Goal: Answer question/provide support: Share knowledge or assist other users

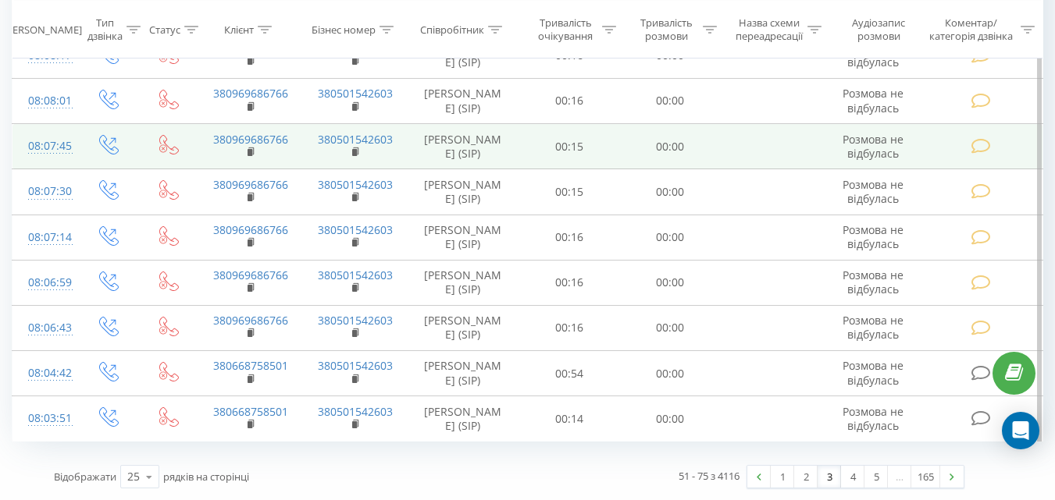
scroll to position [952, 0]
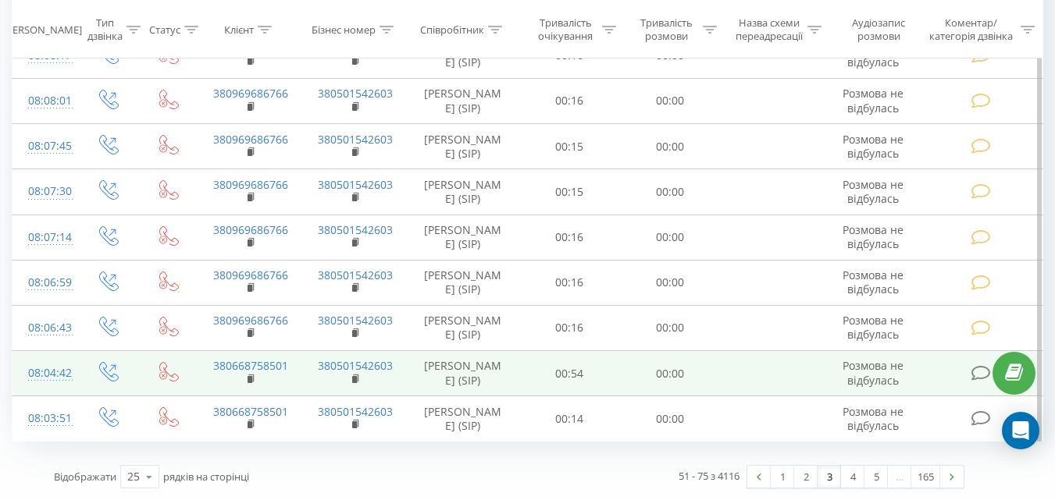
click at [977, 374] on icon at bounding box center [980, 373] width 20 height 16
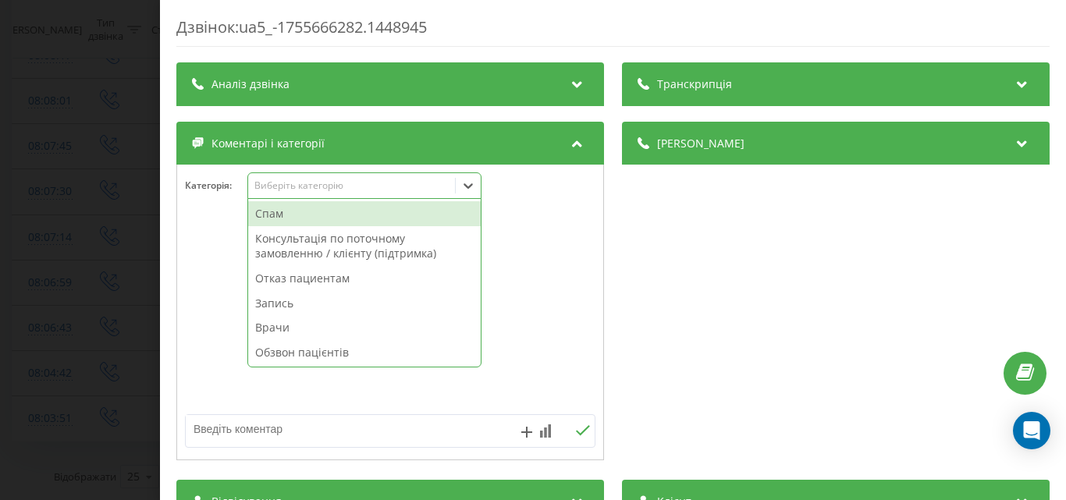
click at [393, 193] on div "Виберіть категорію" at bounding box center [351, 186] width 207 height 15
click at [308, 218] on div "Спам" at bounding box center [364, 213] width 233 height 25
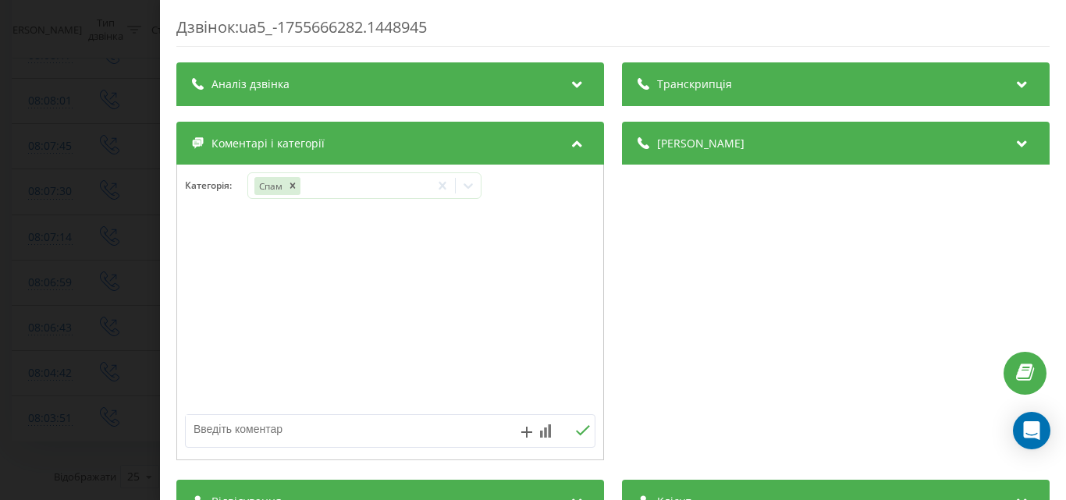
click at [98, 166] on div "Дзвінок : ua5_-1755666282.1448945 Транскрипція Для AI-аналізу майбутніх дзвінкі…" at bounding box center [533, 250] width 1066 height 500
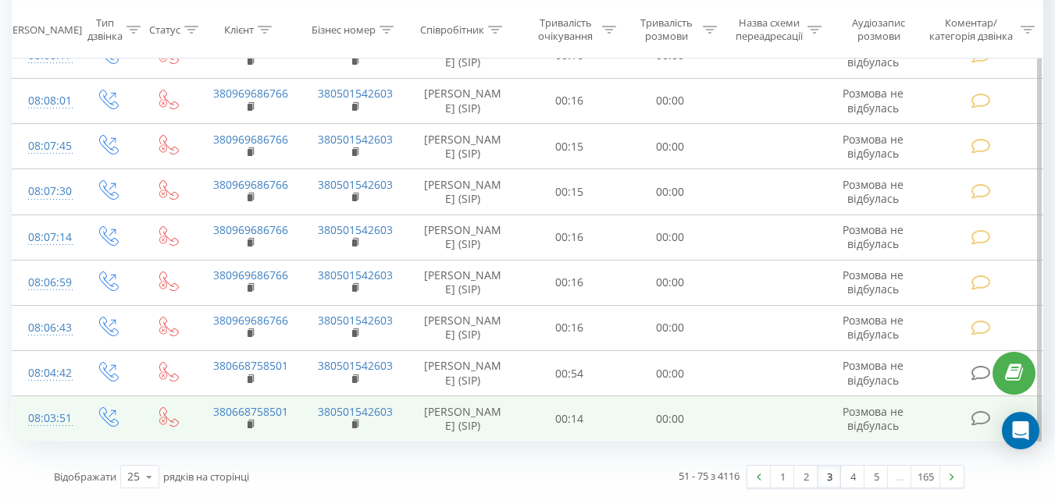
click at [977, 414] on icon at bounding box center [980, 419] width 20 height 16
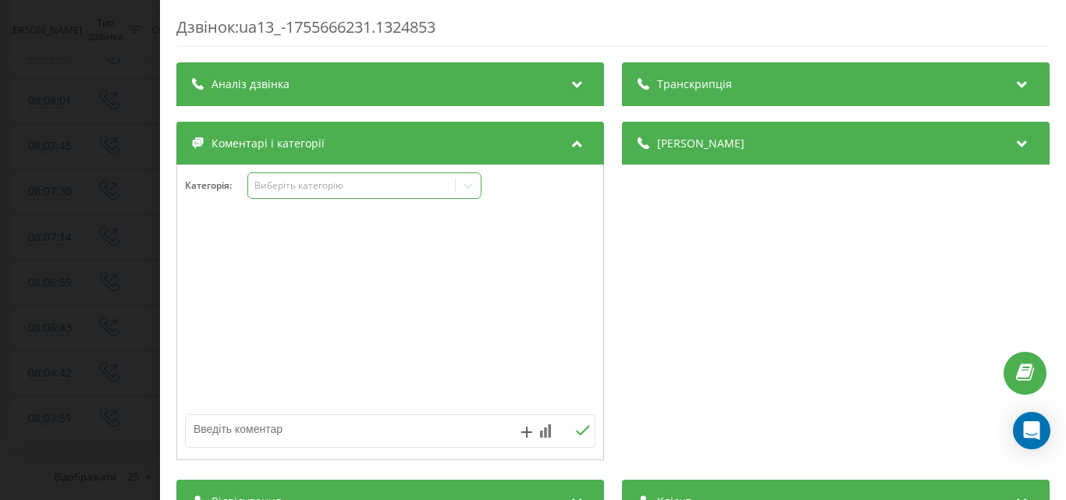
click at [382, 194] on div "Виберіть категорію" at bounding box center [364, 186] width 234 height 27
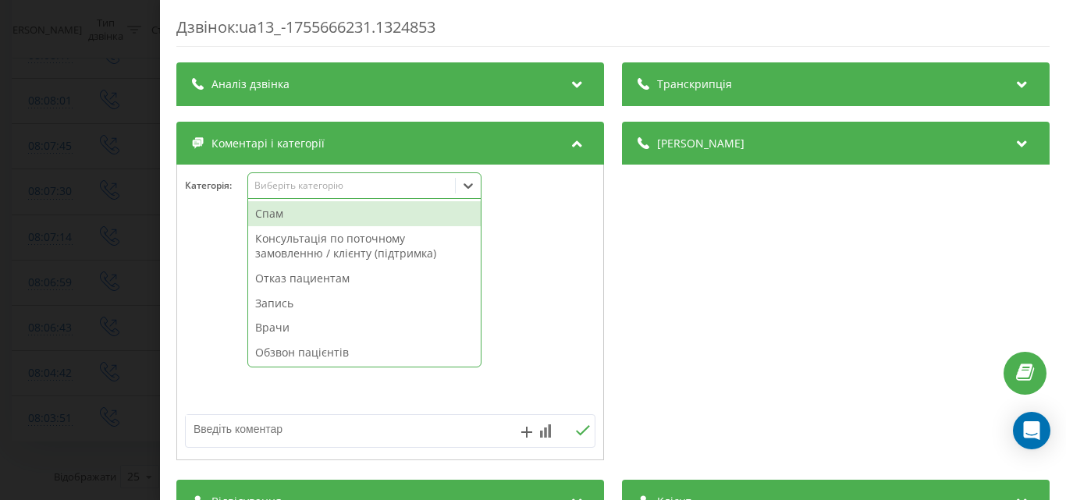
click at [347, 210] on div "Спам" at bounding box center [364, 213] width 233 height 25
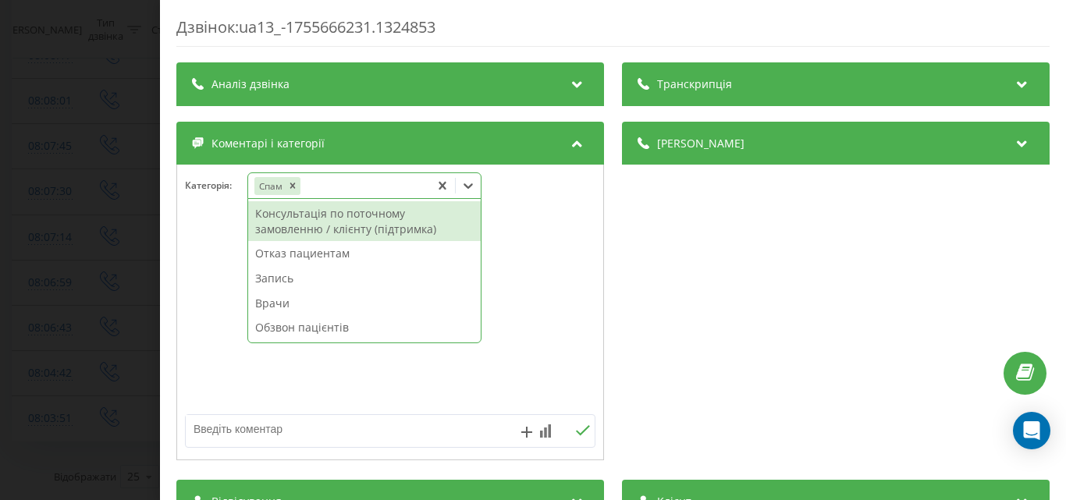
click at [123, 165] on div "Дзвінок : ua13_-1755666231.1324853 Транскрипція Для AI-аналізу майбутніх дзвінк…" at bounding box center [533, 250] width 1066 height 500
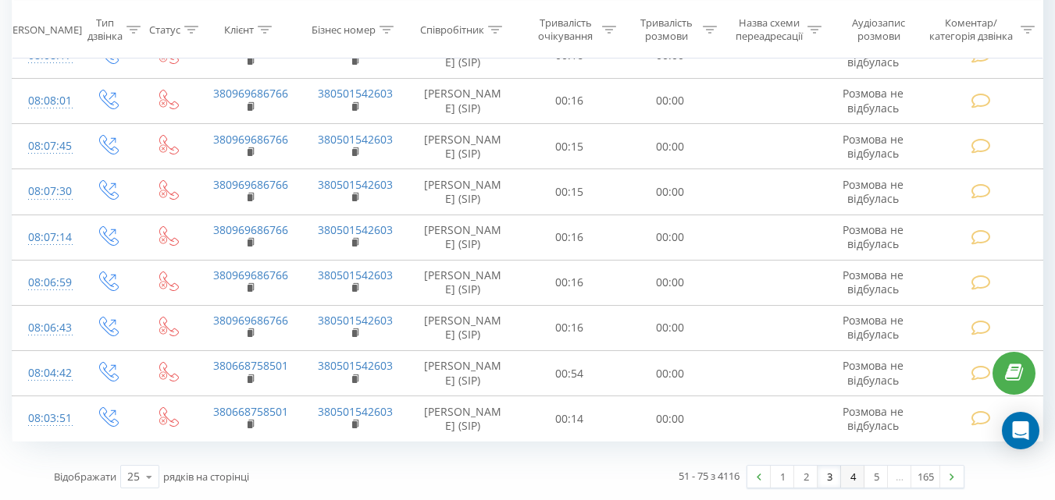
click at [851, 479] on link "4" at bounding box center [852, 477] width 23 height 22
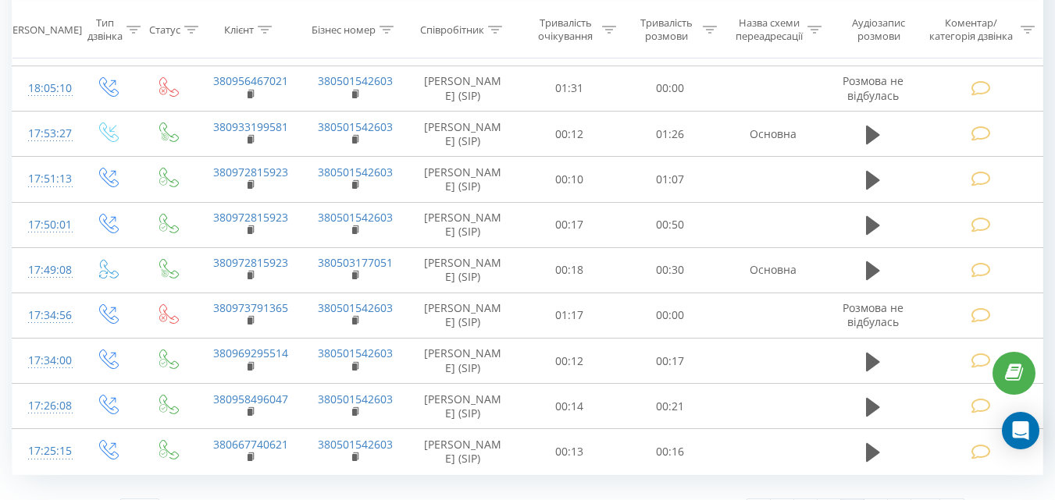
scroll to position [103, 0]
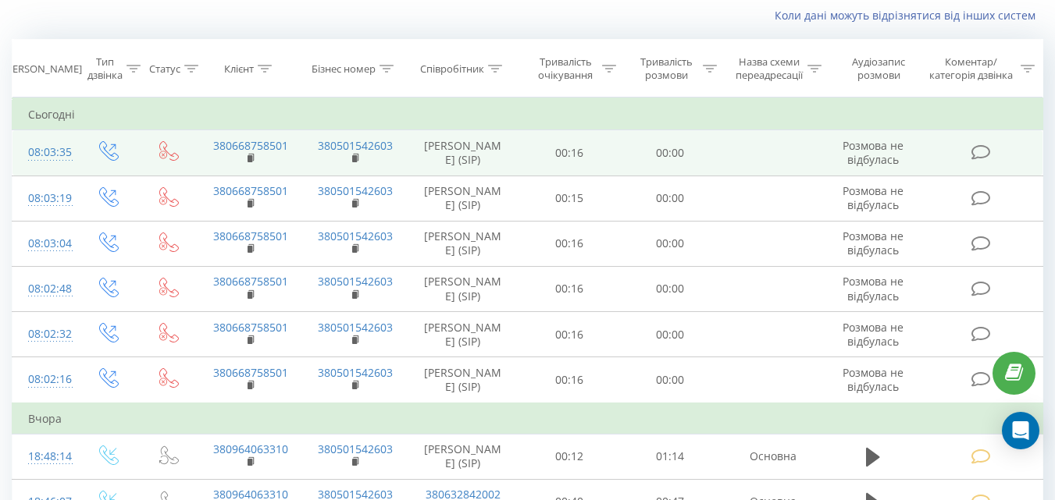
click at [980, 153] on icon at bounding box center [980, 152] width 20 height 16
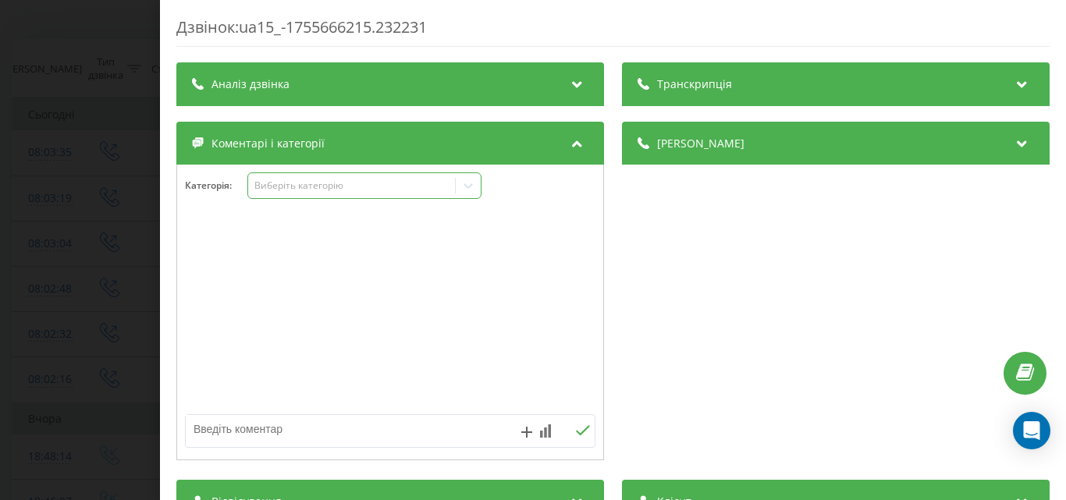
click at [377, 188] on div "Виберіть категорію" at bounding box center [351, 186] width 195 height 12
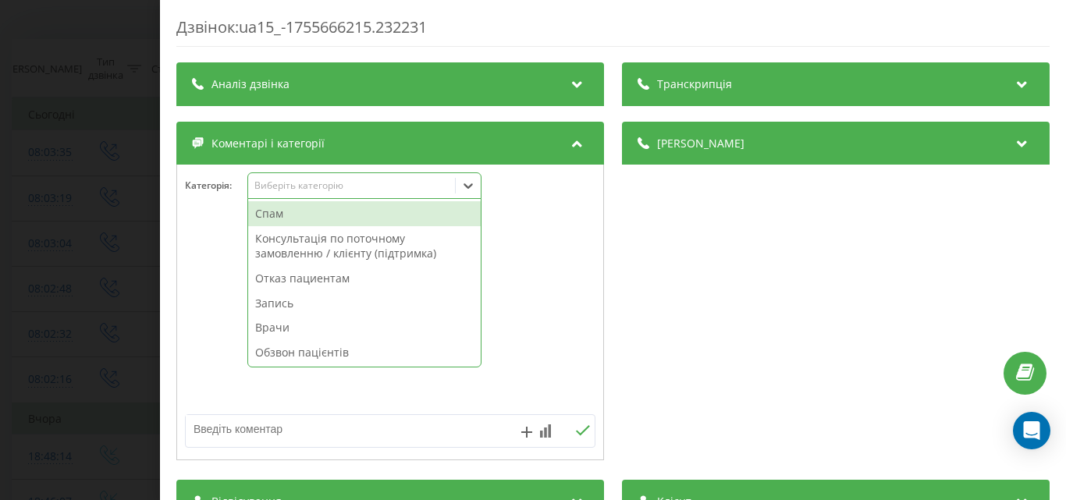
click at [286, 210] on div "Спам" at bounding box center [364, 213] width 233 height 25
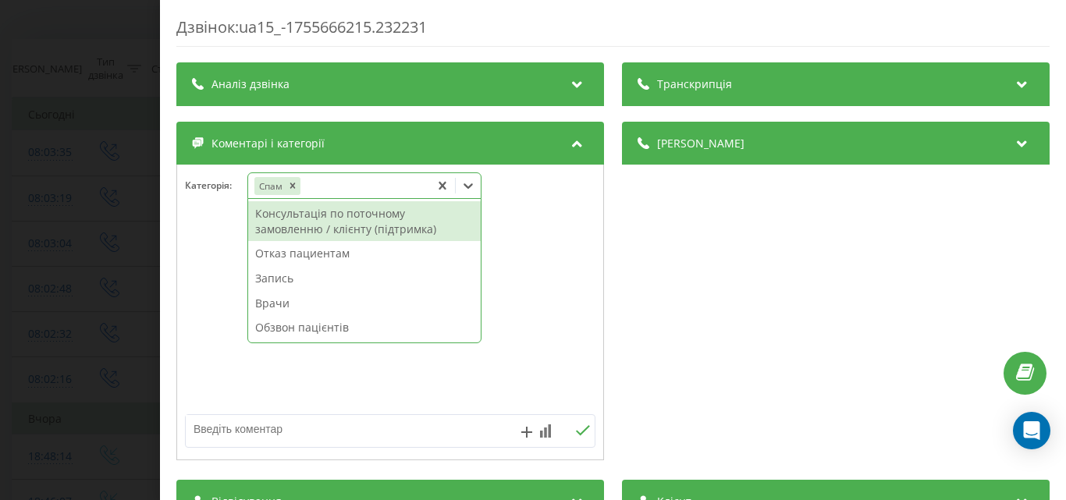
click at [124, 158] on div "Дзвінок : ua15_-1755666215.232231 Транскрипція Для AI-аналізу майбутніх дзвінкі…" at bounding box center [533, 250] width 1066 height 500
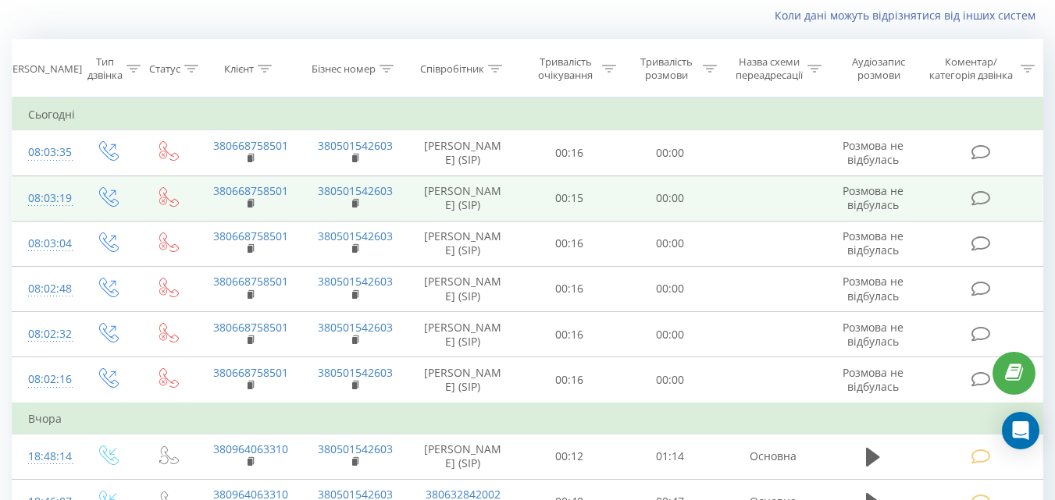
click at [983, 194] on icon at bounding box center [980, 199] width 20 height 16
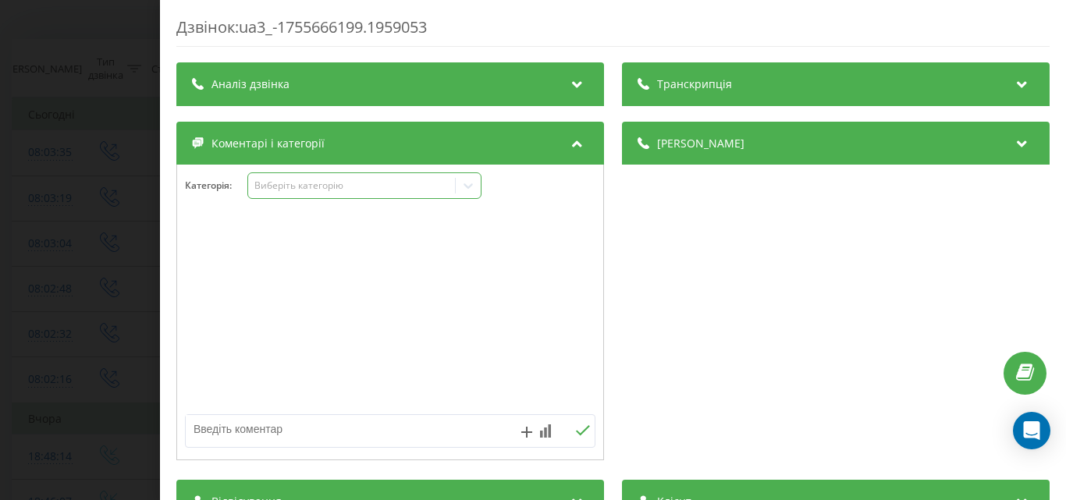
click at [348, 190] on div "Виберіть категорію" at bounding box center [351, 186] width 195 height 12
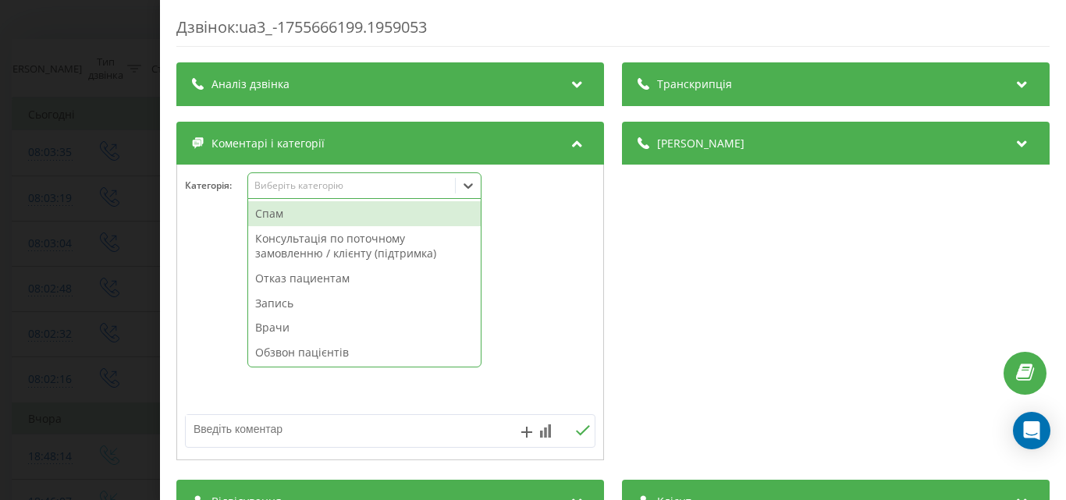
click at [337, 217] on div "Спам" at bounding box center [364, 213] width 233 height 25
click at [134, 167] on div "Дзвінок : ua3_-1755666199.1959053 Транскрипція Для AI-аналізу майбутніх дзвінкі…" at bounding box center [533, 250] width 1066 height 500
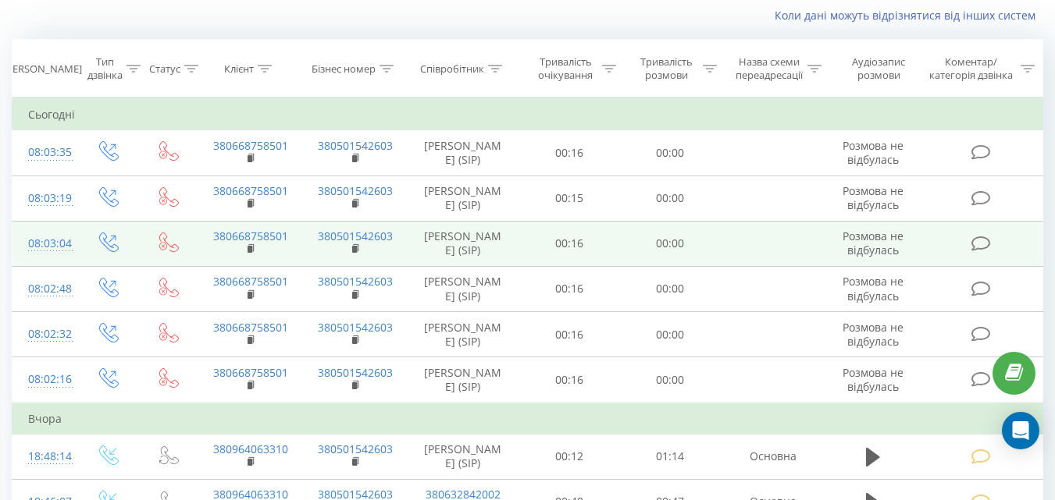
click at [981, 245] on icon at bounding box center [980, 244] width 20 height 16
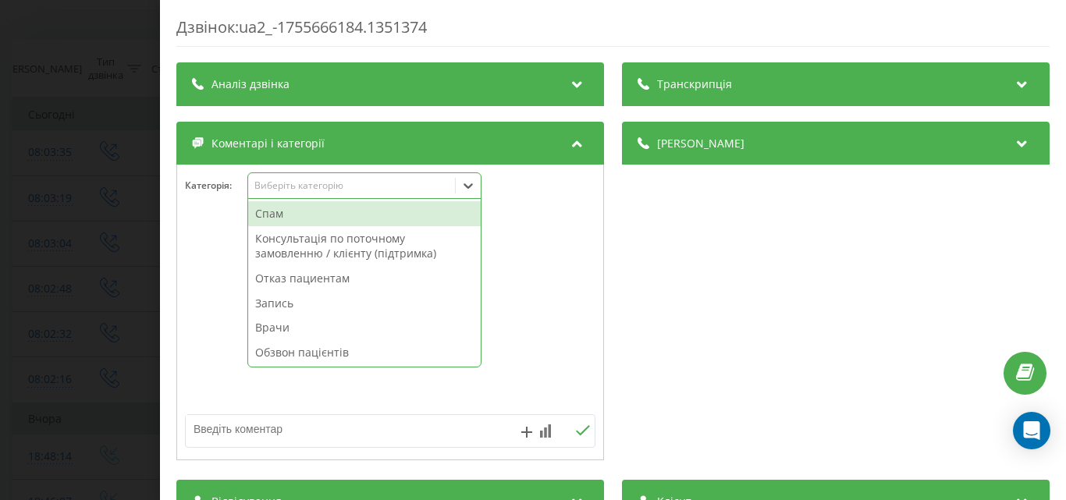
click at [423, 186] on div "Виберіть категорію" at bounding box center [351, 186] width 195 height 12
click at [397, 211] on div "Спам" at bounding box center [364, 213] width 233 height 25
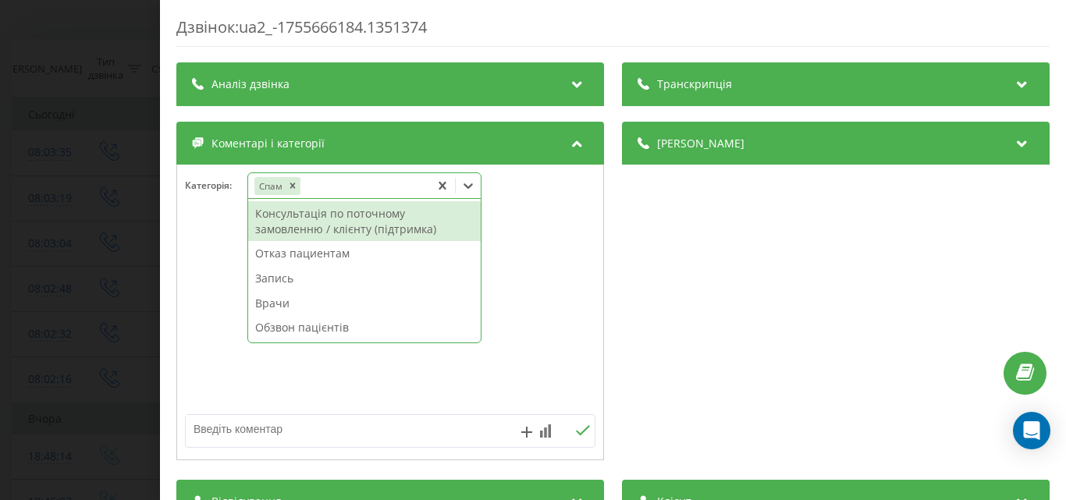
click at [91, 153] on div "Дзвінок : ua2_-1755666184.1351374 Транскрипція Для AI-аналізу майбутніх дзвінкі…" at bounding box center [533, 250] width 1066 height 500
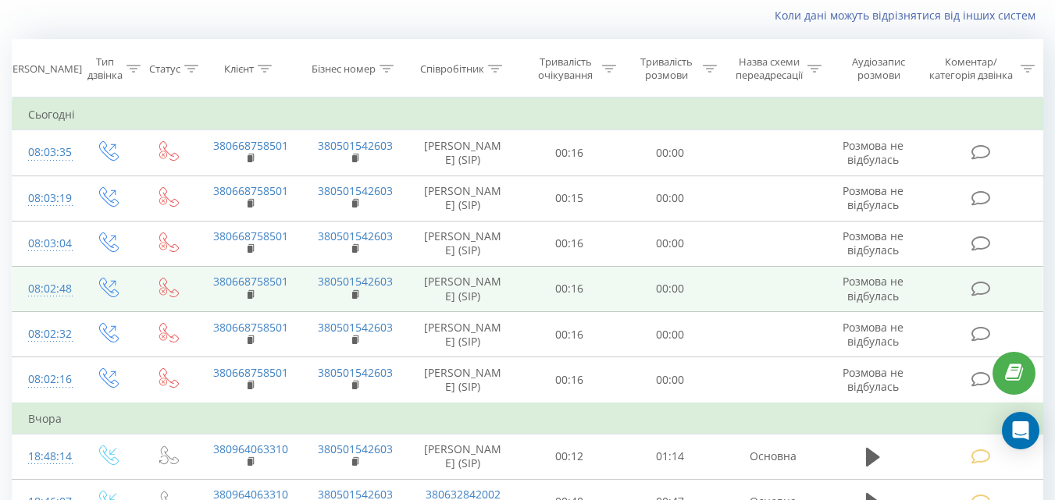
drag, startPoint x: 980, startPoint y: 288, endPoint x: 814, endPoint y: 290, distance: 166.3
click at [980, 287] on icon at bounding box center [980, 289] width 20 height 16
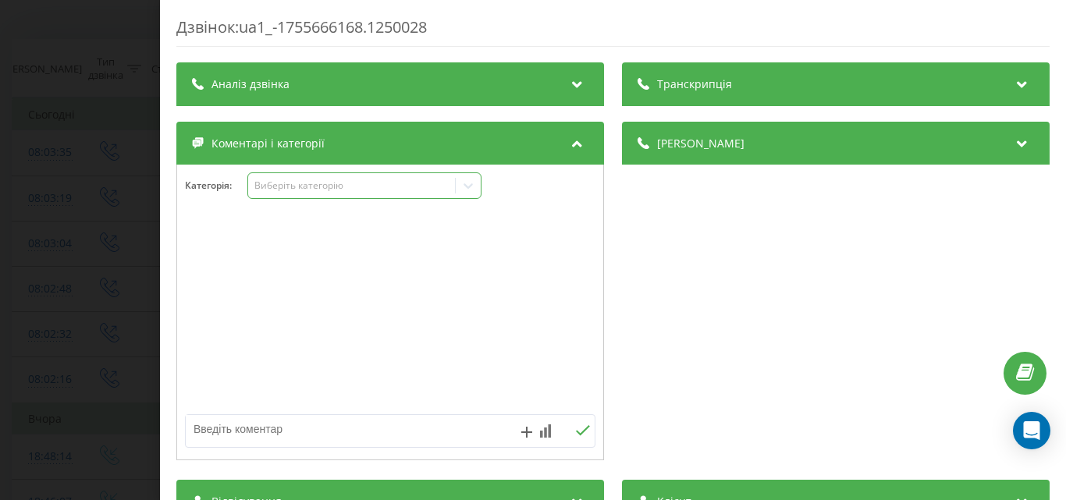
click at [390, 189] on div "Виберіть категорію" at bounding box center [351, 186] width 195 height 12
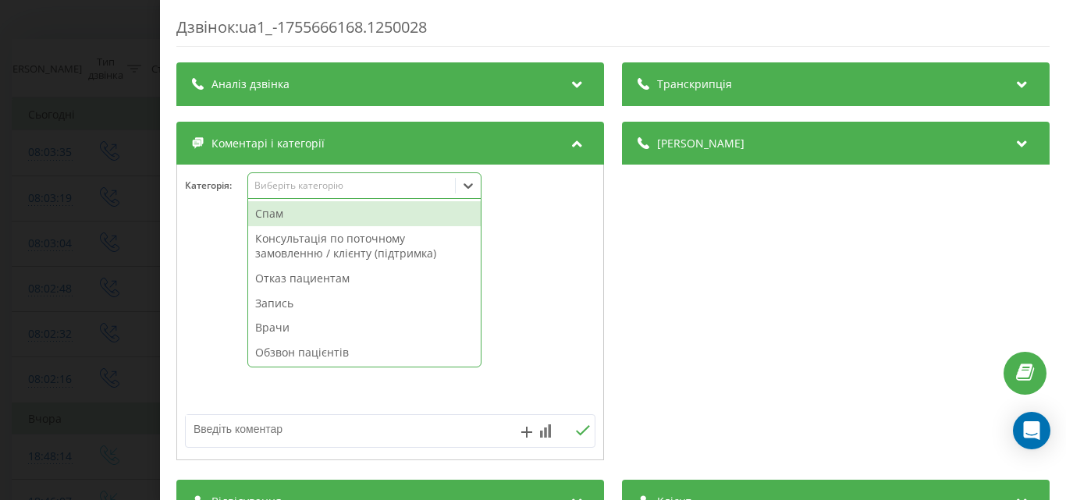
drag, startPoint x: 360, startPoint y: 222, endPoint x: 227, endPoint y: 208, distance: 133.4
click at [357, 222] on div "Спам" at bounding box center [364, 213] width 233 height 25
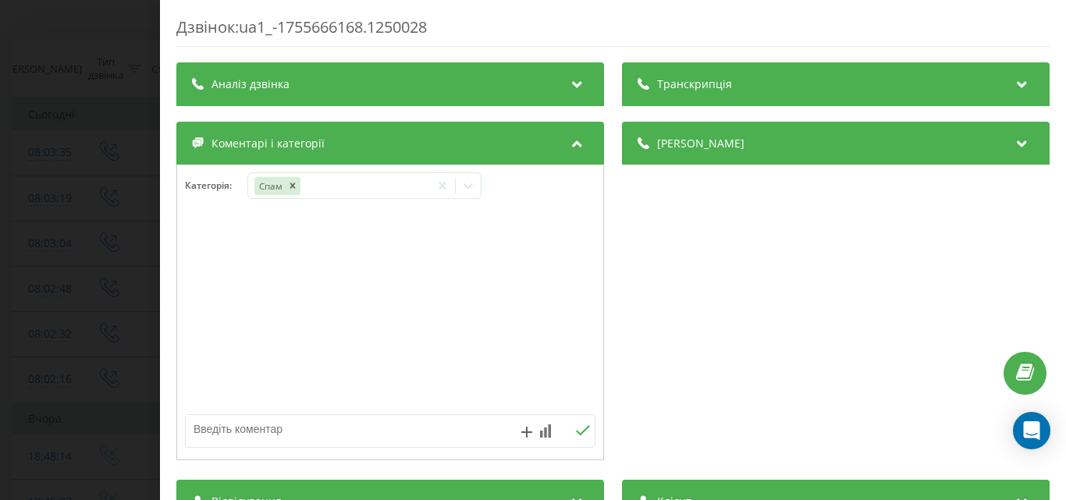
click at [95, 177] on div "Дзвінок : ua1_-1755666168.1250028 Транскрипція Для AI-аналізу майбутніх дзвінкі…" at bounding box center [533, 250] width 1066 height 500
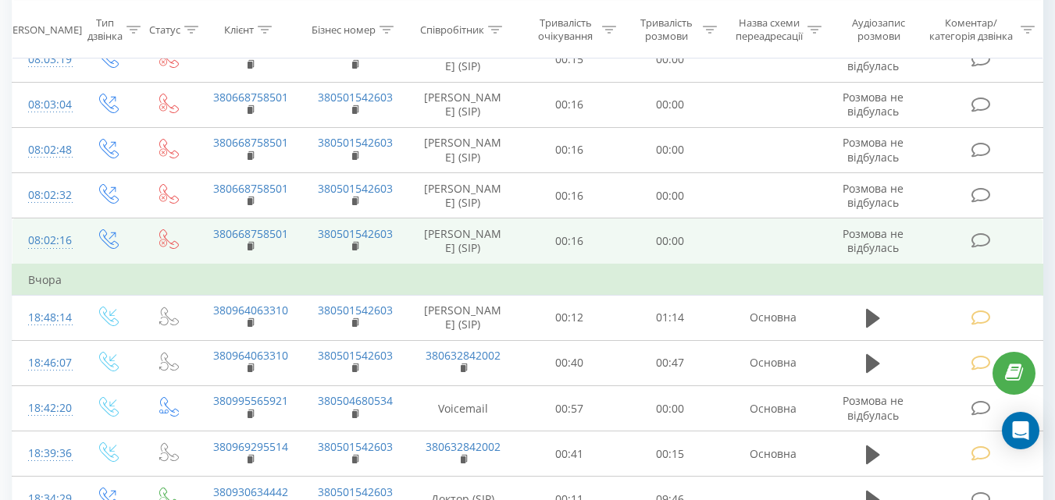
scroll to position [259, 0]
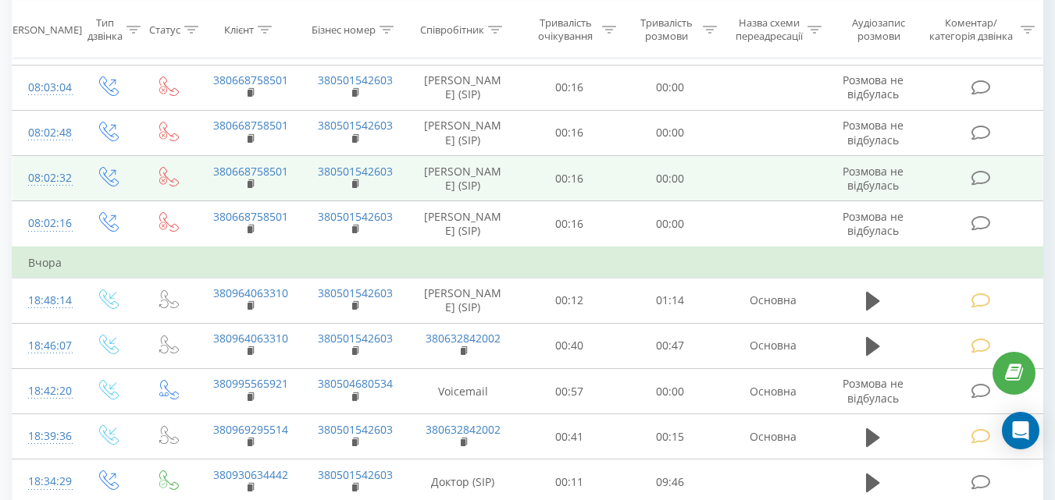
click at [981, 179] on icon at bounding box center [980, 178] width 20 height 16
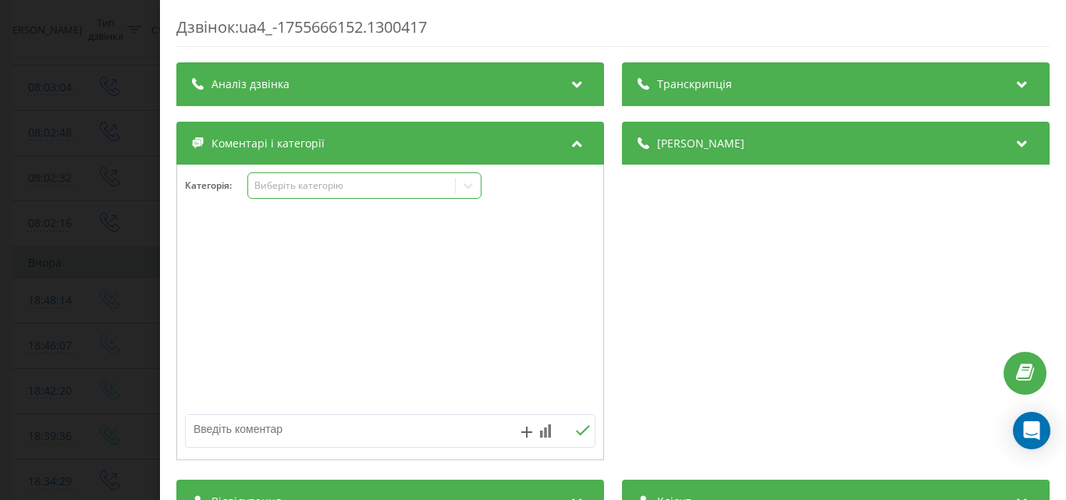
click at [393, 190] on div "Виберіть категорію" at bounding box center [351, 186] width 195 height 12
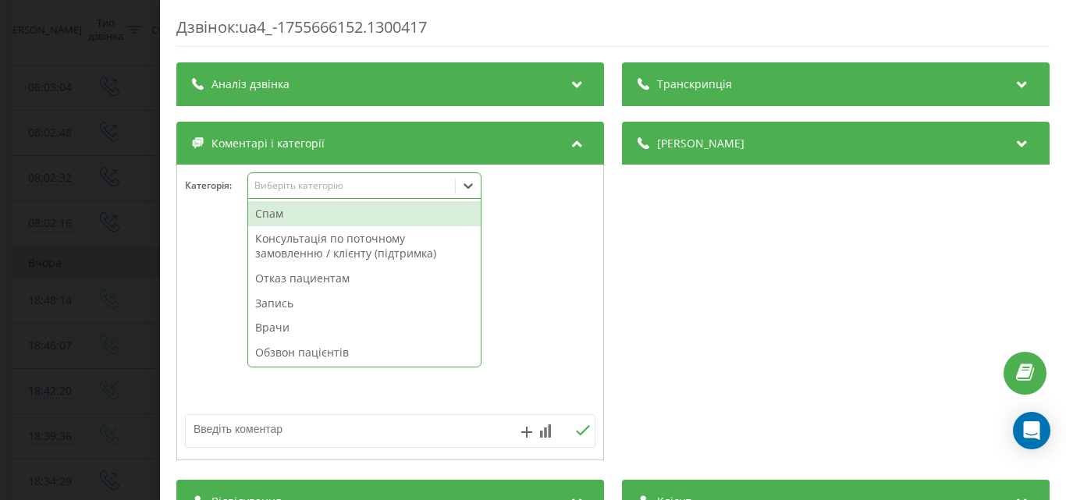
click at [338, 212] on div "Спам" at bounding box center [364, 213] width 233 height 25
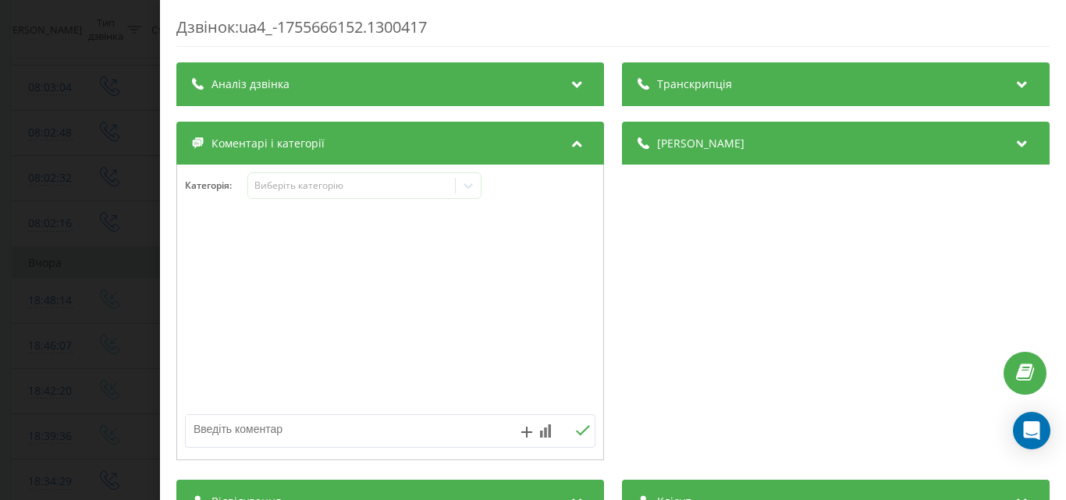
click at [119, 177] on div "Дзвінок : ua4_-1755666152.1300417 Транскрипція Для AI-аналізу майбутніх дзвінкі…" at bounding box center [533, 250] width 1066 height 500
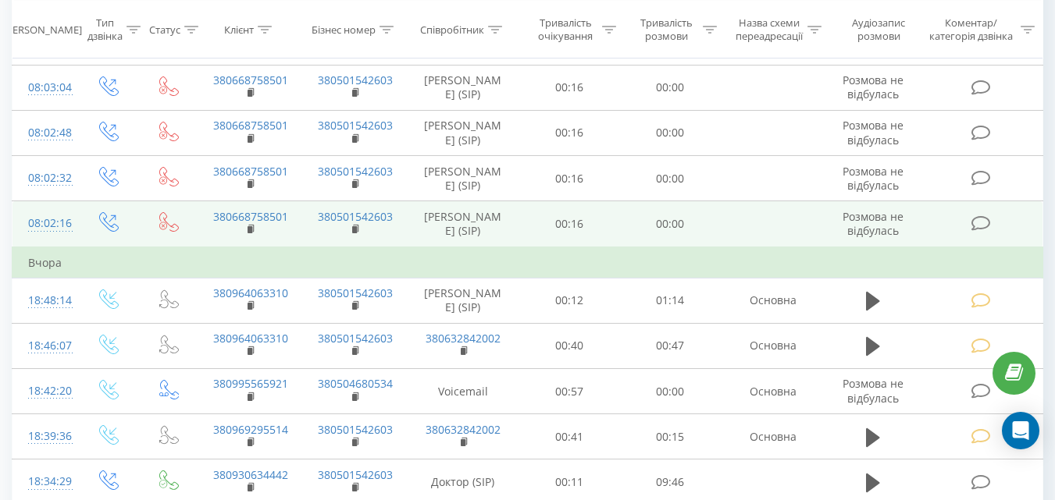
drag, startPoint x: 977, startPoint y: 223, endPoint x: 855, endPoint y: 240, distance: 123.1
click at [975, 223] on icon at bounding box center [980, 223] width 20 height 16
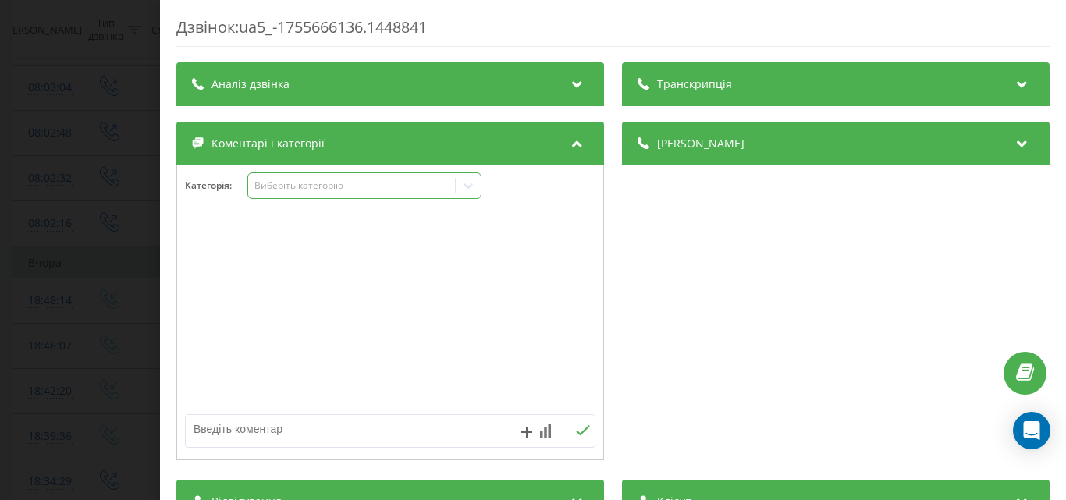
click at [378, 184] on div "Виберіть категорію" at bounding box center [351, 186] width 195 height 12
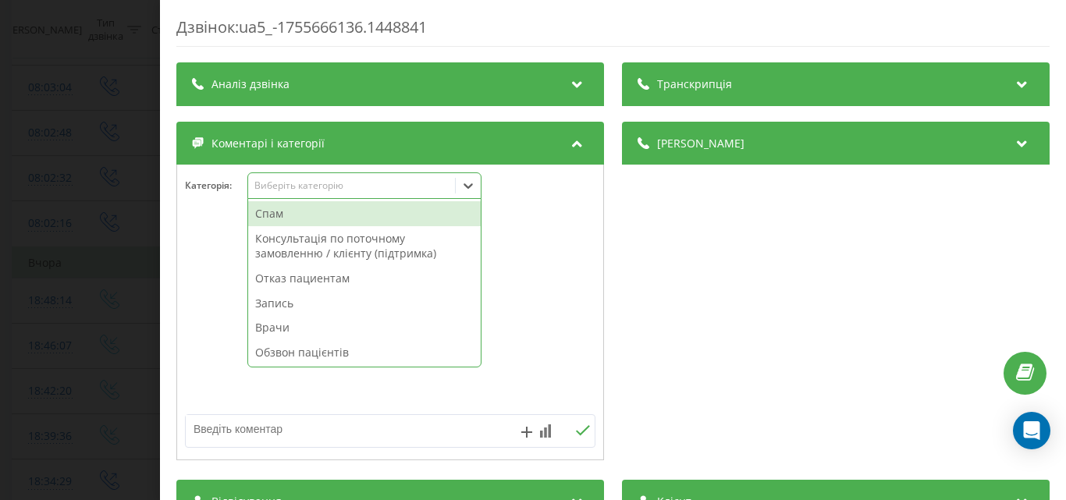
click at [273, 211] on div "Спам" at bounding box center [364, 213] width 233 height 25
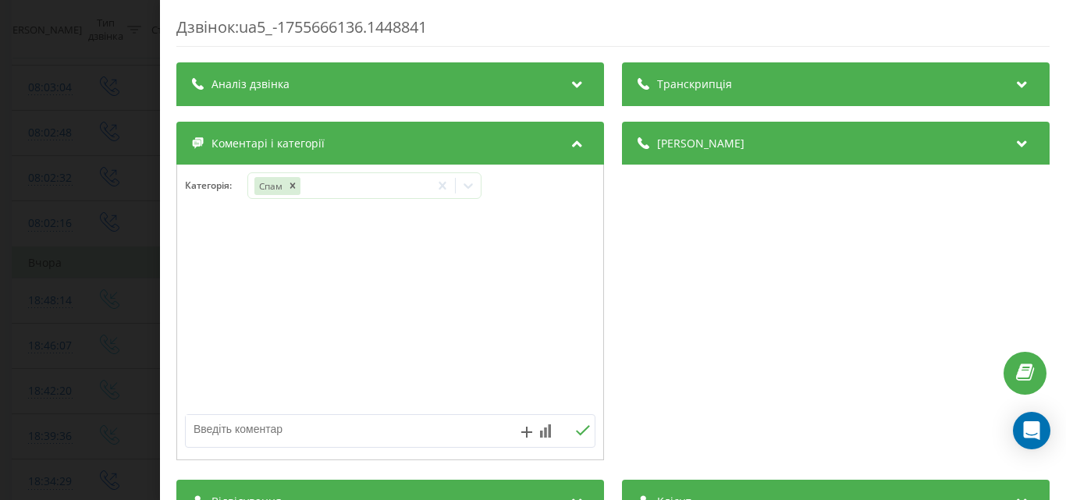
click at [125, 132] on div "Дзвінок : ua5_-1755666136.1448841 Транскрипція Для AI-аналізу майбутніх дзвінкі…" at bounding box center [533, 250] width 1066 height 500
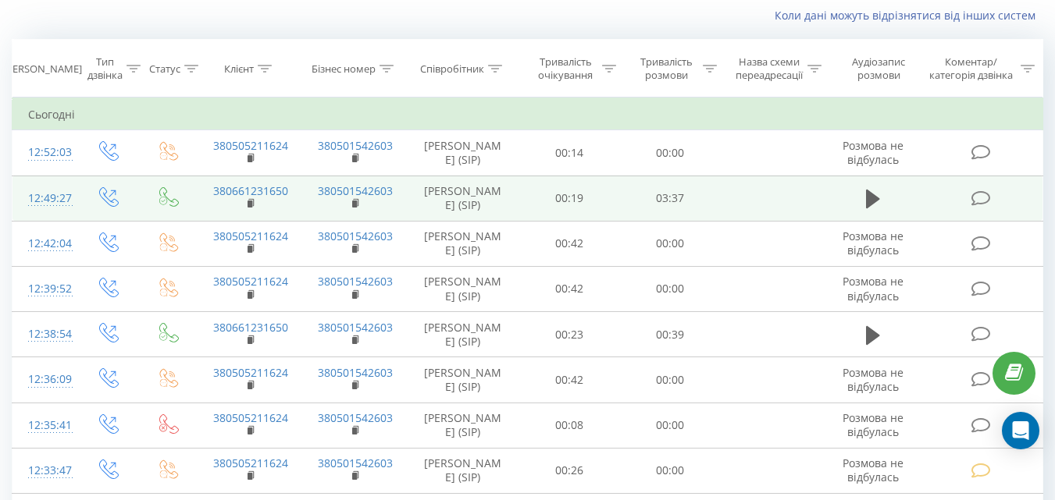
click at [974, 207] on icon at bounding box center [980, 199] width 20 height 16
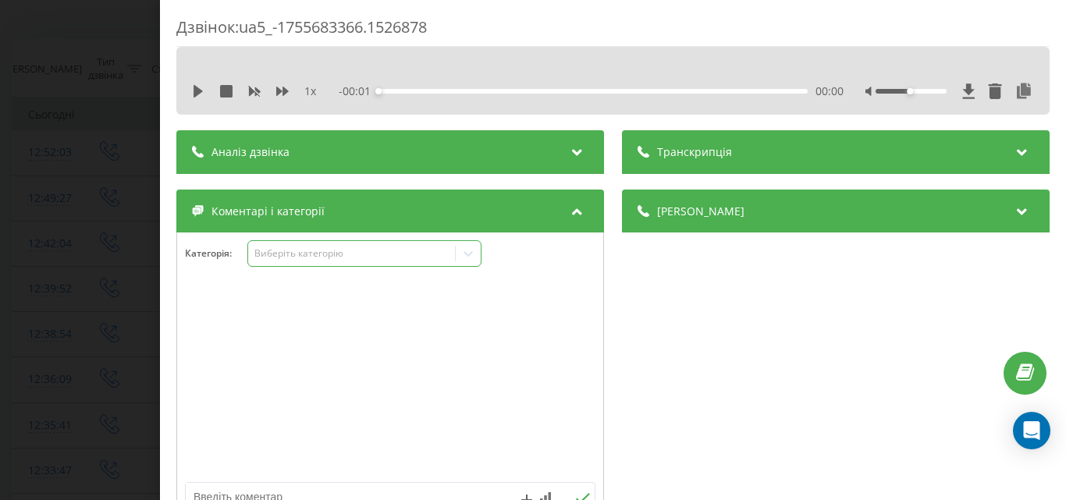
click at [377, 250] on div "Виберіть категорію" at bounding box center [351, 253] width 195 height 12
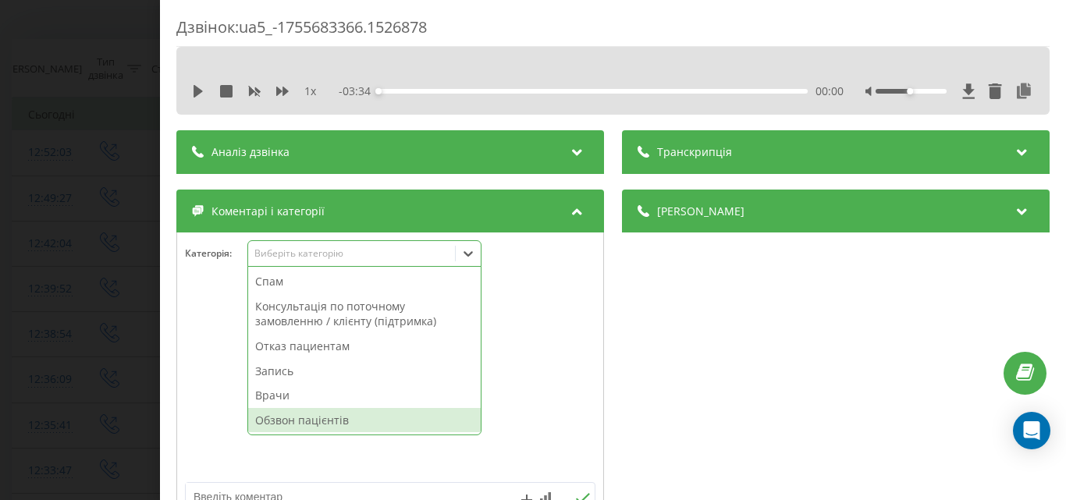
click at [333, 422] on div "Обзвон пацієнтів" at bounding box center [364, 420] width 233 height 25
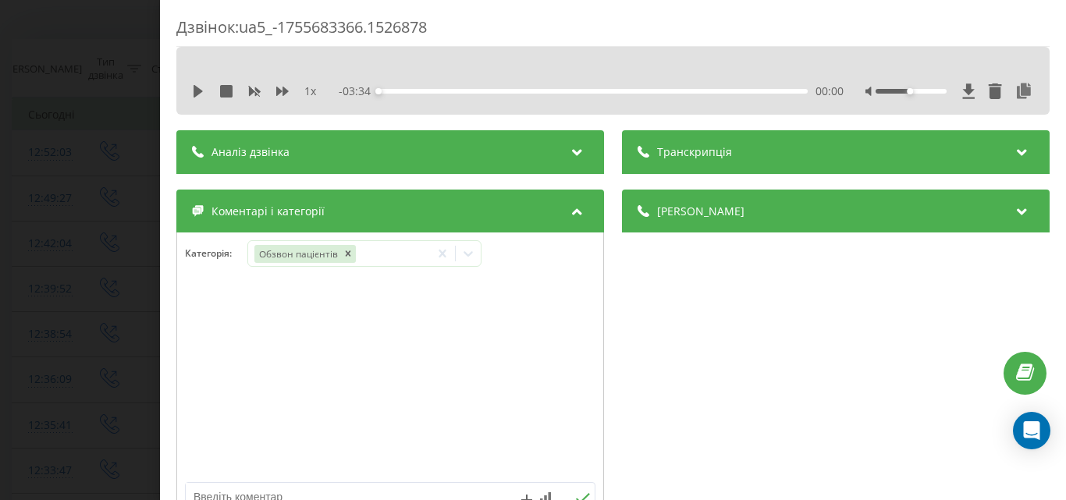
click at [124, 230] on div "Дзвінок : ua5_-1755683366.1526878 1 x - 03:34 00:00 00:00 Транскрипція Для AI-а…" at bounding box center [533, 250] width 1066 height 500
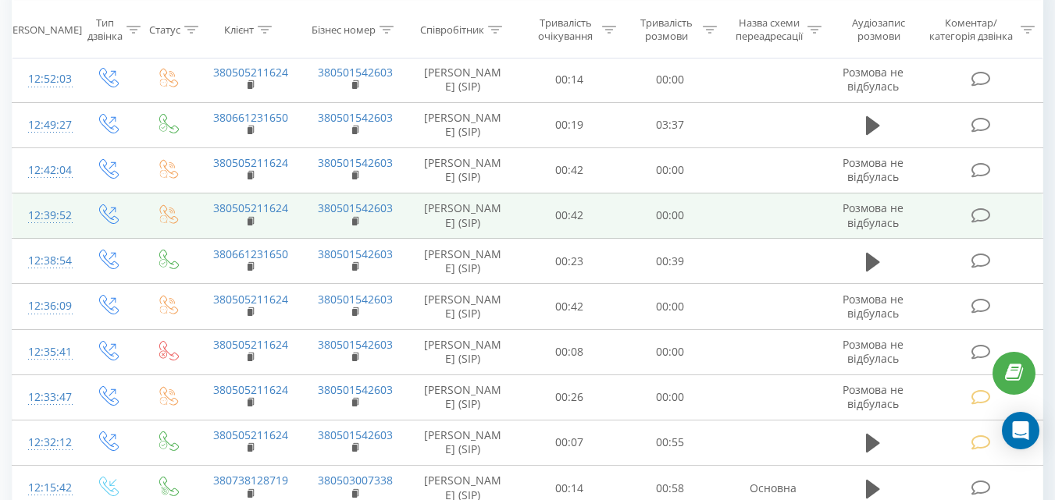
scroll to position [181, 0]
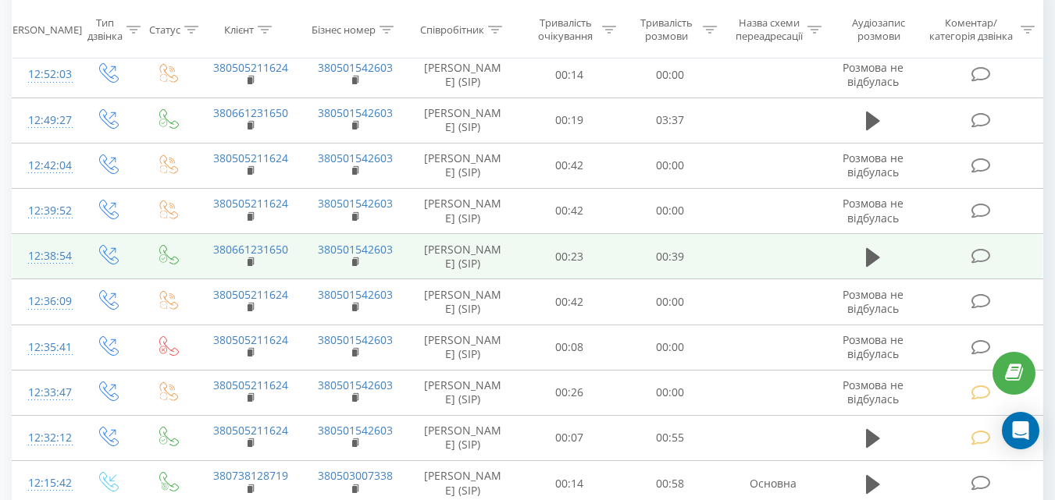
click at [976, 265] on icon at bounding box center [980, 256] width 20 height 16
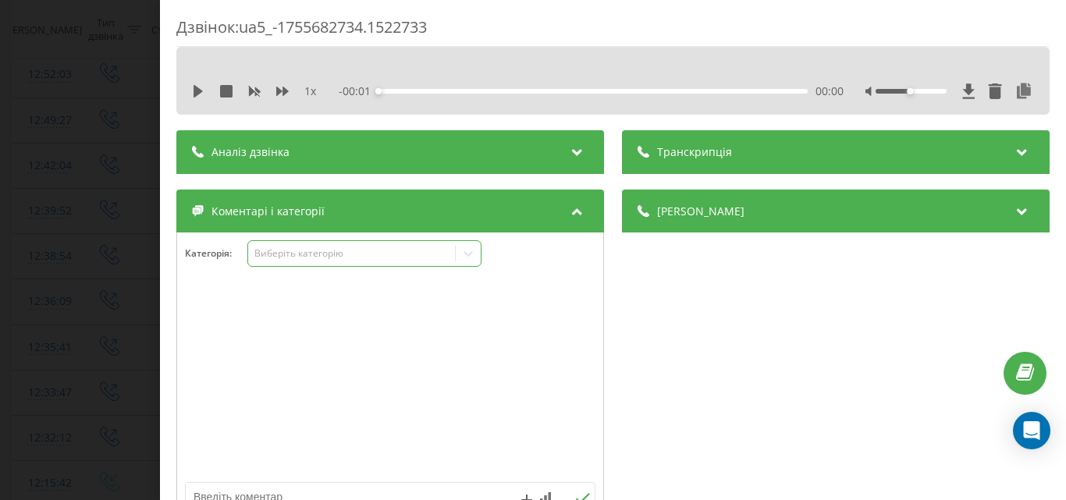
click at [372, 255] on div "Виберіть категорію" at bounding box center [351, 253] width 195 height 12
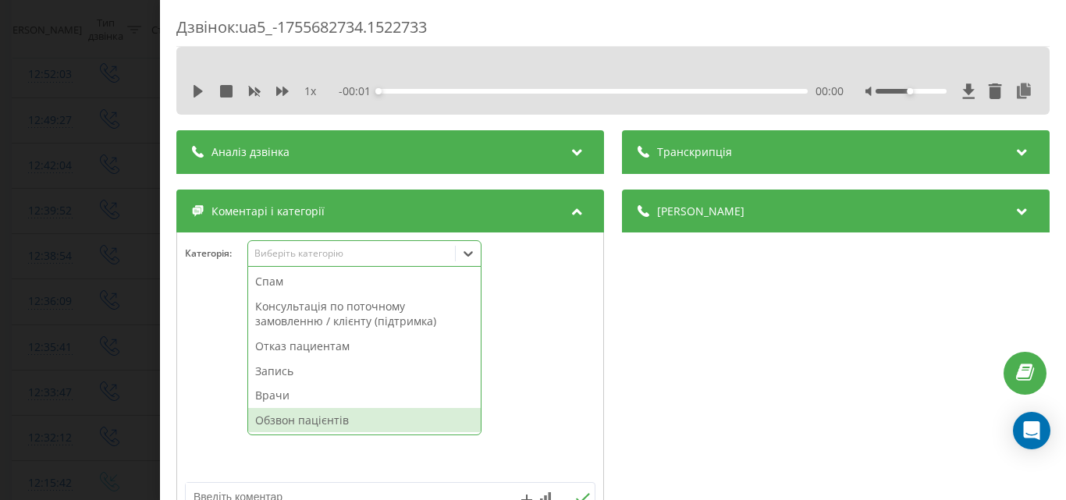
click at [312, 422] on div "Обзвон пацієнтів" at bounding box center [364, 420] width 233 height 25
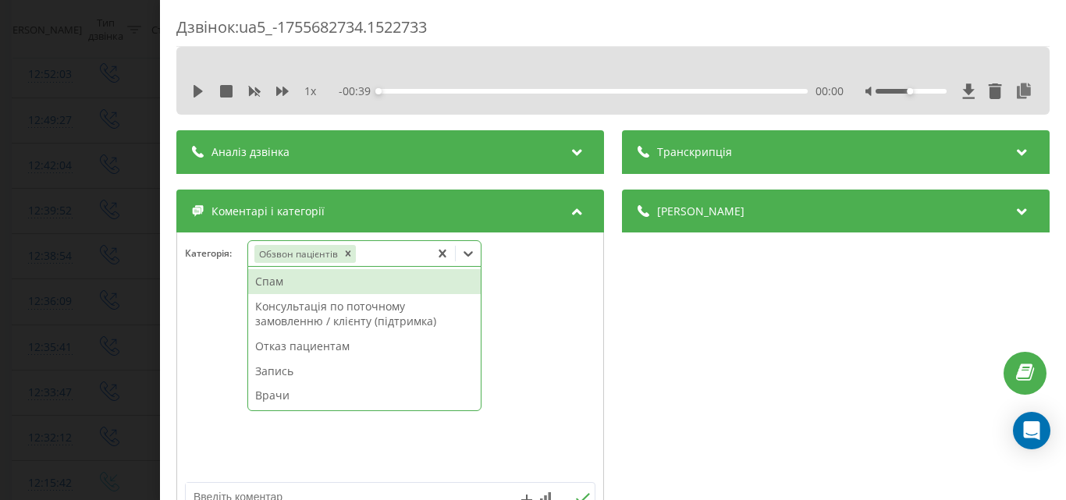
click at [126, 246] on div "Дзвінок : ua5_-1755682734.1522733 1 x - 00:39 00:00 00:00 Транскрипція Для AI-а…" at bounding box center [533, 250] width 1066 height 500
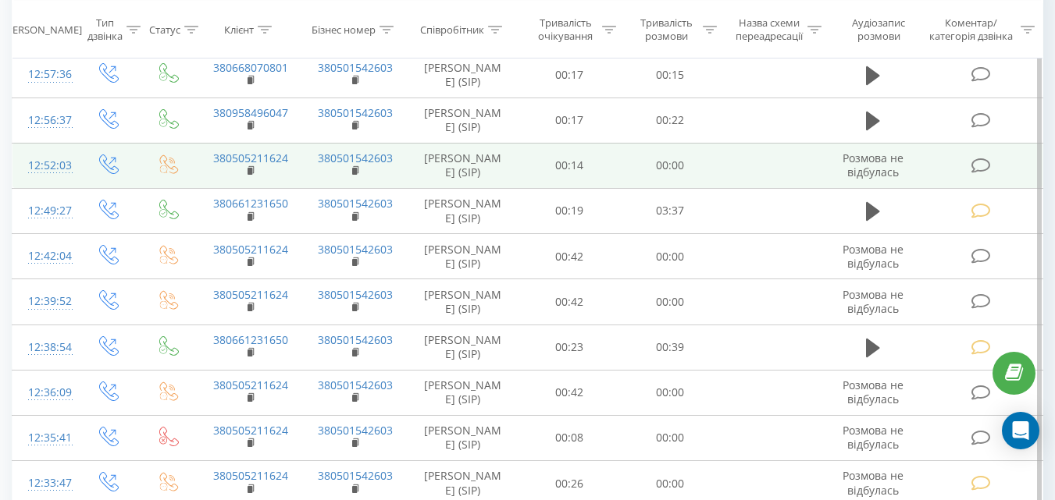
scroll to position [103, 0]
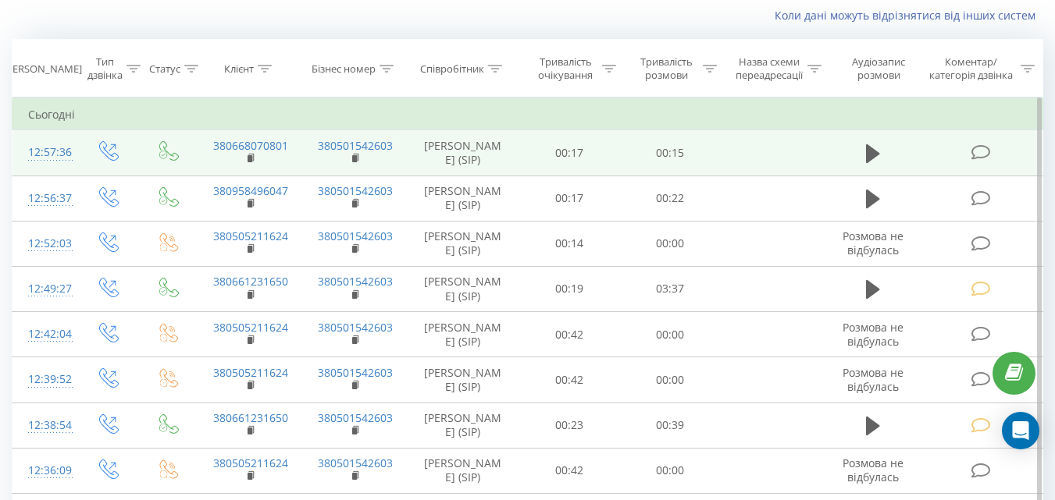
click at [980, 151] on icon at bounding box center [980, 152] width 20 height 16
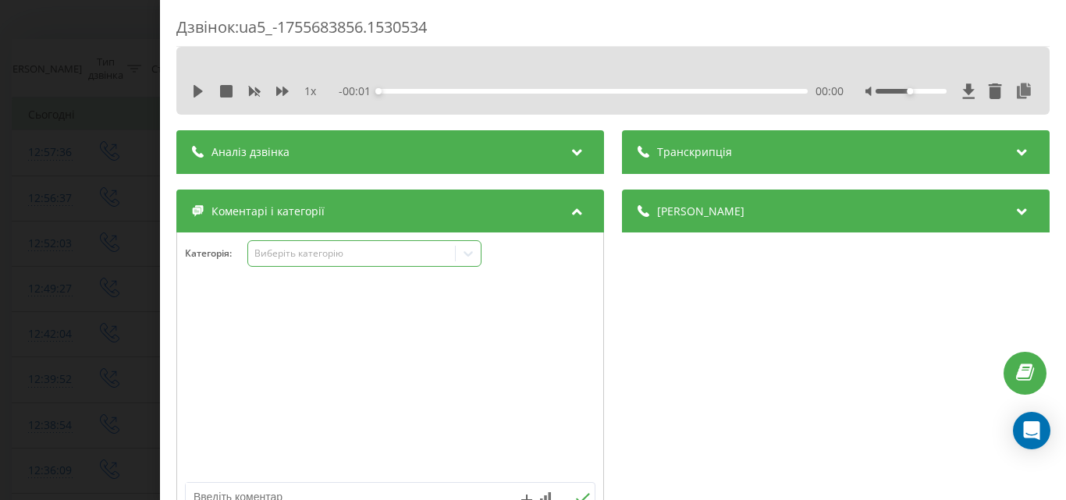
click at [333, 252] on div "Виберіть категорію" at bounding box center [351, 253] width 195 height 12
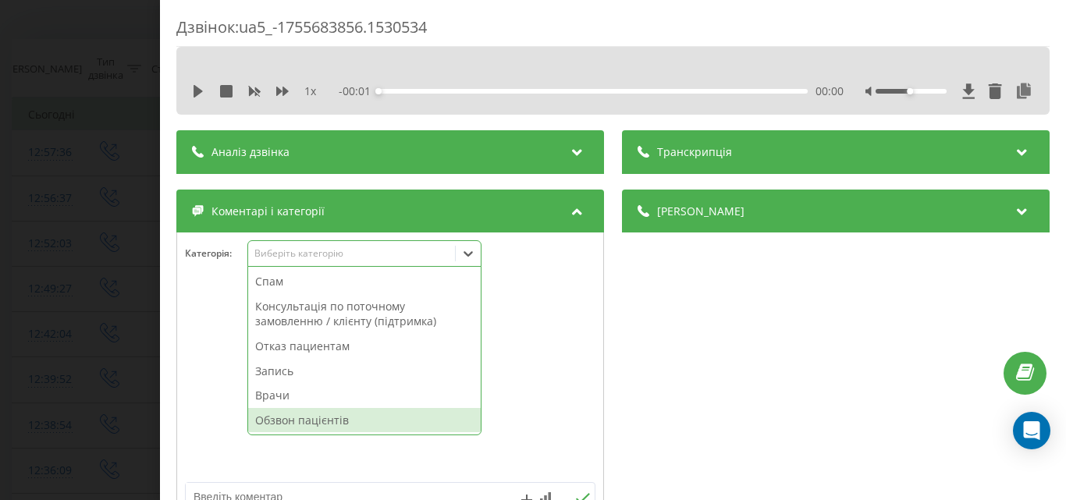
click at [294, 426] on div "Обзвон пацієнтів" at bounding box center [364, 420] width 233 height 25
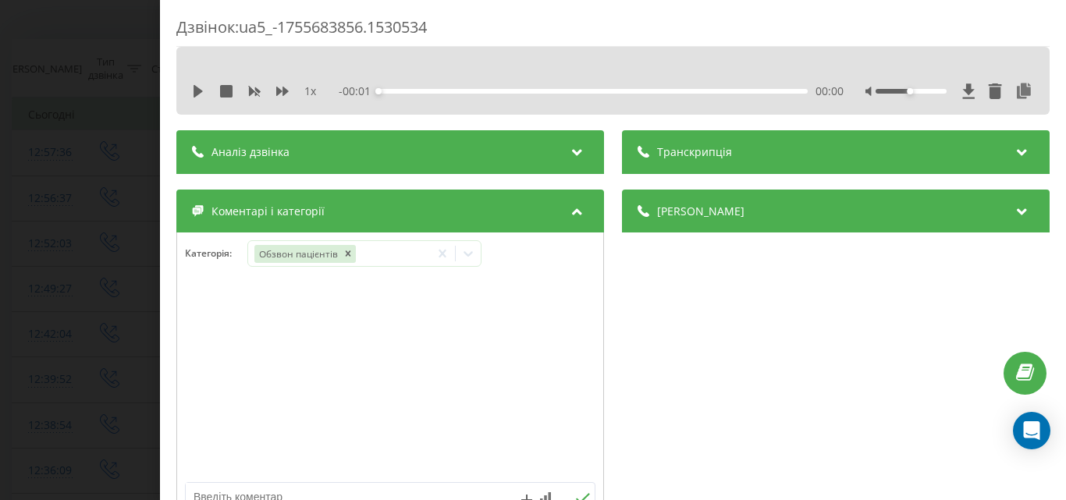
click at [103, 243] on div "Дзвінок : ua5_-1755683856.1530534 1 x - 00:01 00:00 00:00 Транскрипція Для AI-а…" at bounding box center [533, 250] width 1066 height 500
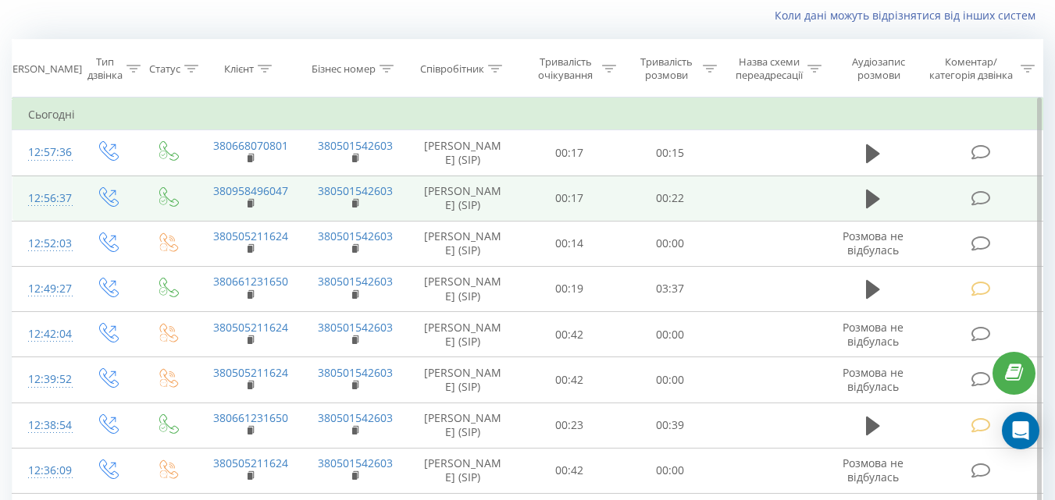
click at [979, 199] on icon at bounding box center [980, 199] width 20 height 16
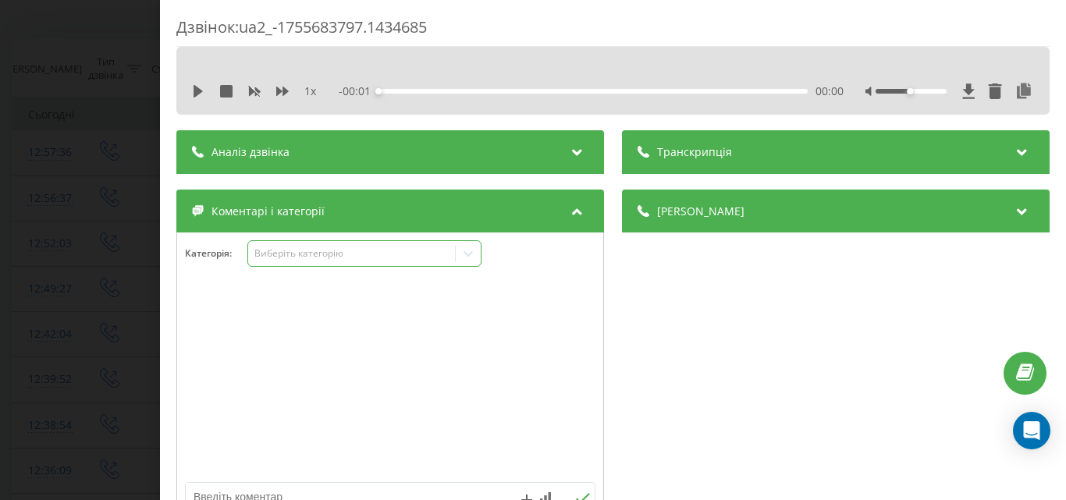
click at [337, 251] on div "Виберіть категорію" at bounding box center [351, 253] width 195 height 12
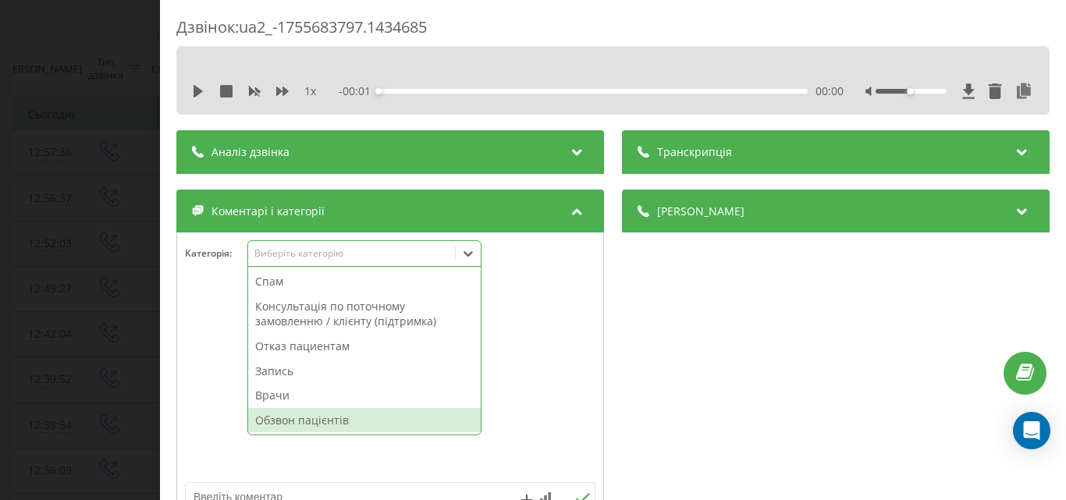
click at [282, 423] on div "Обзвон пацієнтів" at bounding box center [364, 420] width 233 height 25
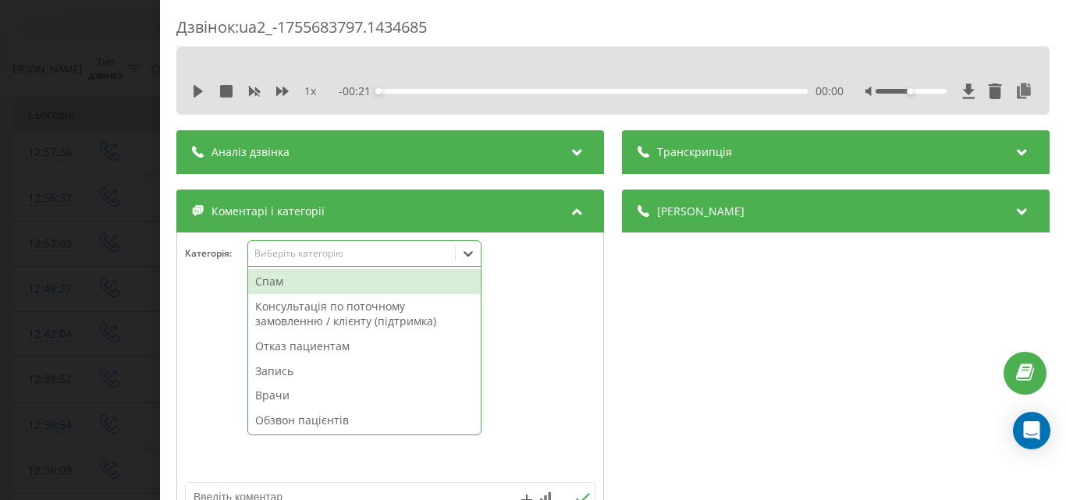
click at [111, 228] on div "Дзвінок : ua2_-1755683797.1434685 1 x - 00:21 00:00 00:00 Транскрипція Для AI-а…" at bounding box center [533, 250] width 1066 height 500
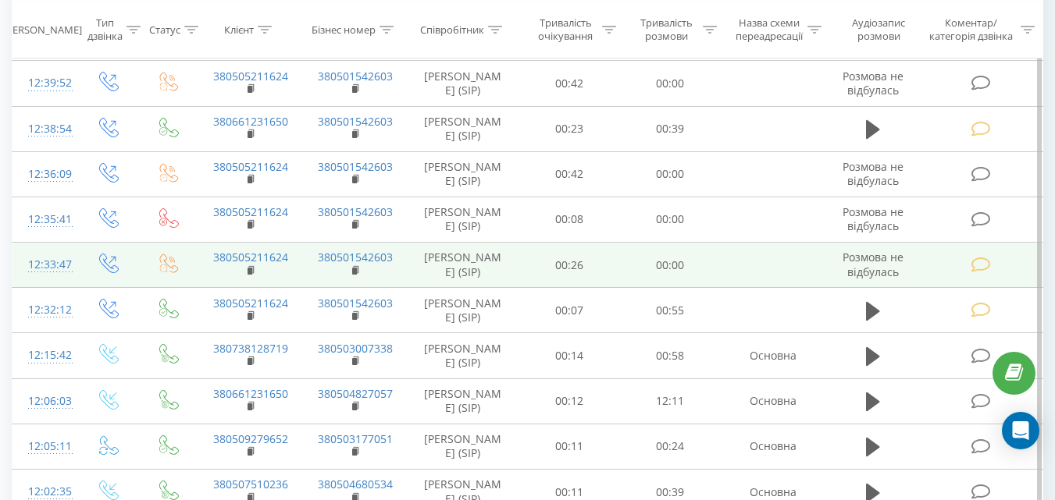
scroll to position [415, 0]
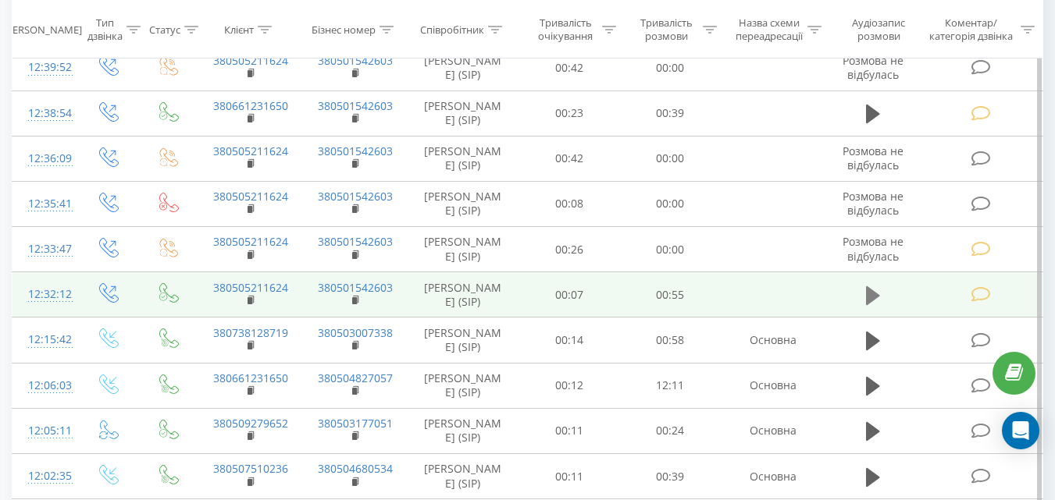
click at [868, 305] on icon at bounding box center [873, 296] width 14 height 19
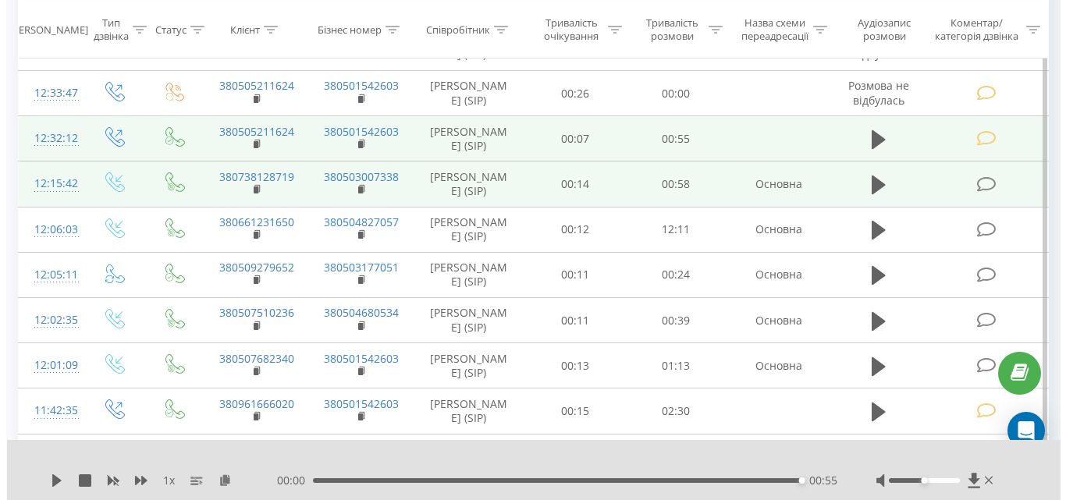
scroll to position [650, 0]
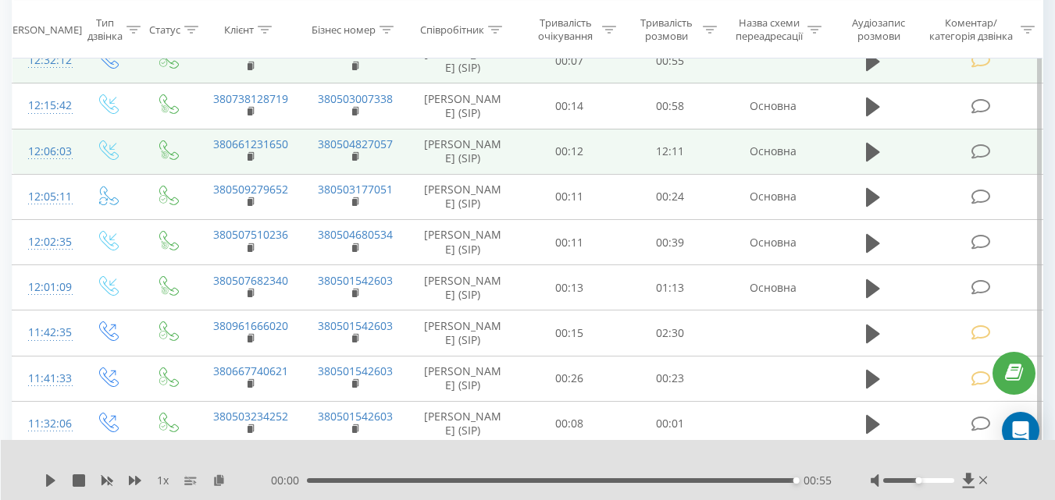
click at [978, 160] on icon at bounding box center [980, 152] width 20 height 16
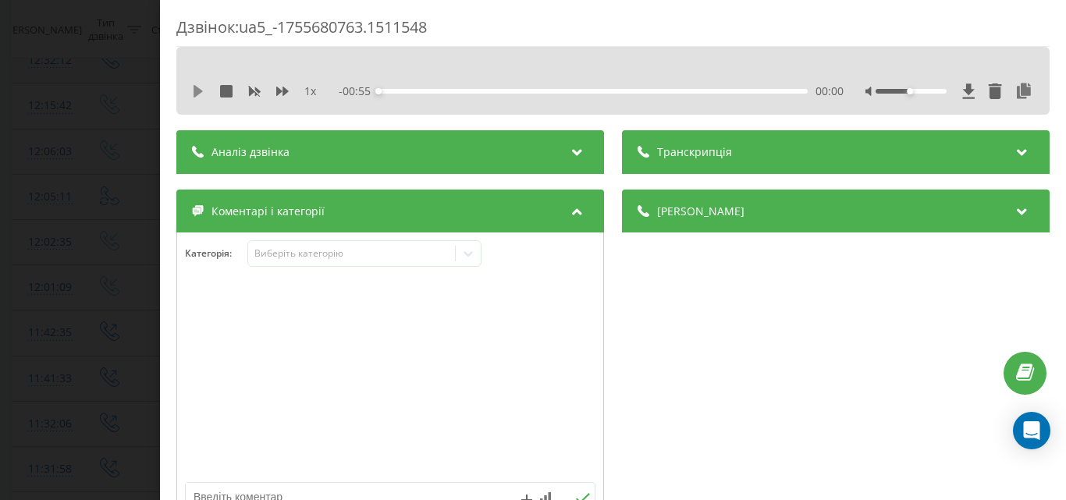
click at [198, 89] on icon at bounding box center [198, 91] width 9 height 12
click at [429, 91] on div "00:01" at bounding box center [593, 91] width 429 height 5
click at [433, 91] on div "01:30" at bounding box center [593, 91] width 429 height 5
click at [197, 93] on icon at bounding box center [195, 91] width 3 height 12
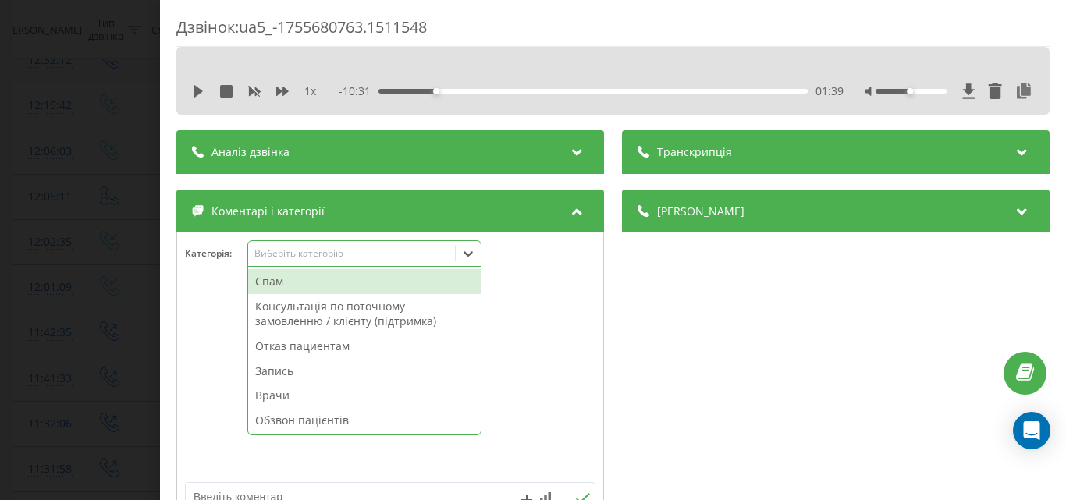
click at [340, 258] on div "Виберіть категорію" at bounding box center [351, 253] width 195 height 12
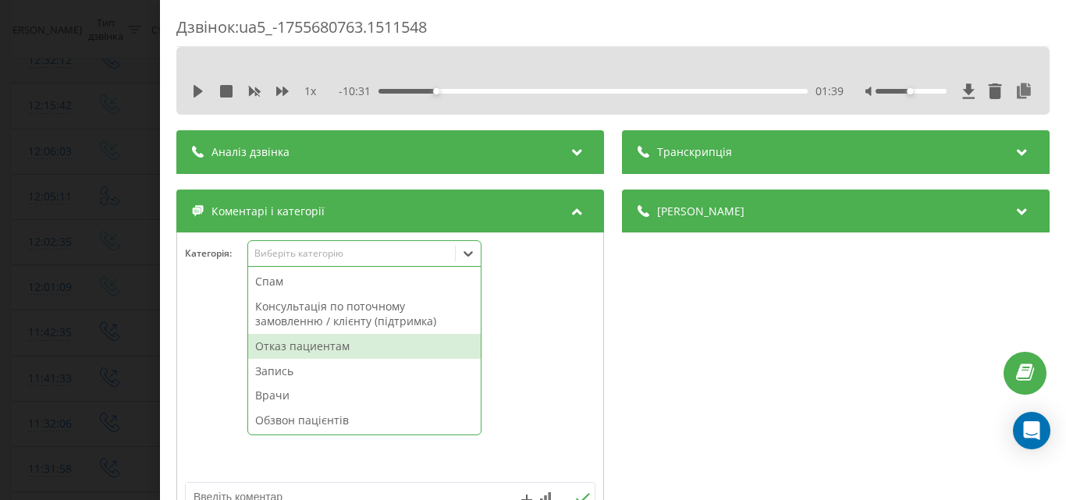
click at [336, 343] on div "Отказ пациентам" at bounding box center [364, 346] width 233 height 25
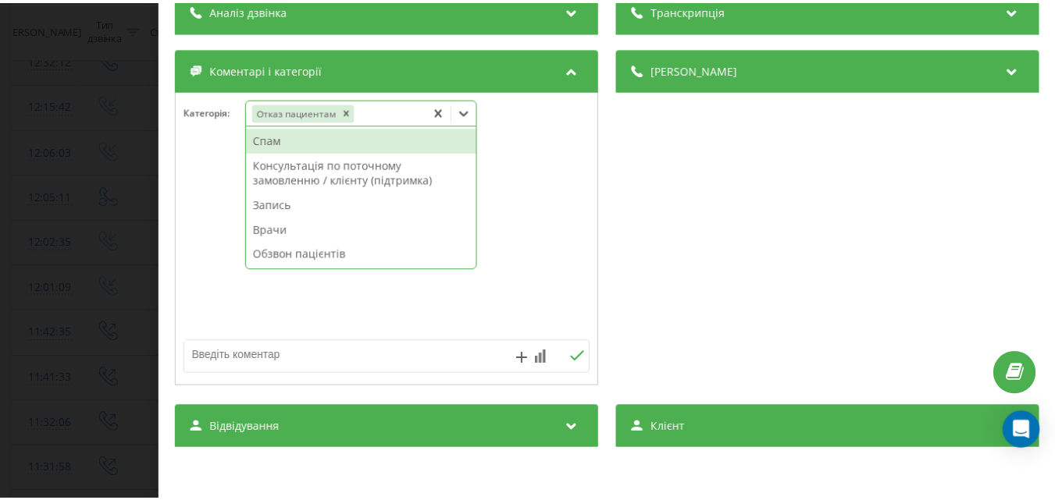
scroll to position [156, 0]
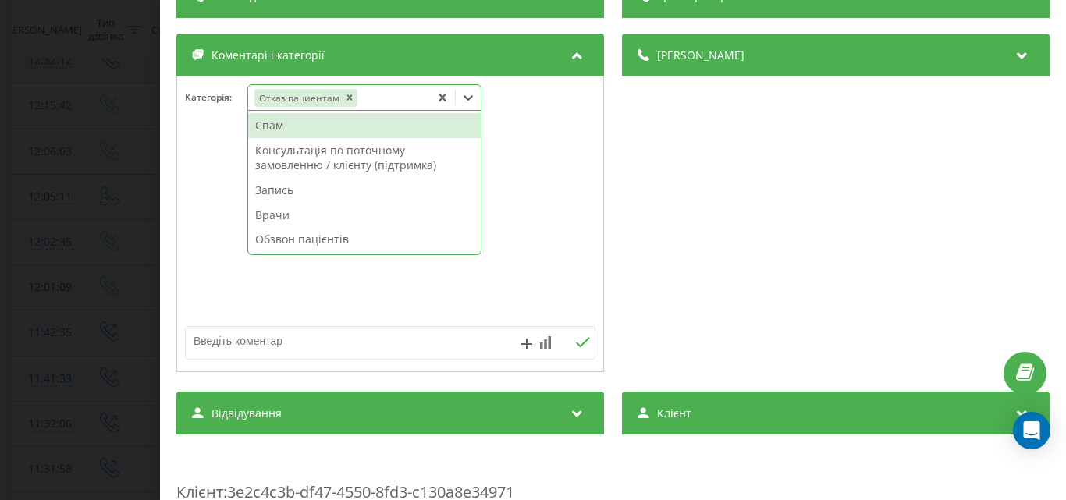
click at [210, 345] on textarea at bounding box center [349, 341] width 327 height 28
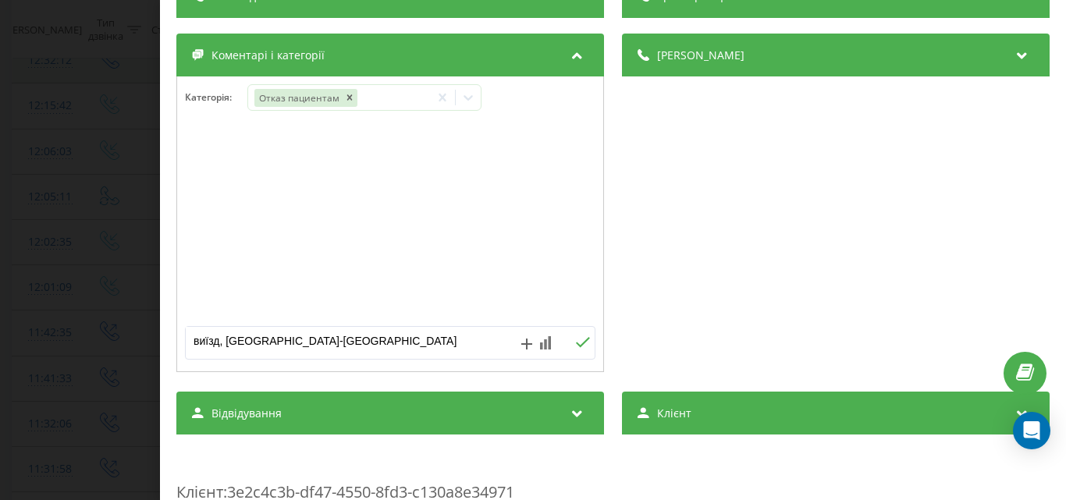
type textarea "виїзд, чугуєвський район-Музика"
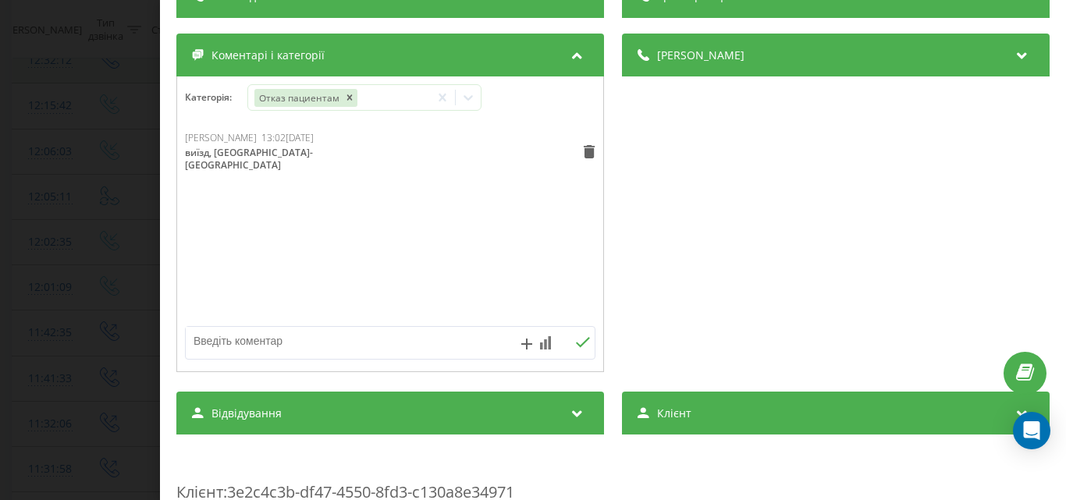
click at [89, 122] on div "Дзвінок : ua5_-1755680763.1511548 1 x - 10:31 01:39 01:39 Транскрипція Для AI-а…" at bounding box center [533, 250] width 1066 height 500
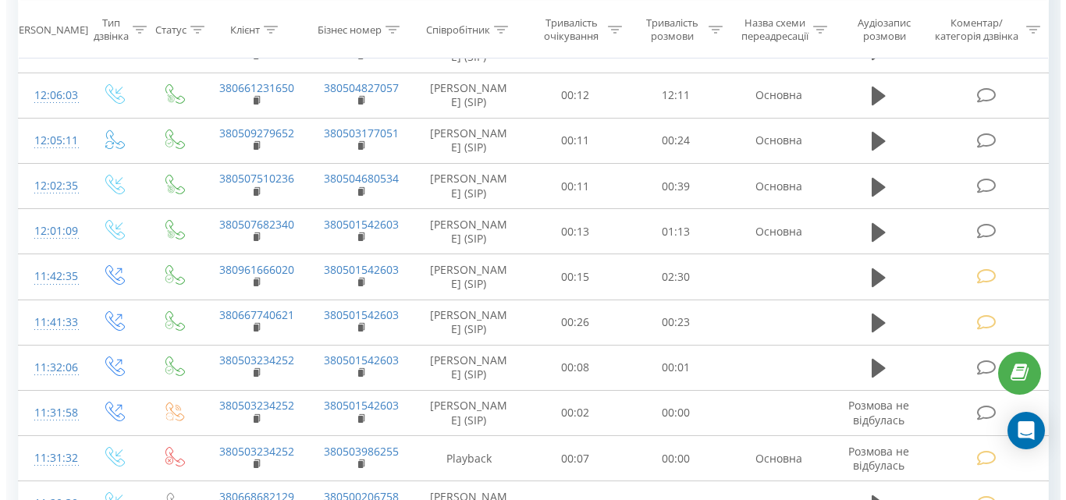
scroll to position [728, 0]
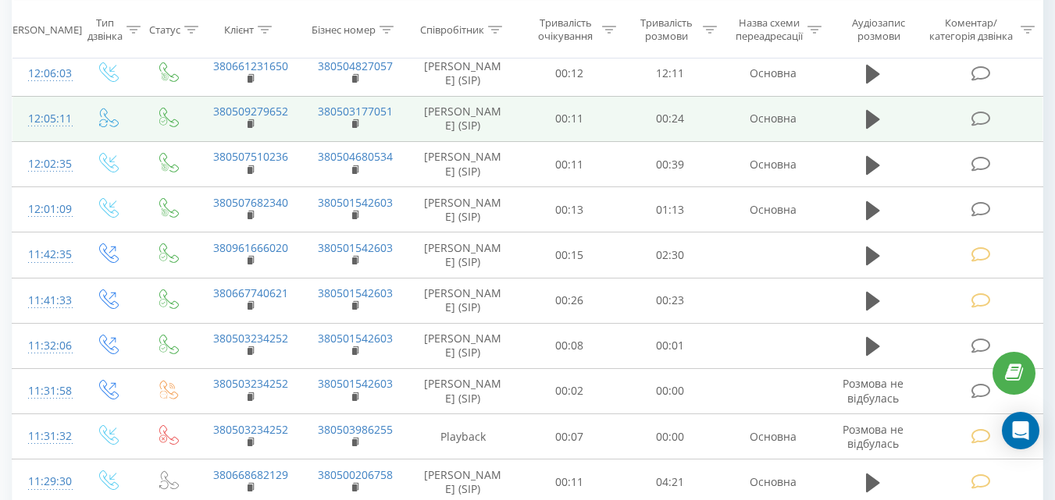
click at [981, 127] on icon at bounding box center [980, 119] width 20 height 16
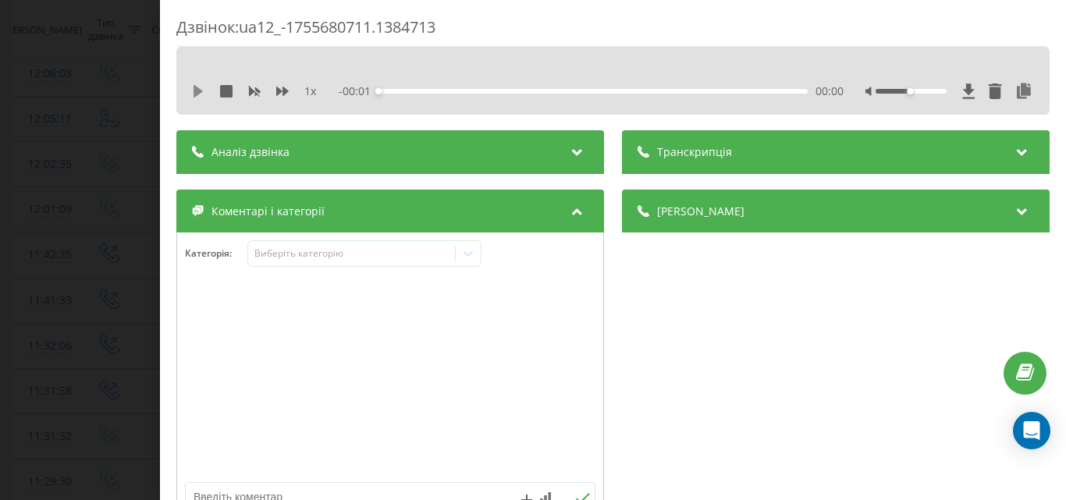
click at [200, 94] on icon at bounding box center [198, 91] width 9 height 12
click at [333, 251] on div "Виберіть категорію" at bounding box center [351, 253] width 195 height 12
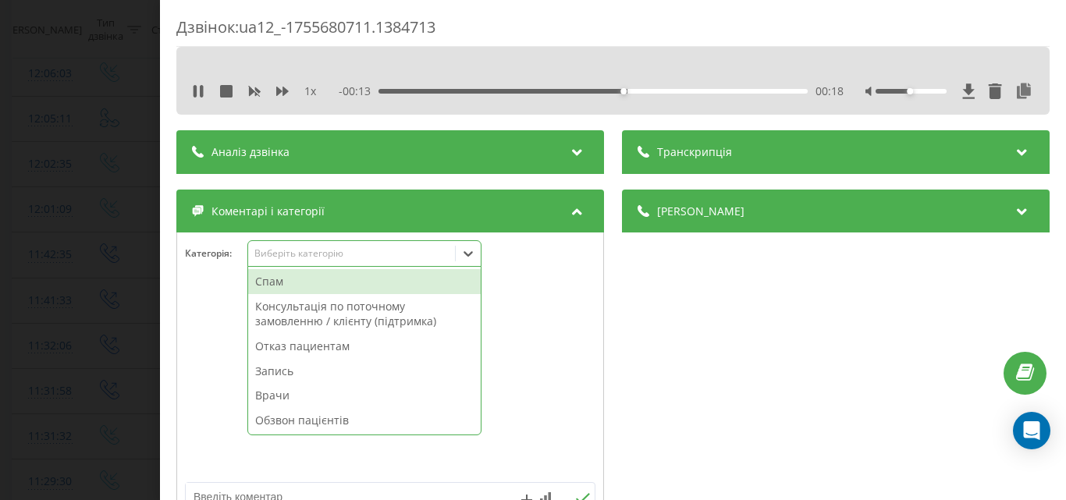
click at [335, 351] on div "Отказ пациентам" at bounding box center [364, 346] width 233 height 25
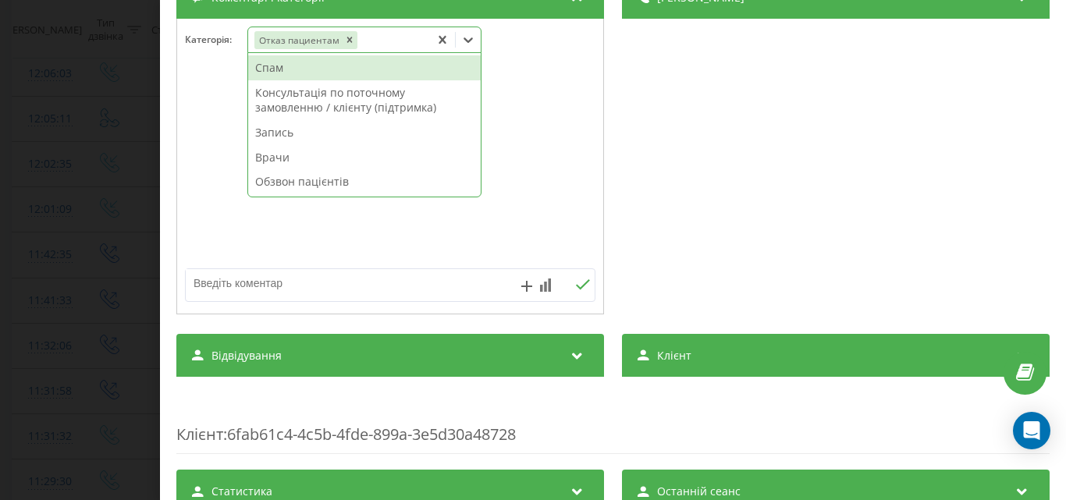
scroll to position [234, 0]
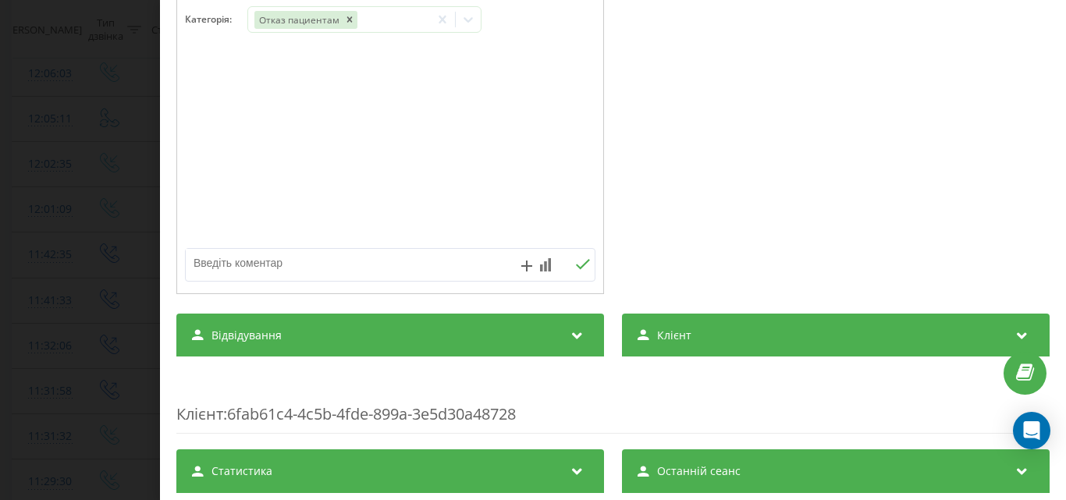
click at [239, 262] on textarea at bounding box center [349, 263] width 327 height 28
type textarea "Сінявін, рішон, поклали трубку-Музика"
click at [128, 136] on div "Дзвінок : ua12_-1755680711.1384713 1 x 00:00 00:31 00:31 Транскрипція Для AI-ан…" at bounding box center [533, 250] width 1066 height 500
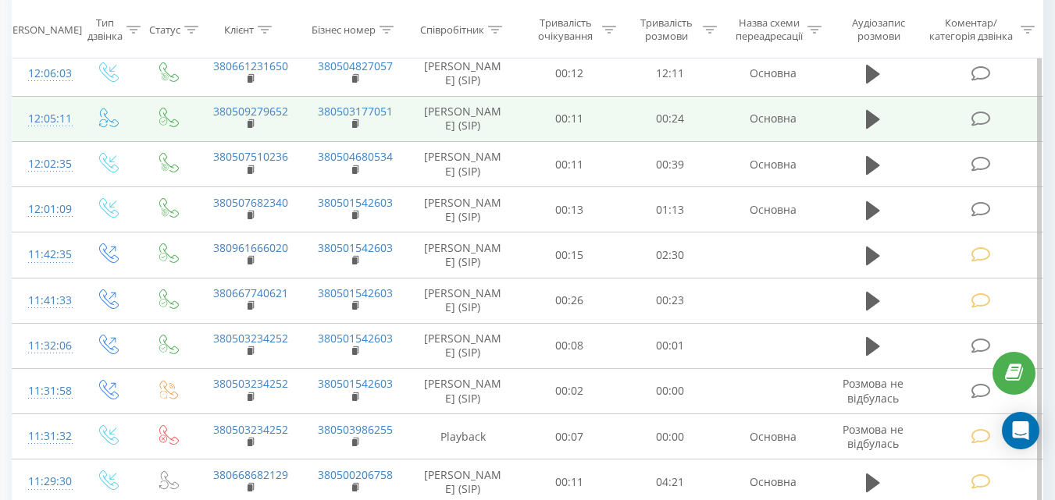
click at [981, 127] on icon at bounding box center [980, 119] width 20 height 16
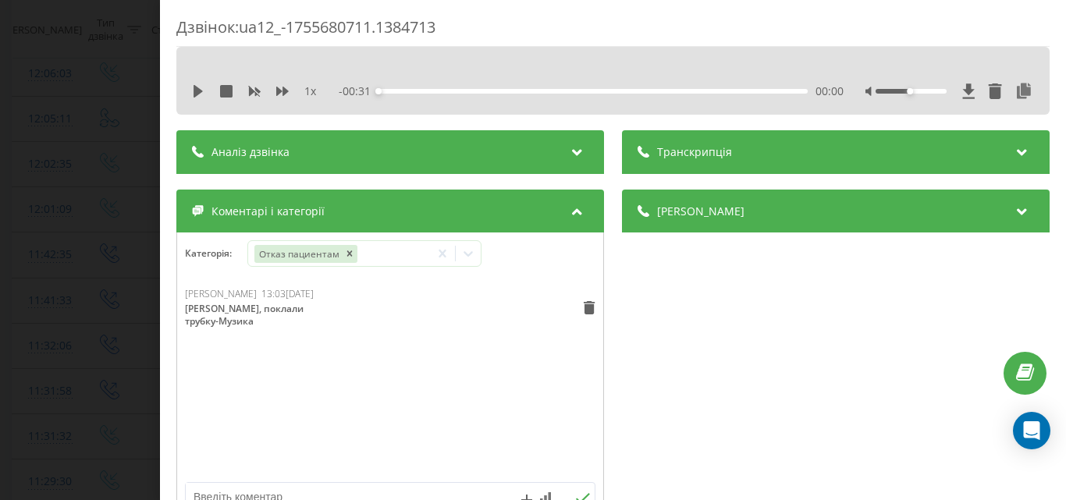
click at [85, 190] on div "Дзвінок : ua12_-1755680711.1384713 1 x - 00:31 00:00 00:00 Транскрипція Для AI-…" at bounding box center [533, 250] width 1066 height 500
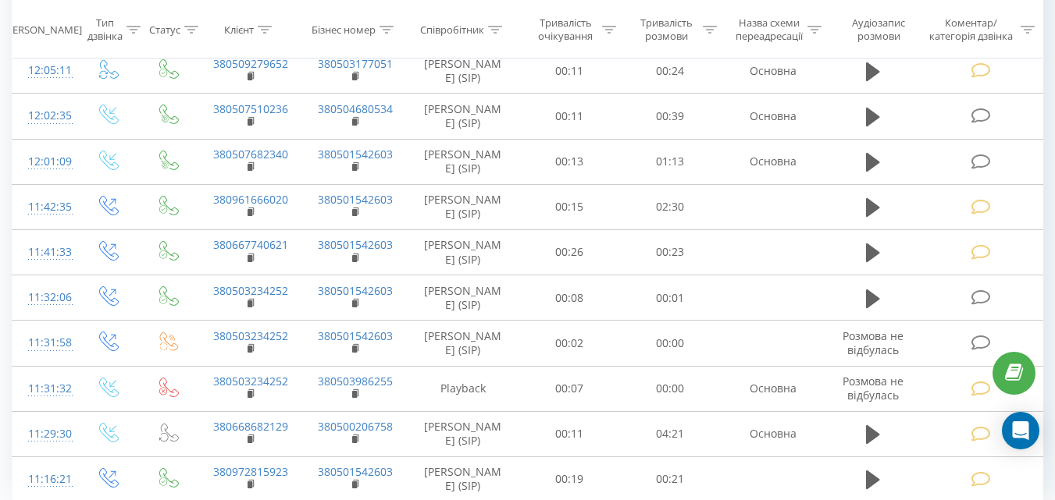
scroll to position [884, 0]
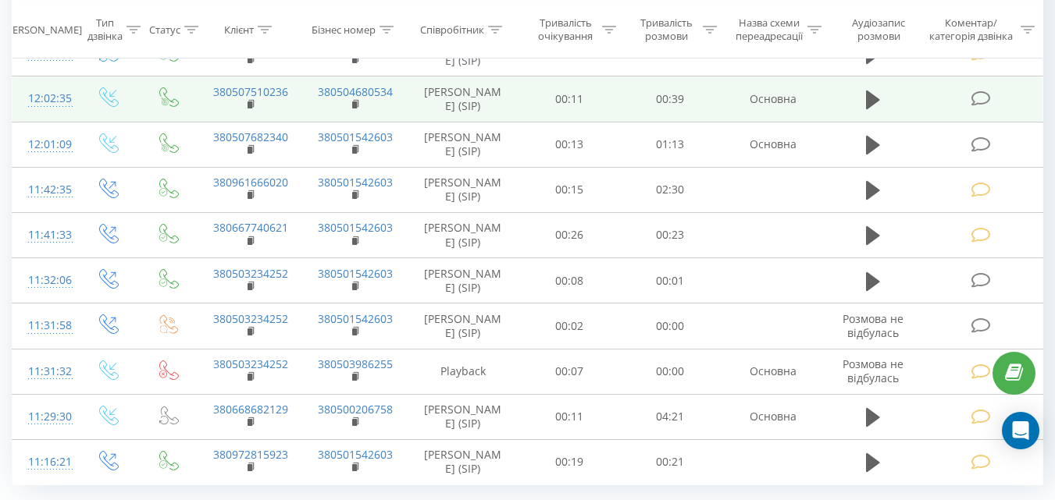
click at [981, 107] on icon at bounding box center [980, 99] width 20 height 16
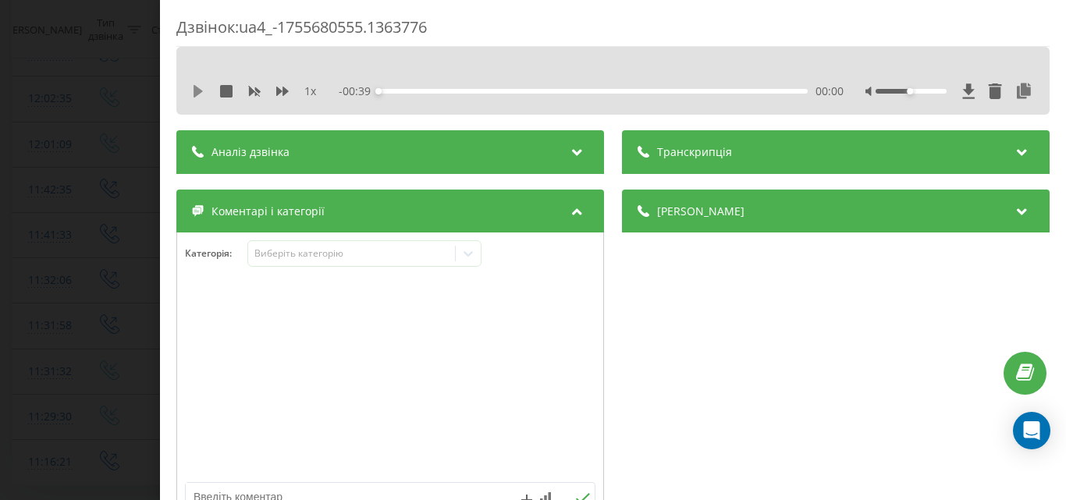
click at [196, 89] on icon at bounding box center [198, 91] width 9 height 12
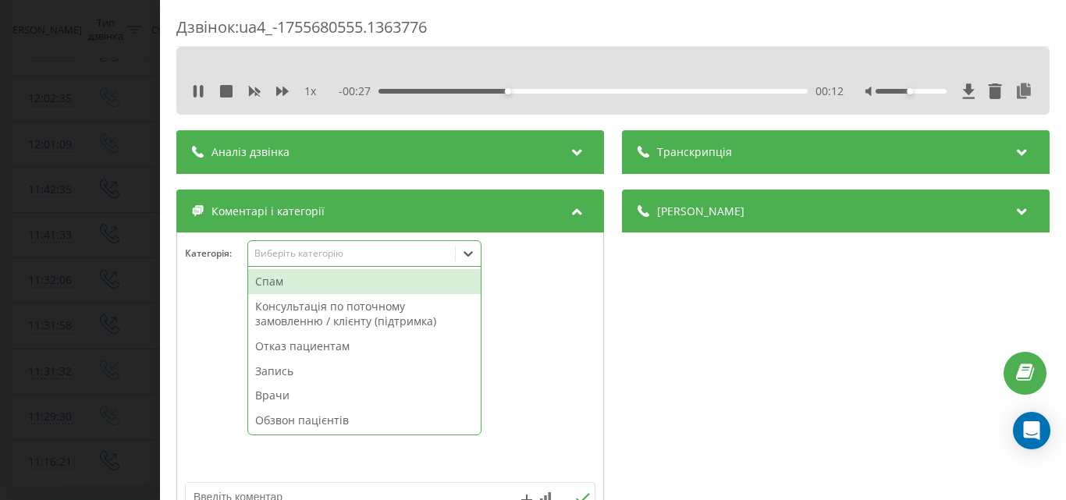
click at [362, 258] on div "Виберіть категорію" at bounding box center [351, 253] width 195 height 12
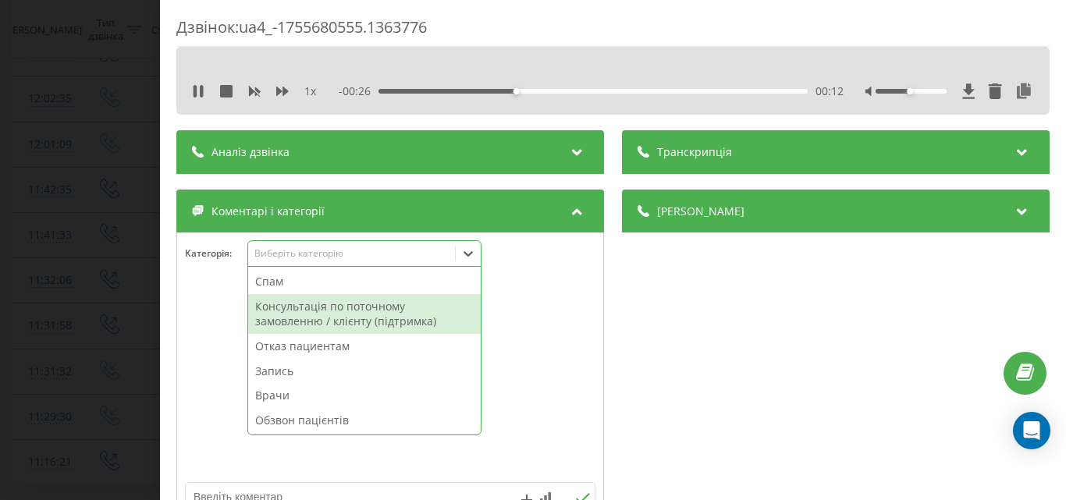
click at [321, 312] on div "Консультація по поточному замовленню / клієнту (підтримка)" at bounding box center [364, 314] width 233 height 40
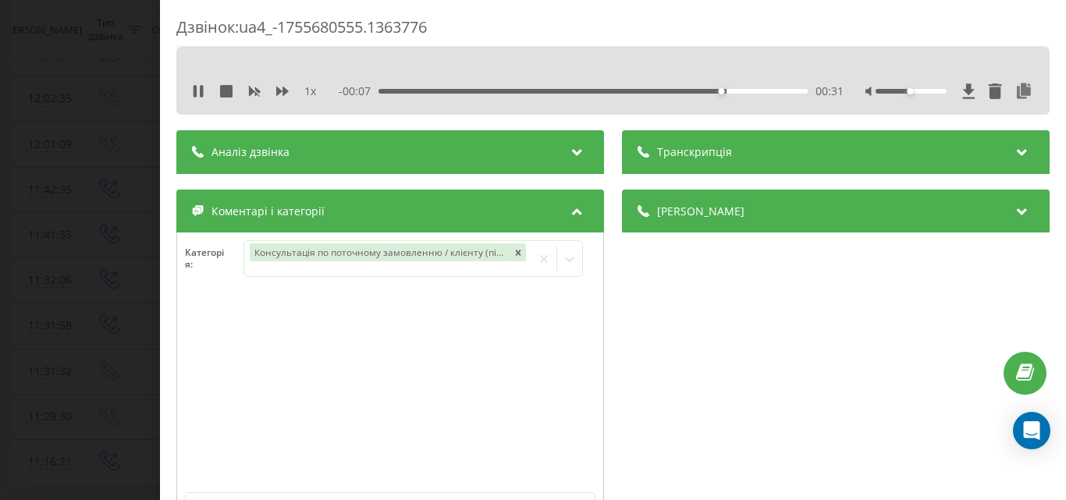
click at [119, 212] on div "Дзвінок : ua4_-1755680555.1363776 1 x - 00:07 00:31 00:31 Транскрипція Для AI-а…" at bounding box center [533, 250] width 1066 height 500
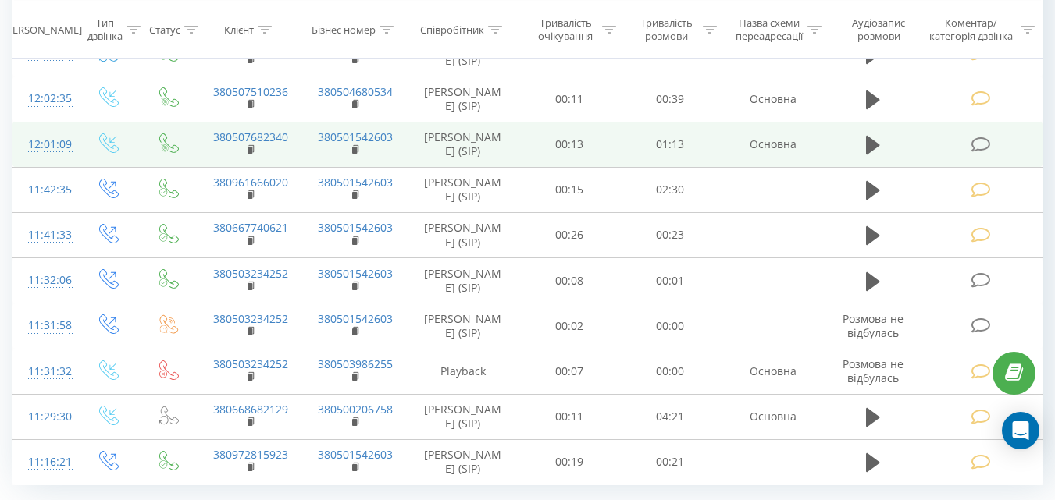
click at [984, 153] on icon at bounding box center [980, 145] width 20 height 16
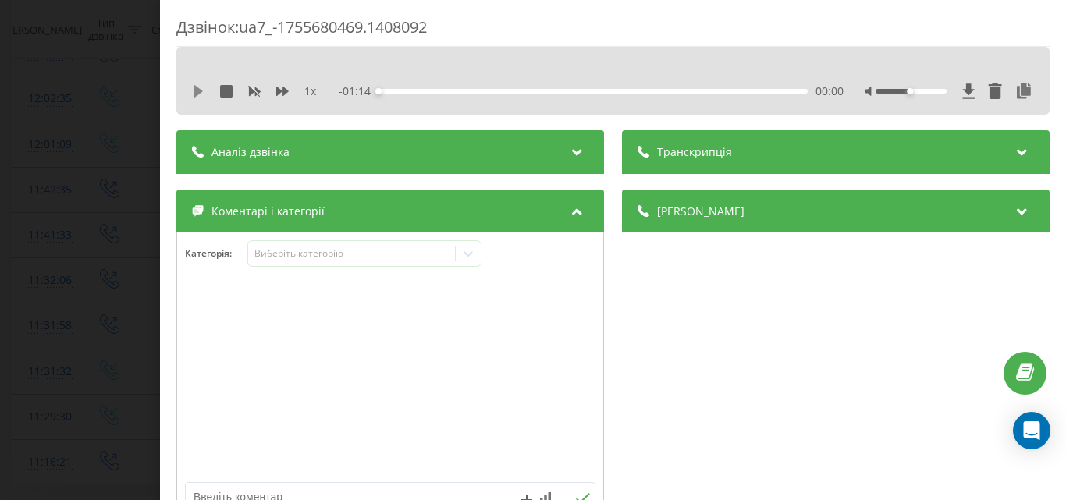
click at [197, 88] on icon at bounding box center [198, 91] width 9 height 12
click at [446, 90] on div "00:12" at bounding box center [593, 91] width 429 height 5
click at [411, 91] on div "00:05" at bounding box center [593, 91] width 429 height 5
click at [542, 91] on div "00:28" at bounding box center [593, 91] width 429 height 5
click at [415, 251] on div "Виберіть категорію" at bounding box center [351, 253] width 195 height 12
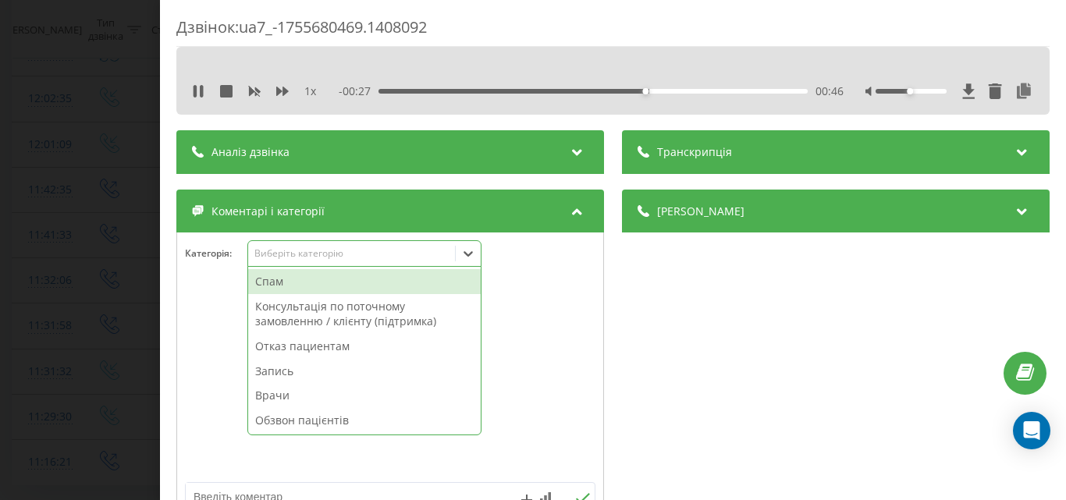
click at [300, 346] on div "Отказ пациентам" at bounding box center [364, 346] width 233 height 25
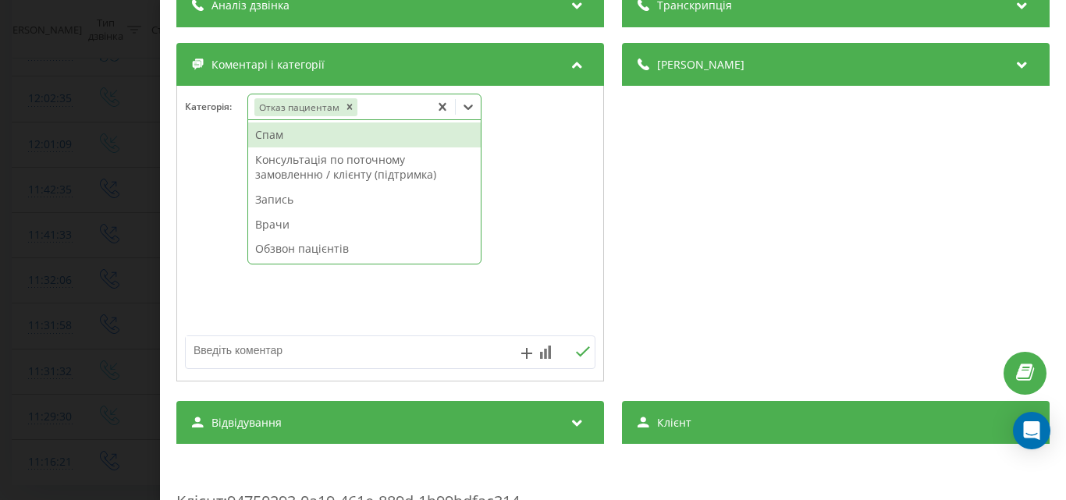
scroll to position [156, 0]
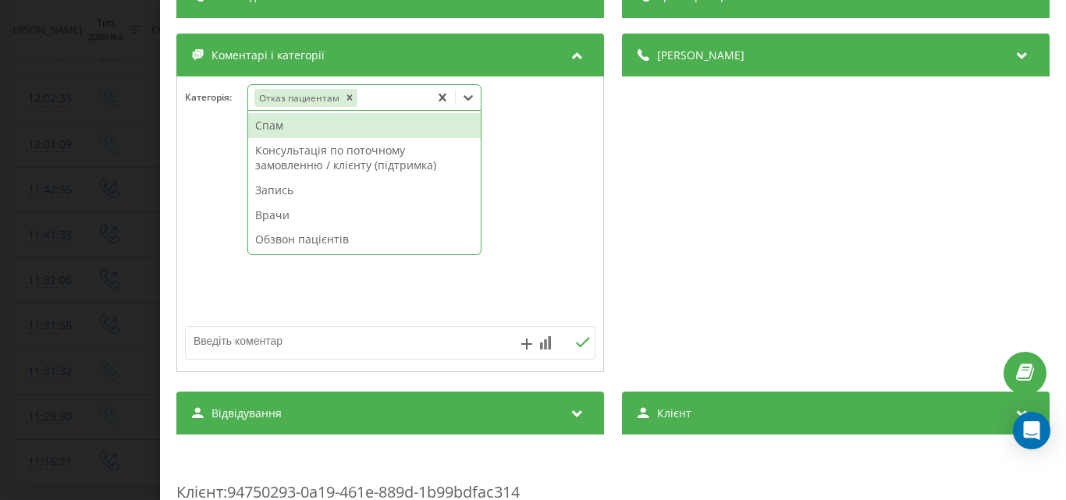
click at [237, 343] on textarea at bounding box center [349, 341] width 327 height 28
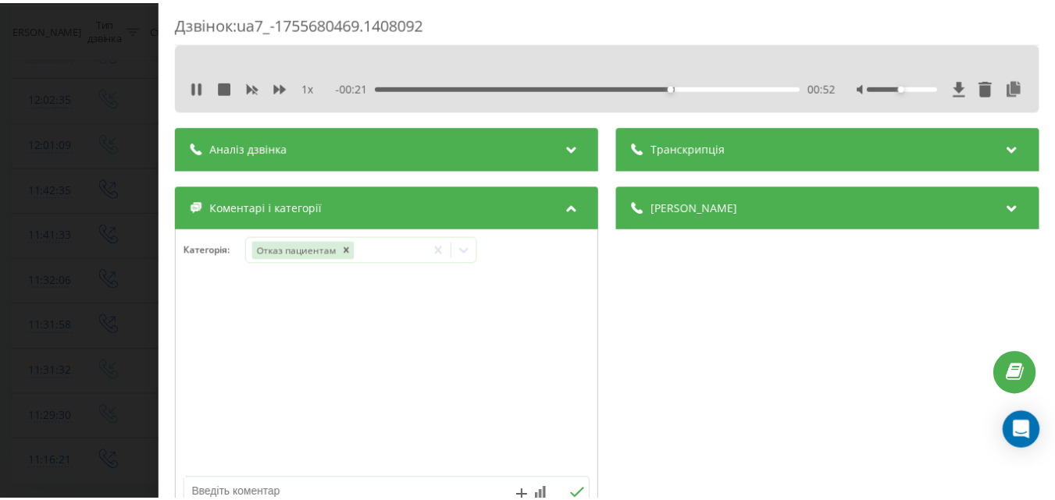
scroll to position [0, 0]
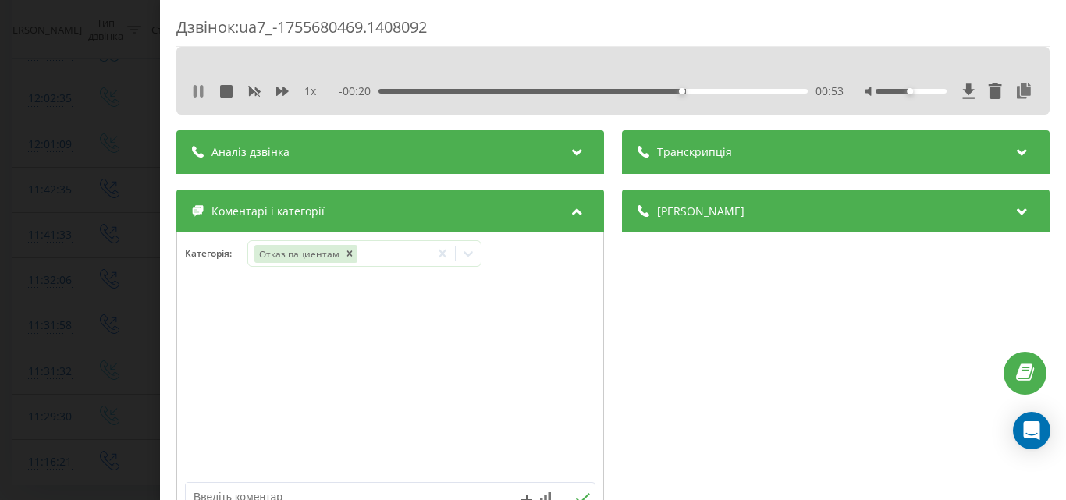
click at [198, 86] on icon at bounding box center [198, 91] width 12 height 12
click at [94, 90] on div "Дзвінок : ua7_-1755680469.1408092 1 x - 00:20 00:53 00:53 Транскрипція Для AI-а…" at bounding box center [533, 250] width 1066 height 500
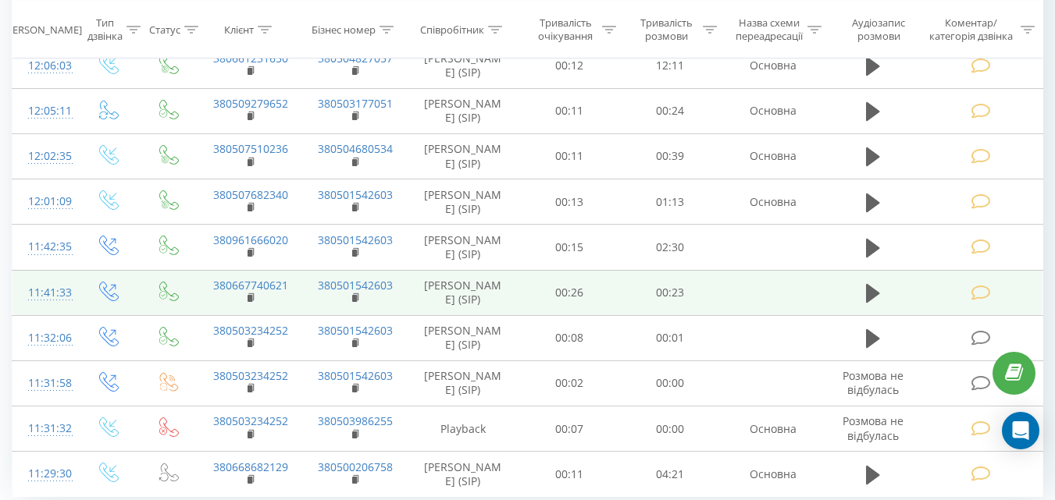
click at [978, 301] on icon at bounding box center [980, 293] width 20 height 16
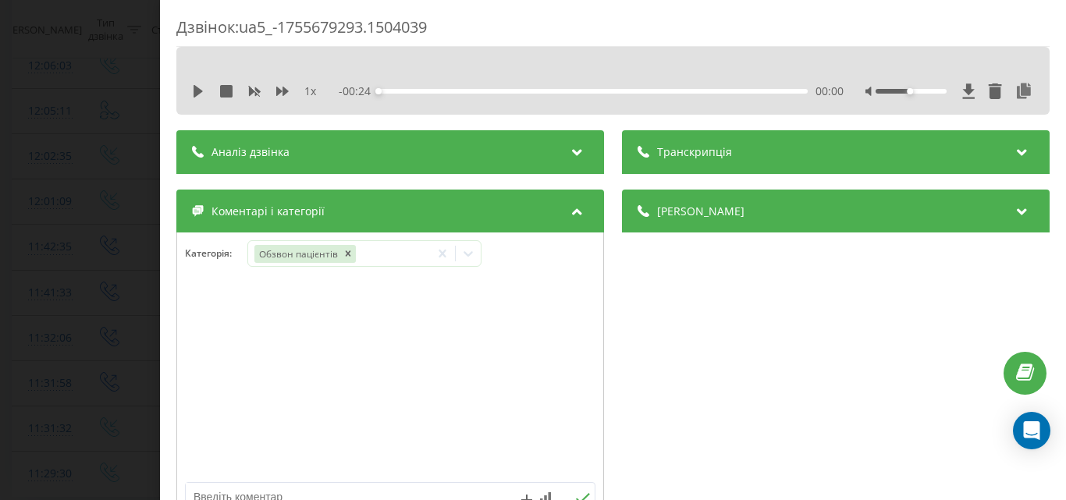
click at [678, 88] on div "- 00:24 00:00 00:00" at bounding box center [591, 92] width 505 height 16
click at [678, 91] on div "00:00" at bounding box center [593, 91] width 429 height 5
click at [195, 90] on icon at bounding box center [198, 91] width 9 height 12
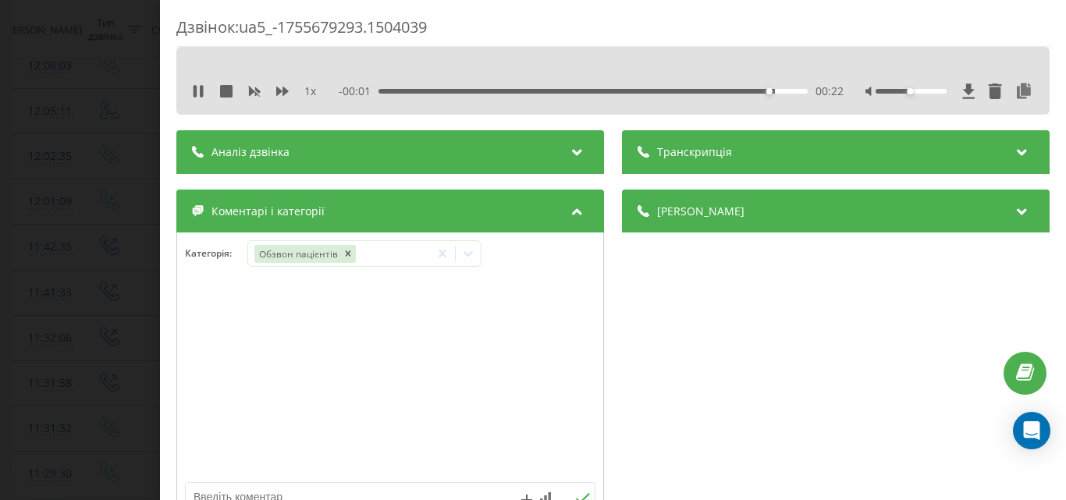
click at [640, 88] on div "- 00:01 00:22 00:22" at bounding box center [591, 92] width 505 height 16
click at [640, 91] on div "00:22" at bounding box center [593, 91] width 429 height 5
click at [551, 90] on div "00:19" at bounding box center [593, 91] width 429 height 5
click at [520, 91] on div "00:13" at bounding box center [593, 91] width 429 height 5
click at [117, 159] on div "Дзвінок : ua5_-1755679293.1504039 1 x - 00:10 00:13 00:13 Транскрипція Для AI-а…" at bounding box center [533, 250] width 1066 height 500
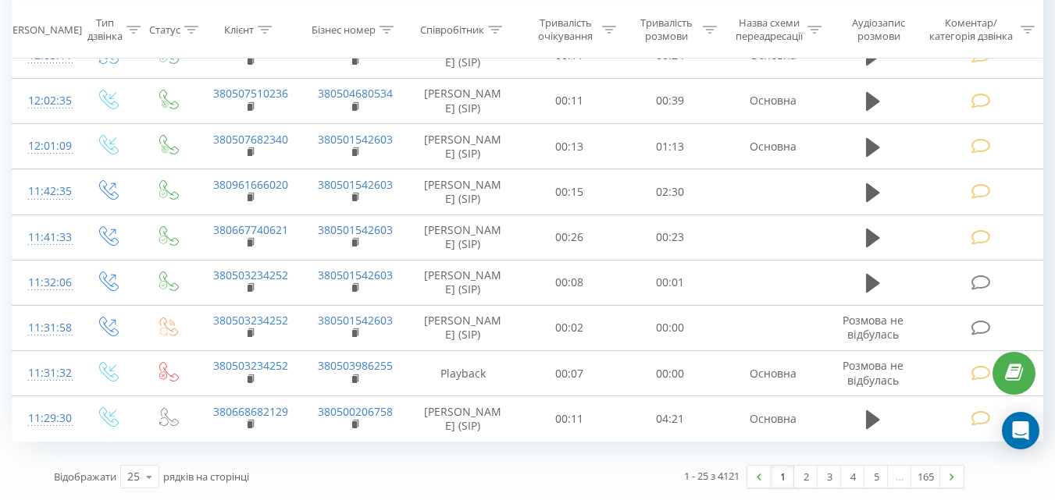
scroll to position [1072, 0]
click at [801, 478] on link "2" at bounding box center [805, 477] width 23 height 22
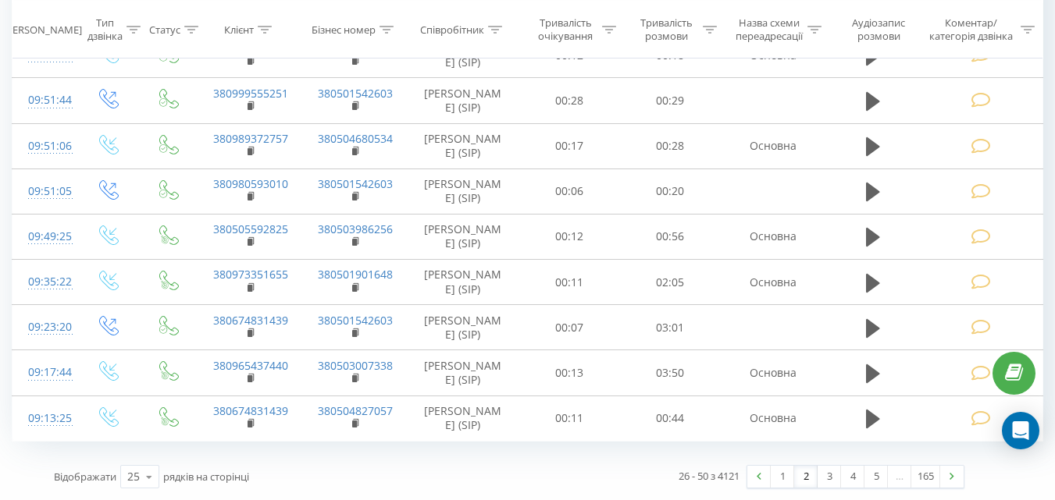
scroll to position [988, 0]
click at [781, 481] on link "1" at bounding box center [782, 477] width 23 height 22
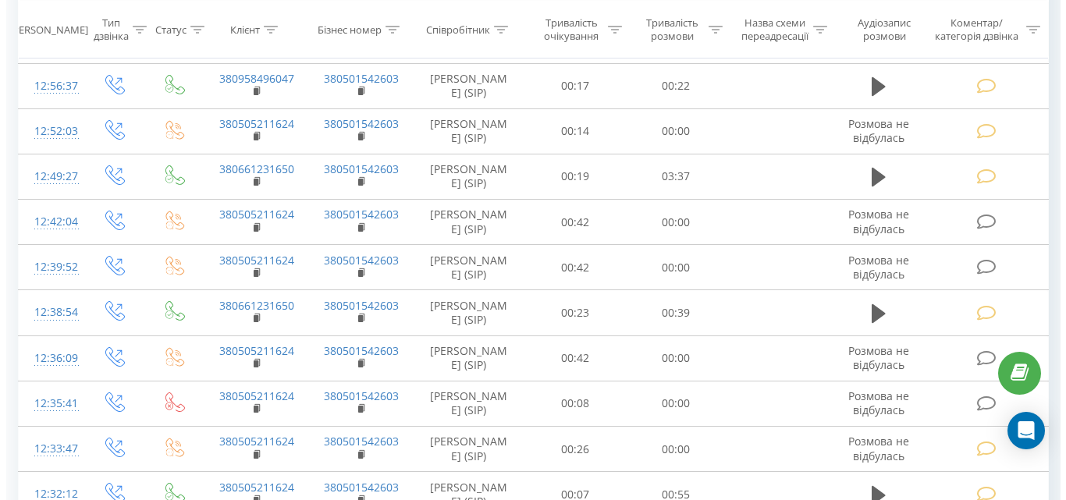
scroll to position [103, 0]
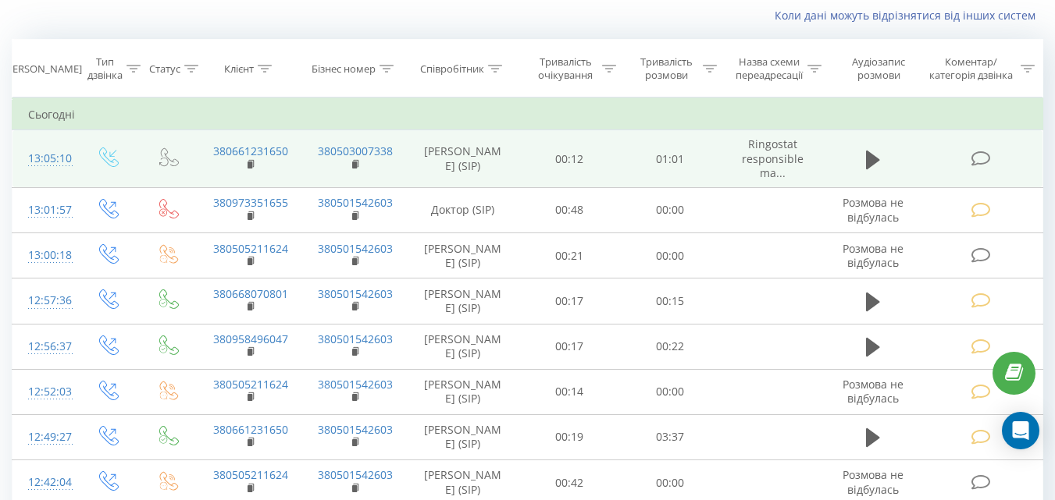
click at [979, 162] on icon at bounding box center [980, 159] width 20 height 16
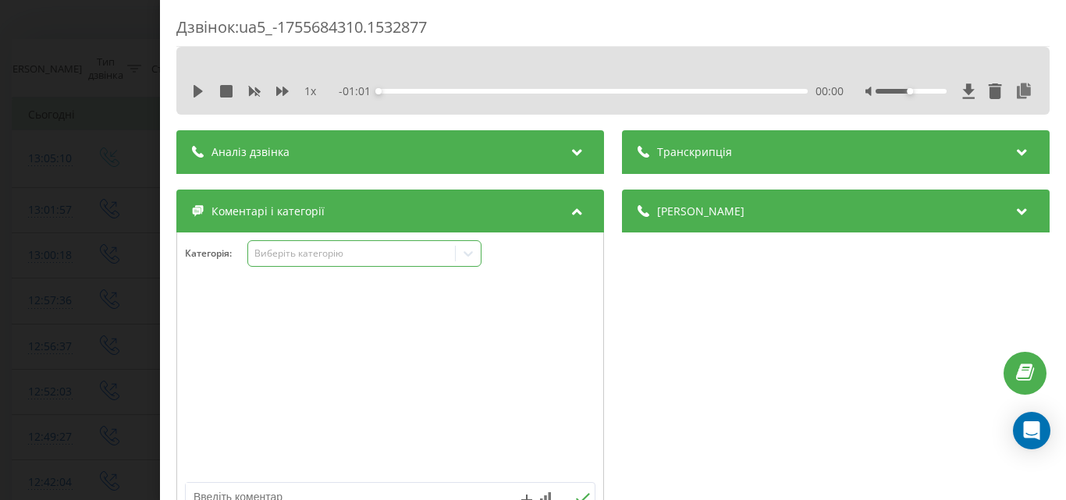
click at [408, 256] on div "Виберіть категорію" at bounding box center [351, 253] width 195 height 12
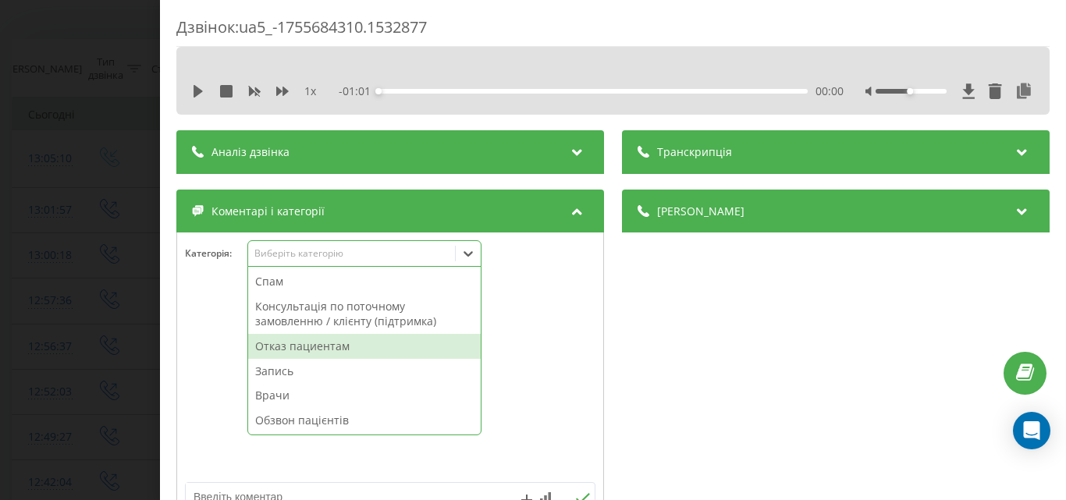
click at [319, 344] on div "Отказ пациентам" at bounding box center [364, 346] width 233 height 25
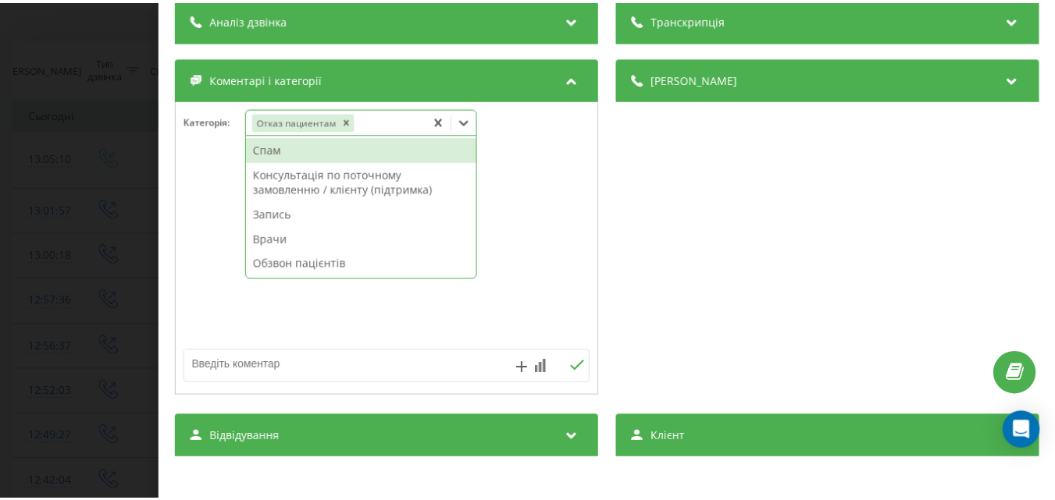
scroll to position [156, 0]
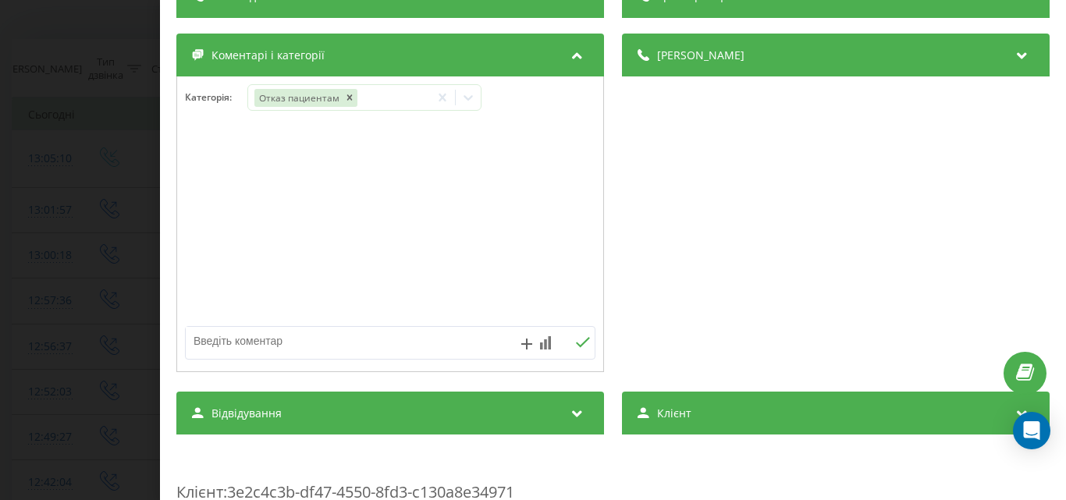
click at [215, 342] on textarea at bounding box center [349, 341] width 327 height 28
click at [91, 77] on div "Дзвінок : ua5_-1755684310.1532877 1 x - 01:01 00:00 00:00 Транскрипція Для AI-а…" at bounding box center [533, 250] width 1066 height 500
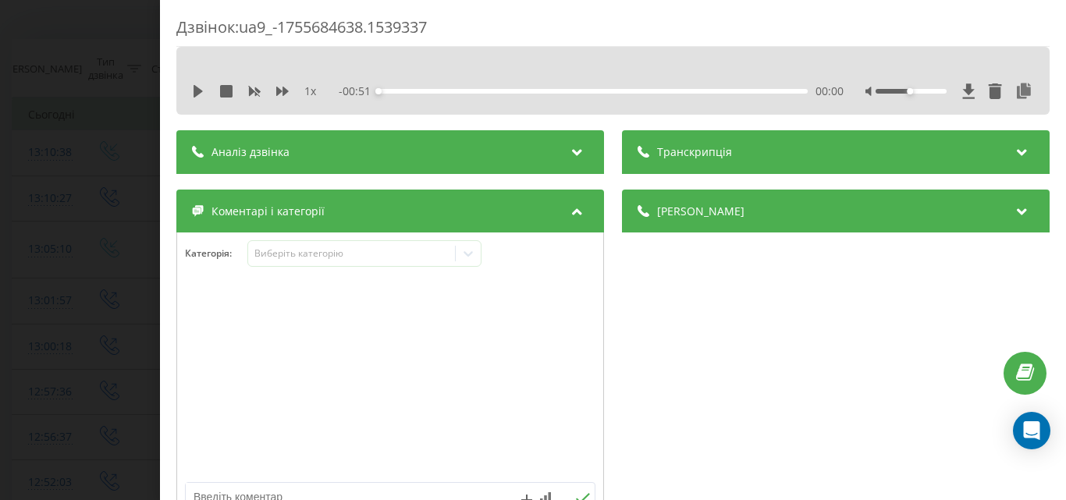
click at [99, 151] on div "Дзвінок : ua9_-1755684638.1539337 1 x - 00:51 00:00 00:00 Транскрипція Для AI-а…" at bounding box center [533, 250] width 1066 height 500
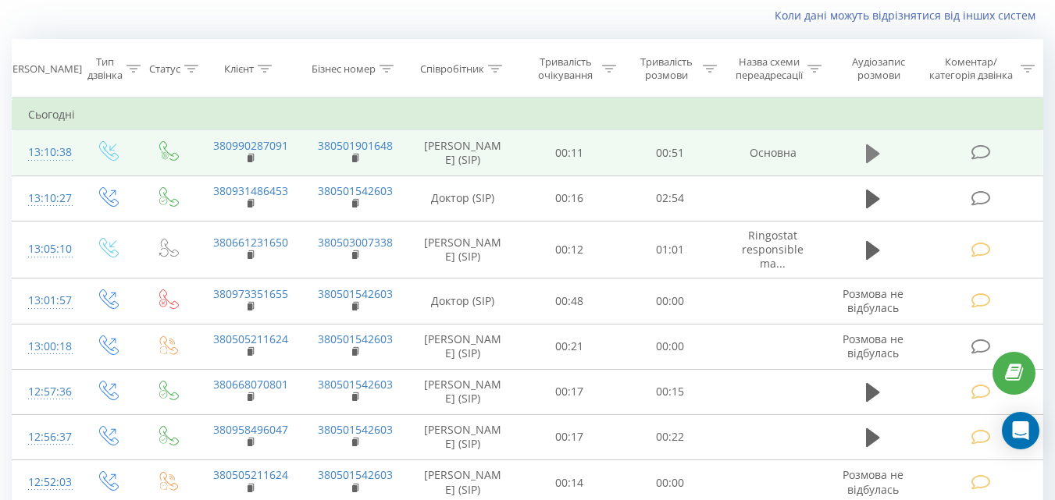
click at [869, 151] on icon at bounding box center [873, 153] width 14 height 19
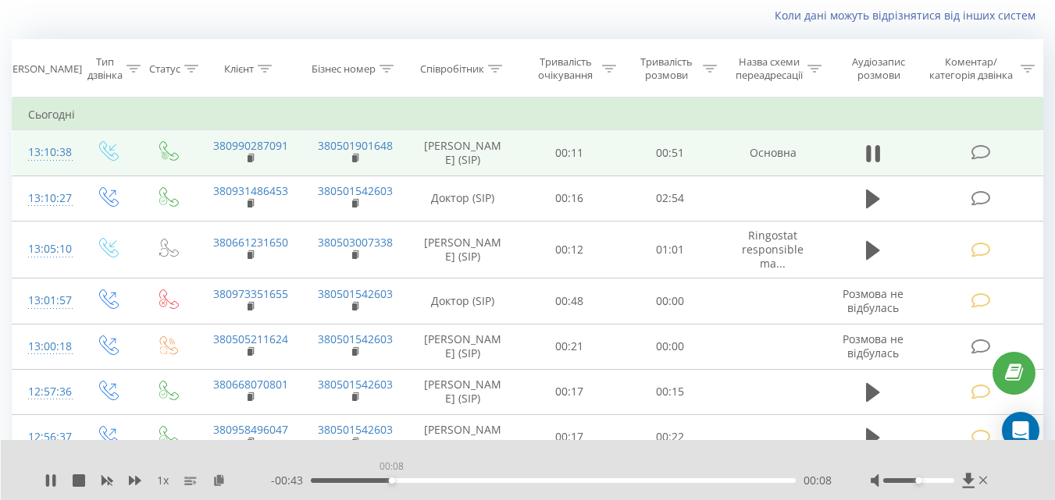
click at [392, 480] on div "00:08" at bounding box center [553, 481] width 485 height 5
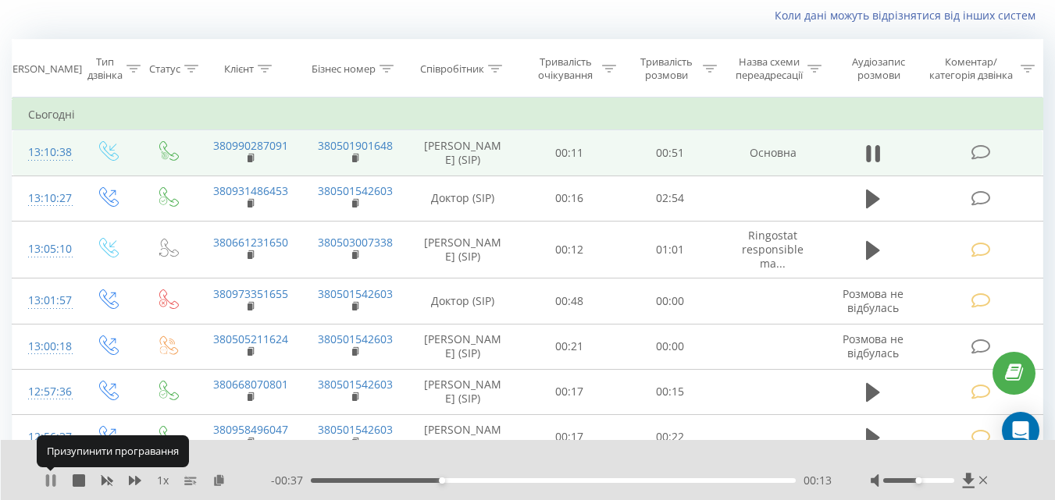
click at [51, 477] on icon at bounding box center [51, 481] width 12 height 12
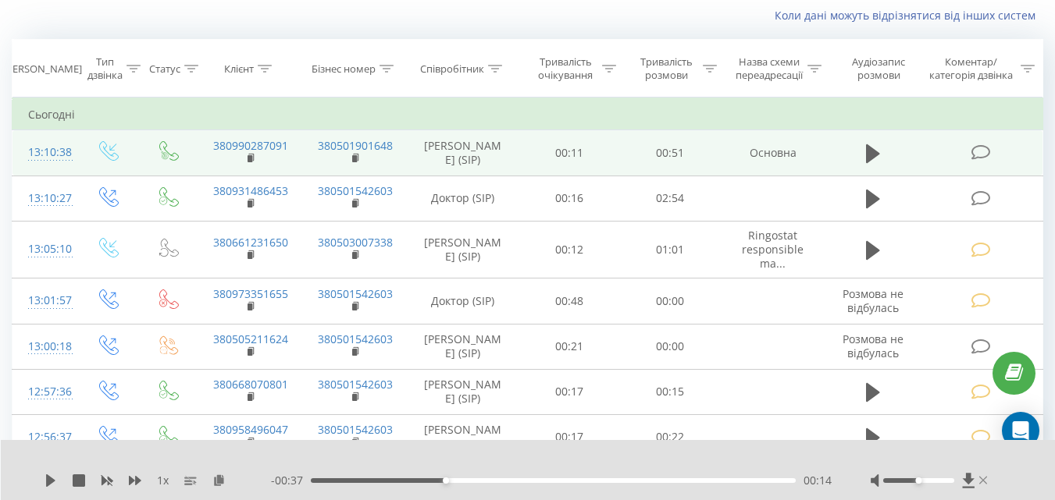
click at [983, 480] on icon at bounding box center [983, 481] width 9 height 8
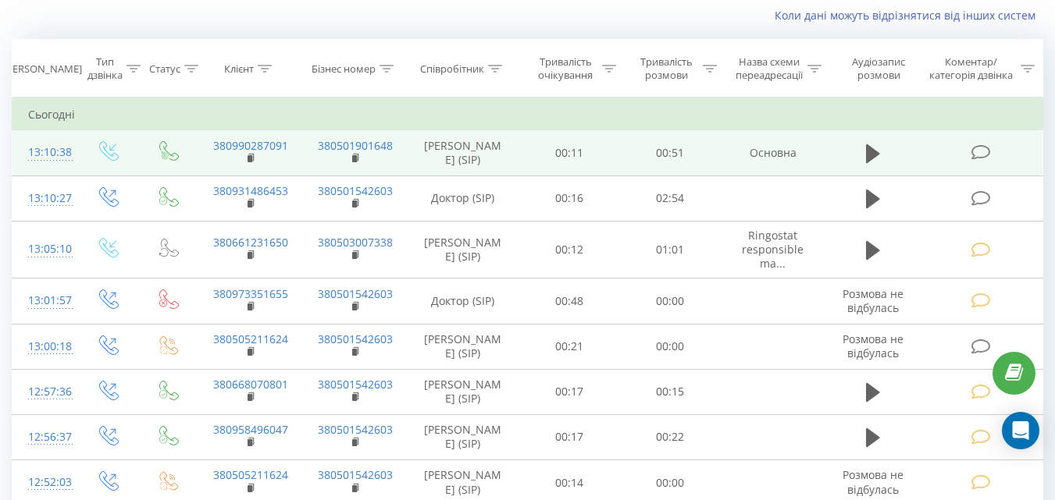
click at [976, 147] on icon at bounding box center [980, 152] width 20 height 16
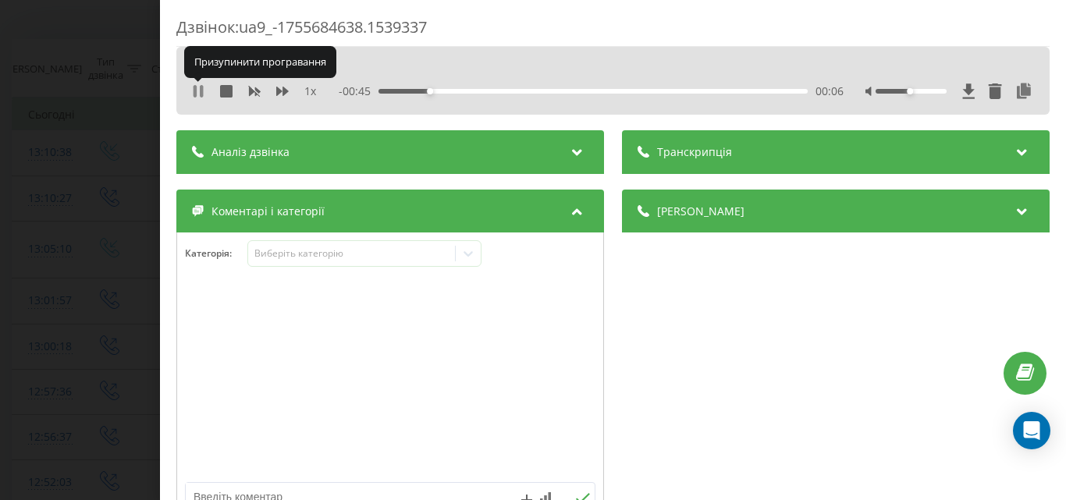
click at [198, 91] on icon at bounding box center [198, 91] width 12 height 12
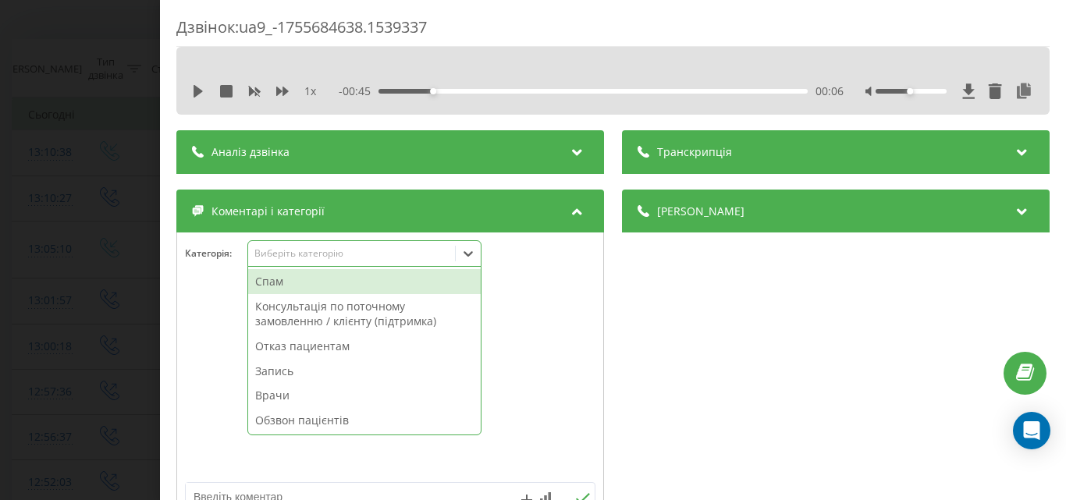
click at [330, 254] on div "Виберіть категорію" at bounding box center [351, 253] width 195 height 12
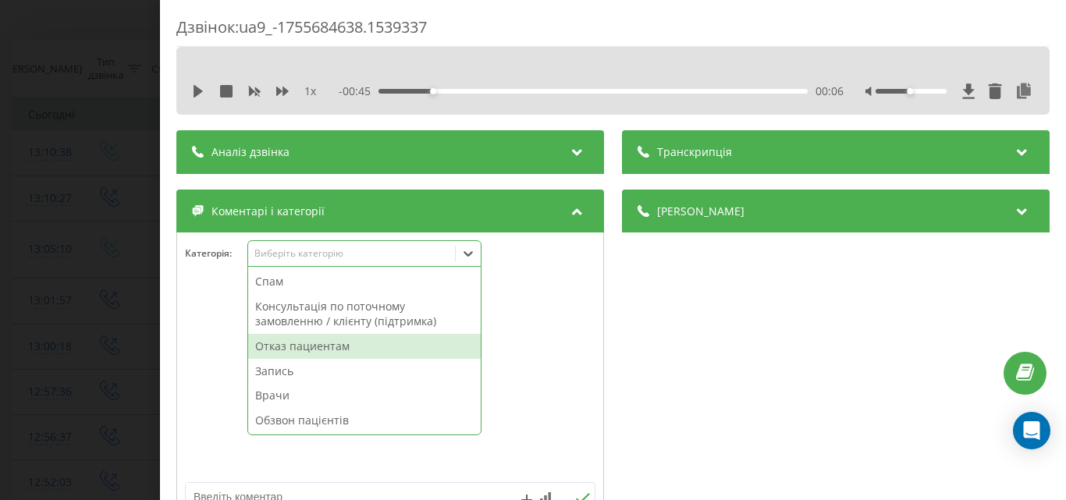
click at [333, 351] on div "Отказ пациентам" at bounding box center [364, 346] width 233 height 25
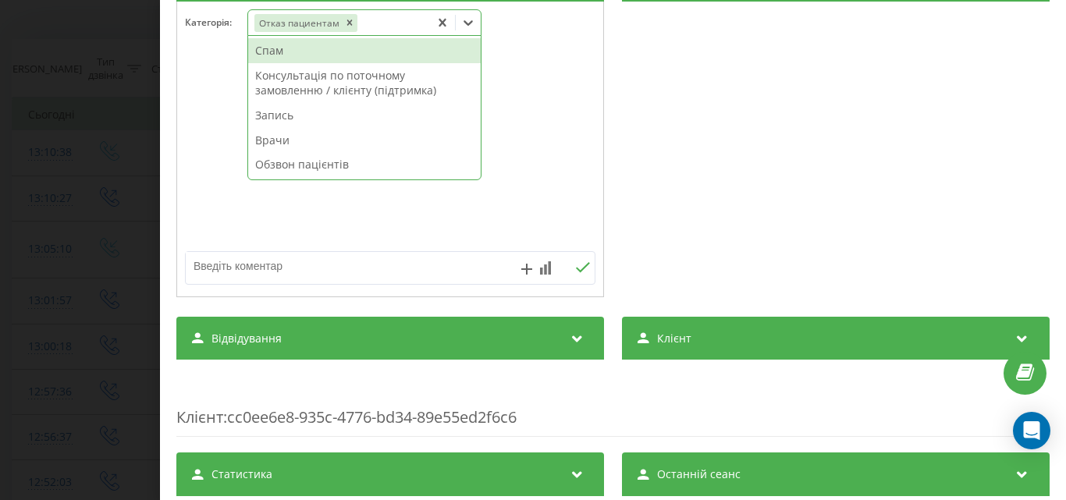
scroll to position [234, 0]
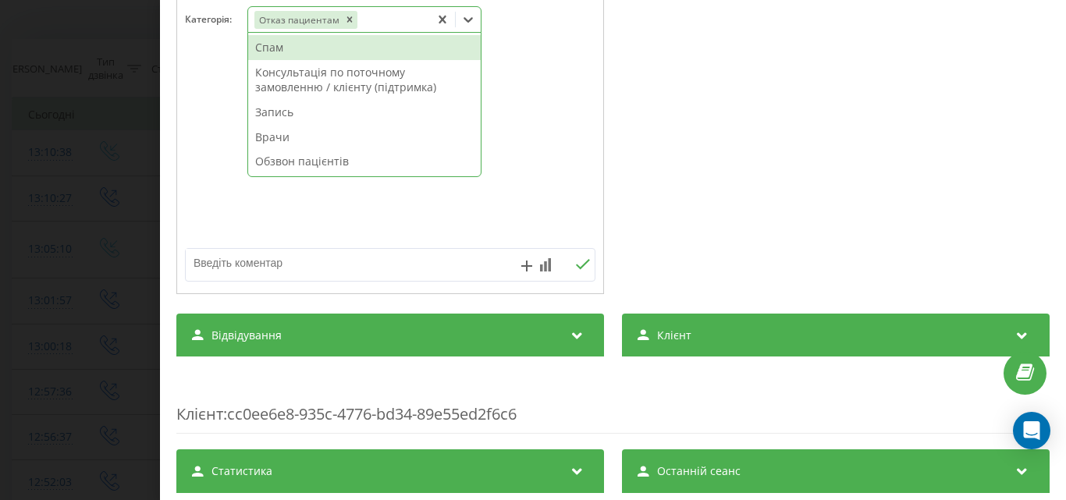
click at [237, 266] on textarea at bounding box center [349, 263] width 327 height 28
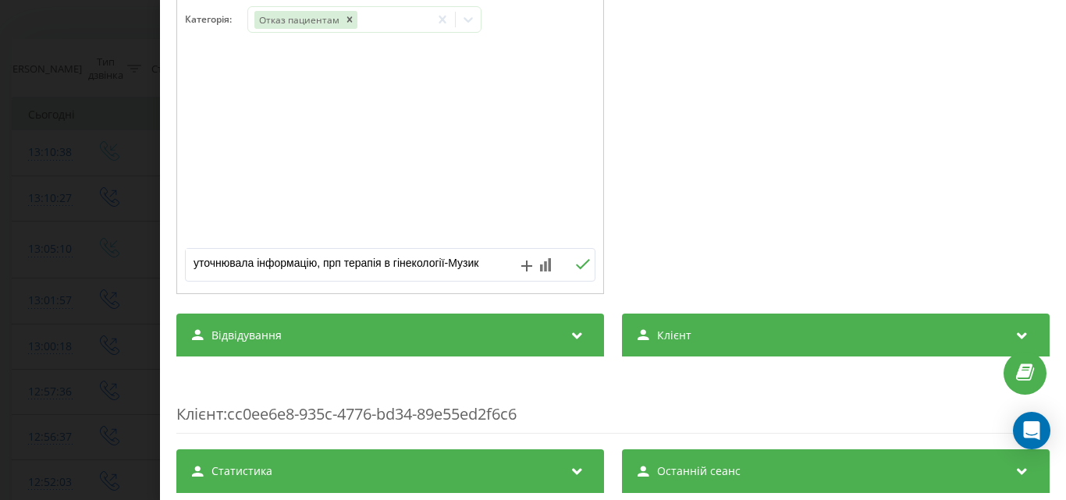
type textarea "уточнювала інформацію, прп терапія в гінекології-Музика"
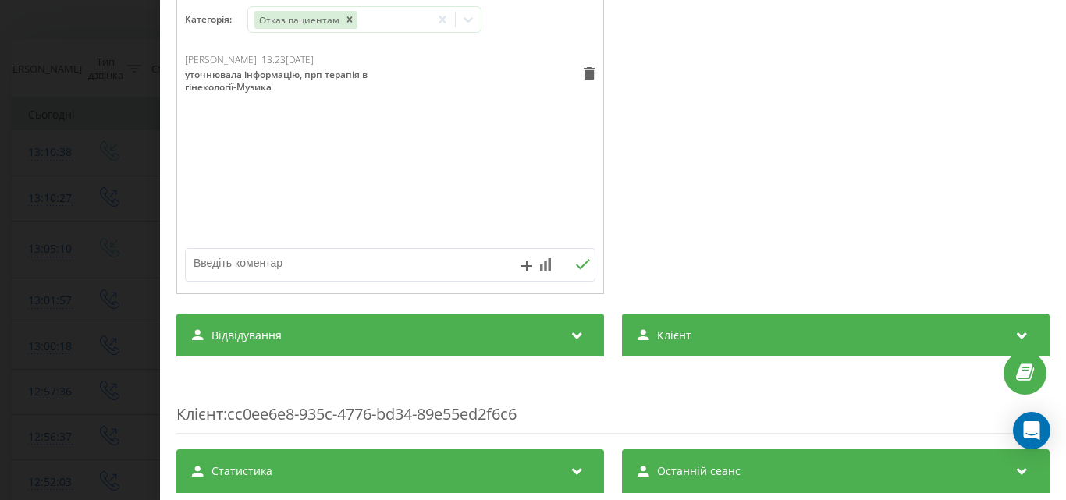
click at [86, 54] on div "Дзвінок : ua9_-1755684638.1539337 1 x - 00:45 00:06 00:06 Транскрипція Для AI-а…" at bounding box center [533, 250] width 1066 height 500
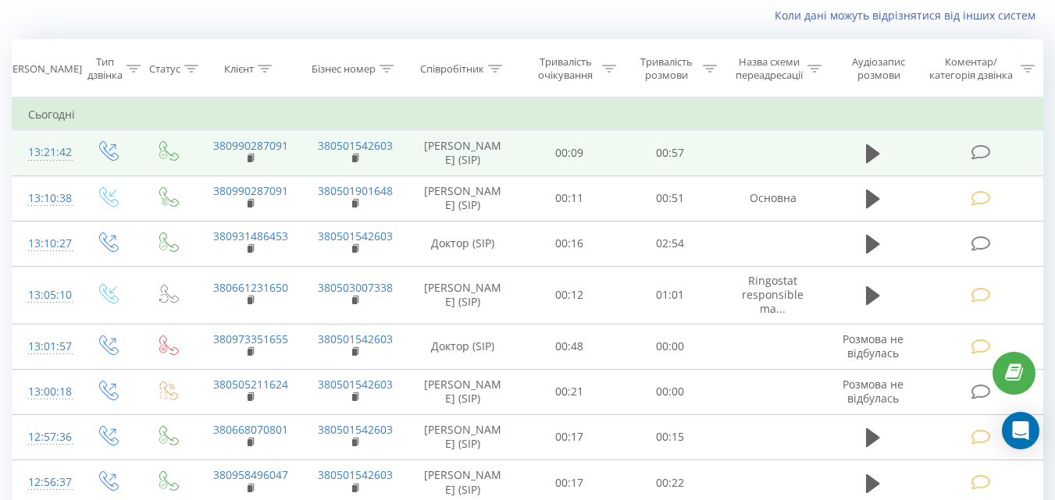
click at [979, 151] on icon at bounding box center [980, 152] width 20 height 16
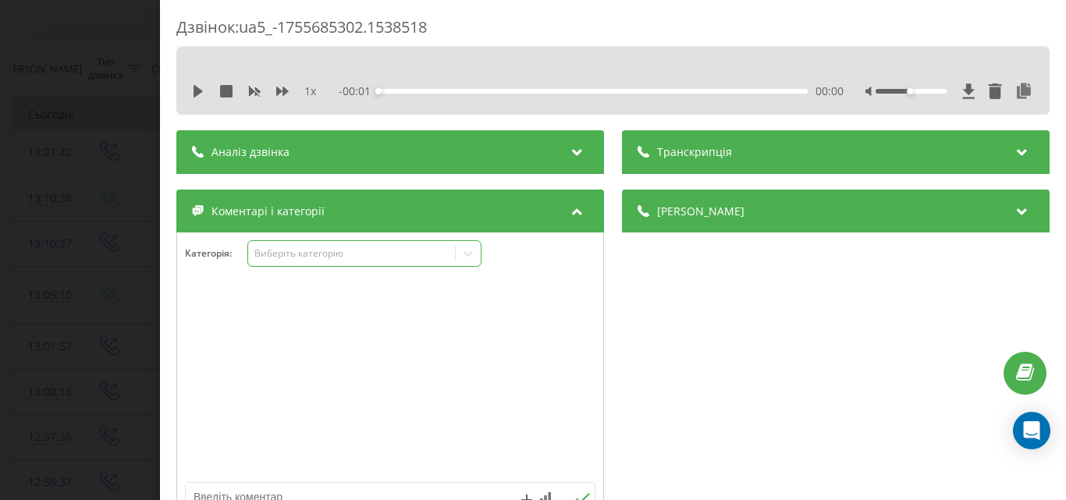
click at [352, 254] on div "Виберіть категорію" at bounding box center [351, 253] width 195 height 12
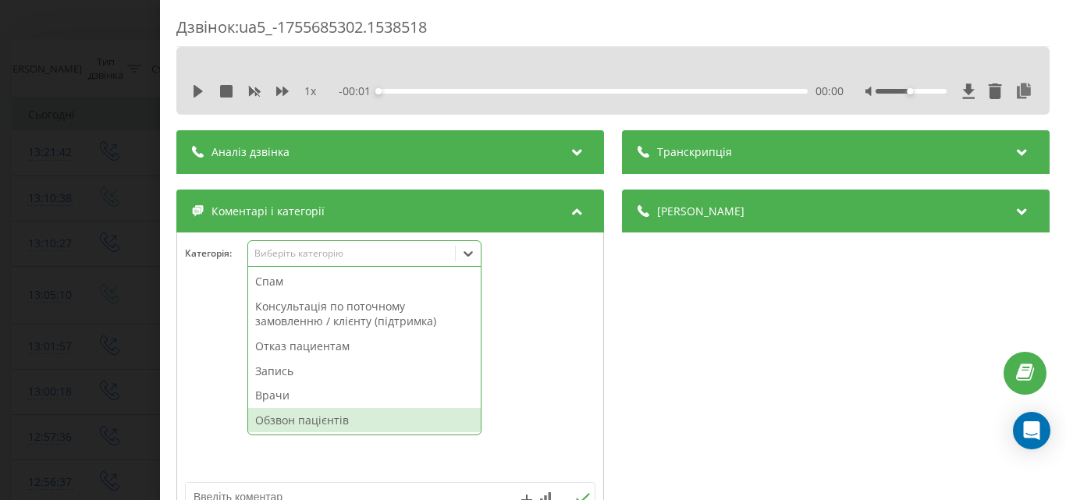
click at [320, 418] on div "Обзвон пацієнтів" at bounding box center [364, 420] width 233 height 25
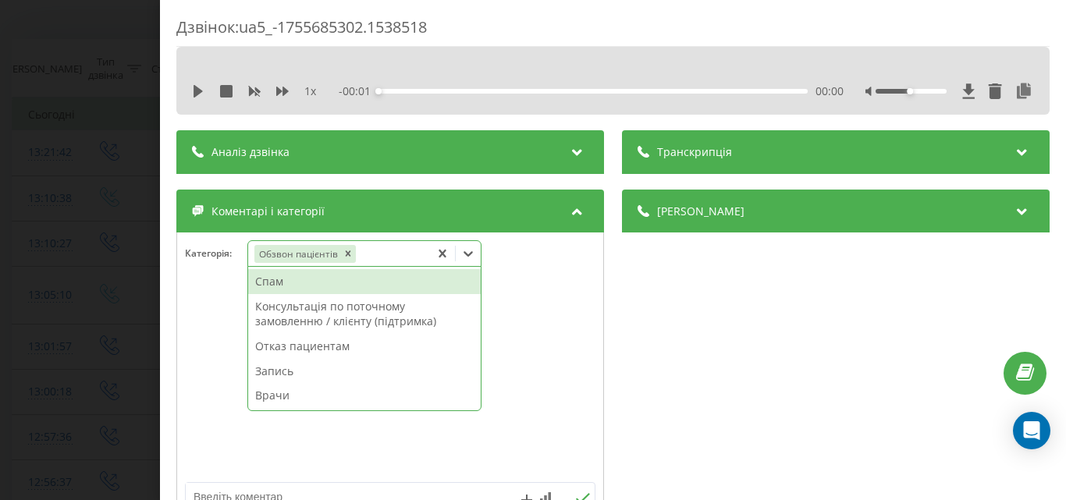
click at [115, 240] on div "Дзвінок : ua5_-1755685302.1538518 1 x - 00:01 00:00 00:00 Транскрипція Для AI-а…" at bounding box center [533, 250] width 1066 height 500
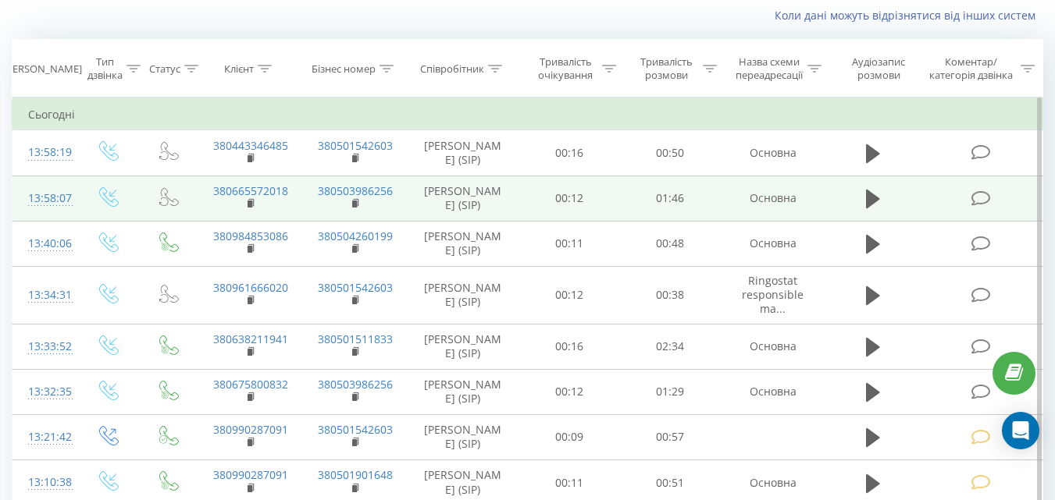
click at [982, 207] on icon at bounding box center [980, 199] width 20 height 16
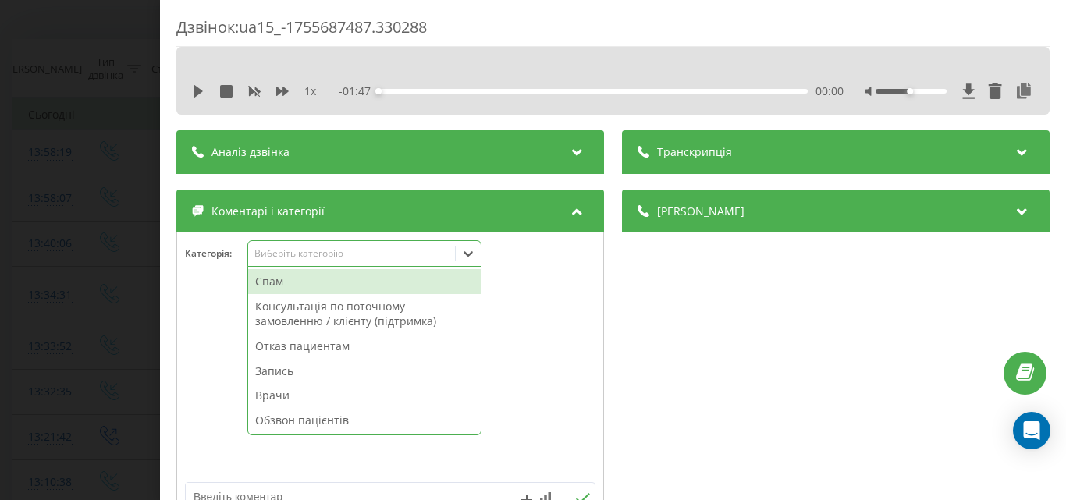
click at [421, 259] on div "Виберіть категорію" at bounding box center [351, 253] width 195 height 12
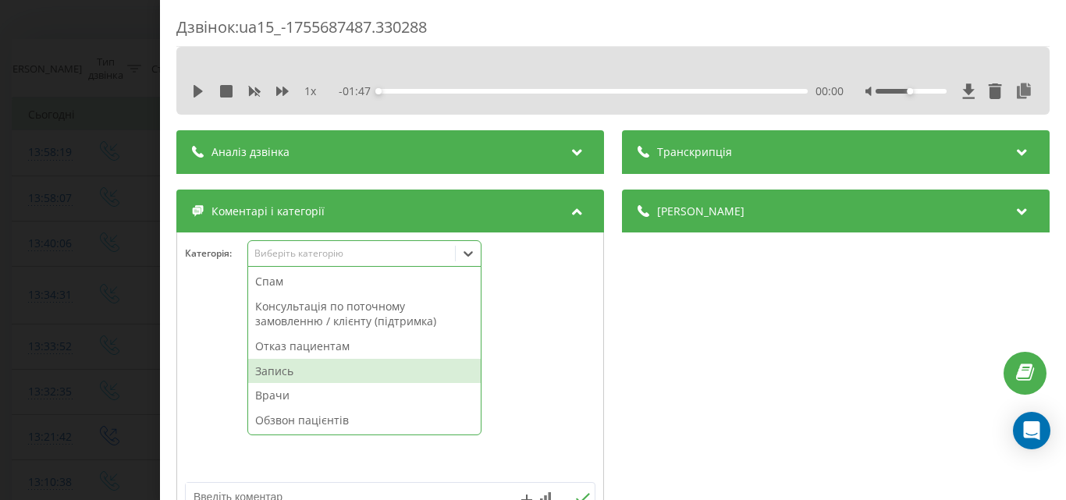
click at [305, 378] on div "Запись" at bounding box center [364, 371] width 233 height 25
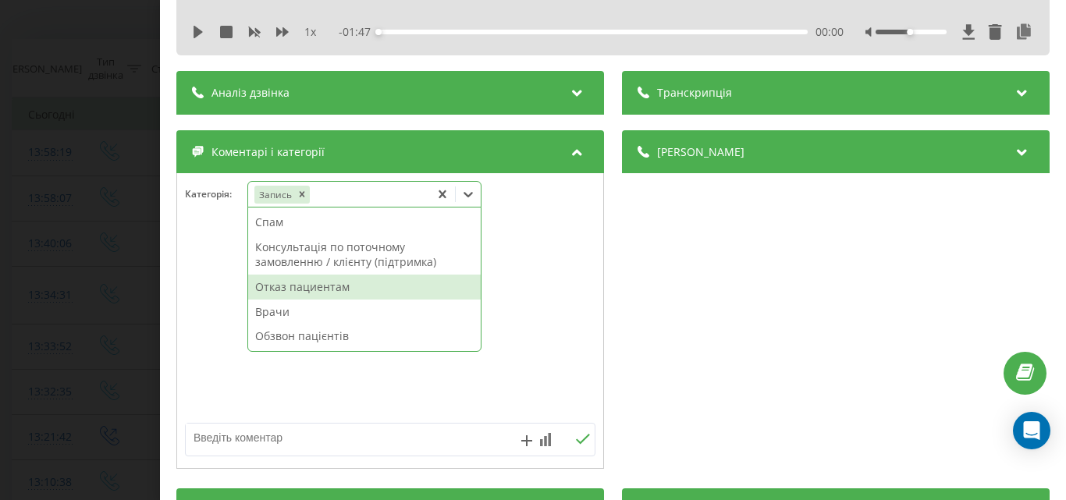
scroll to position [78, 0]
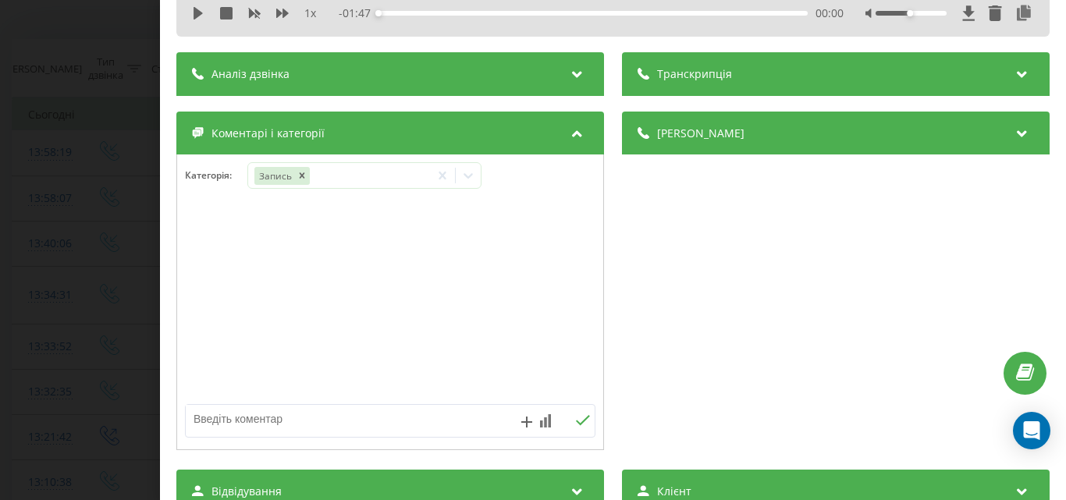
click at [94, 269] on div "Дзвінок : ua15_-1755687487.330288 1 x - 01:47 00:00 00:00 Транскрипція Для AI-а…" at bounding box center [533, 250] width 1066 height 500
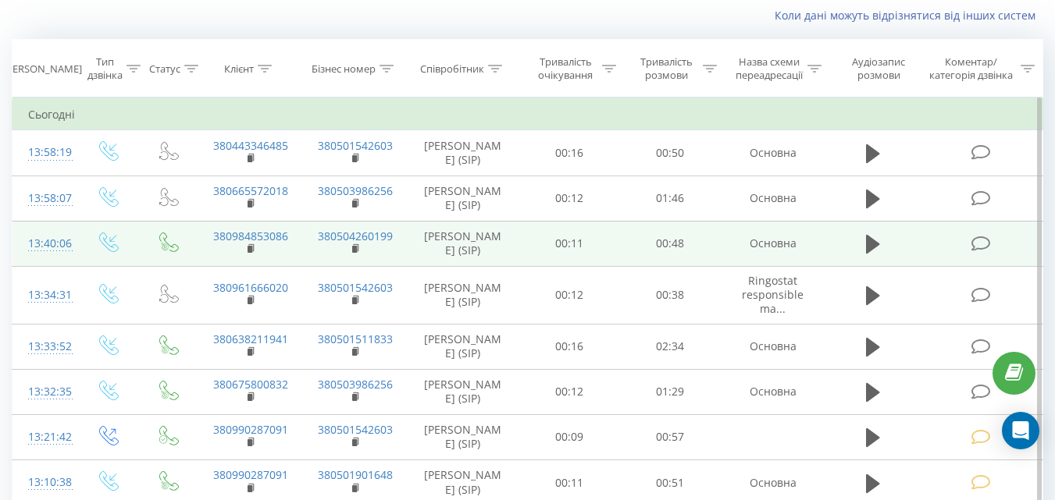
click at [977, 252] on icon at bounding box center [980, 244] width 20 height 16
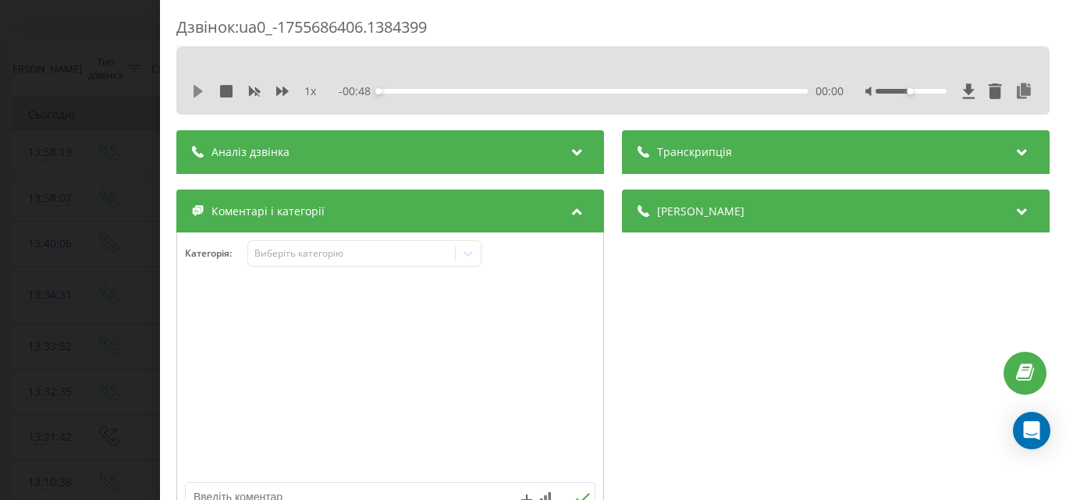
click at [199, 91] on icon at bounding box center [198, 91] width 9 height 12
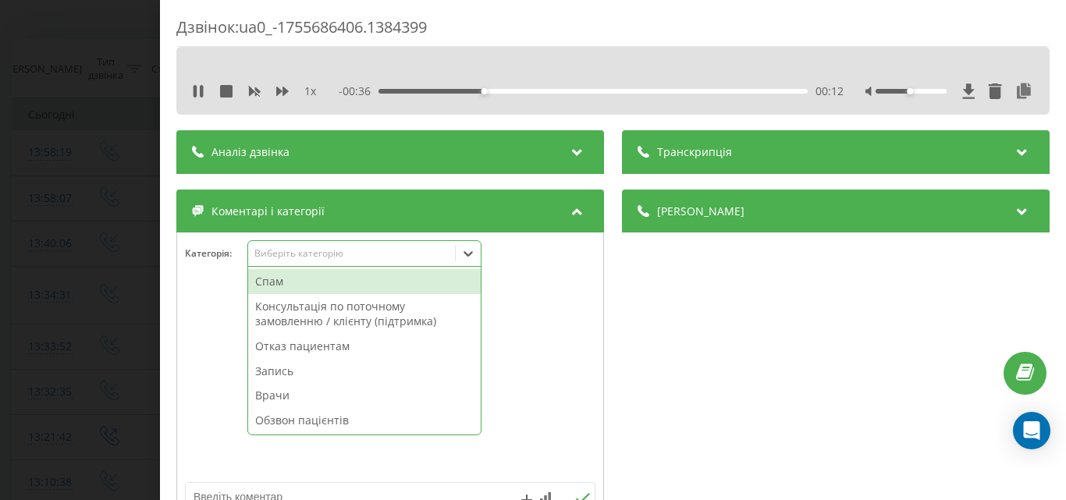
click at [397, 250] on div "Виберіть категорію" at bounding box center [351, 253] width 195 height 12
click at [311, 349] on div "Отказ пациентам" at bounding box center [364, 346] width 233 height 25
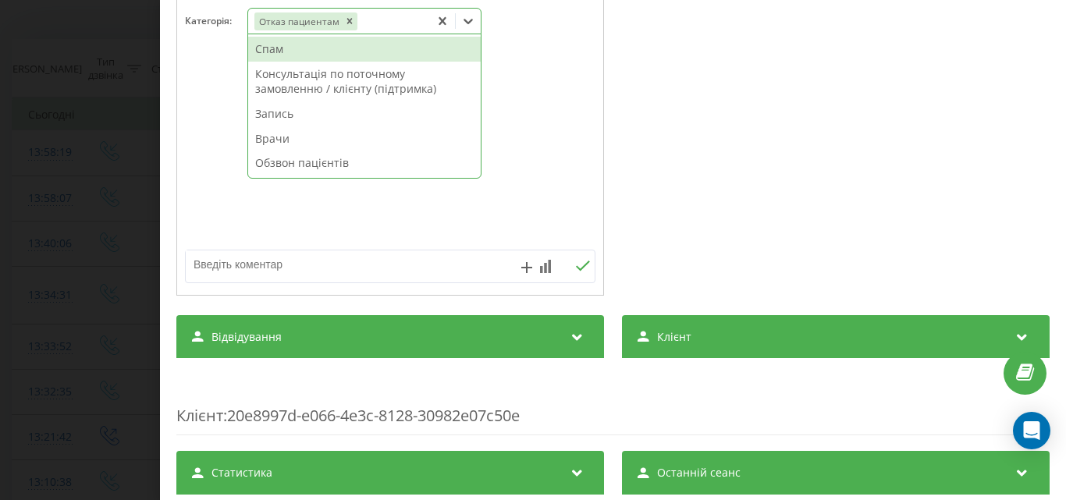
scroll to position [234, 0]
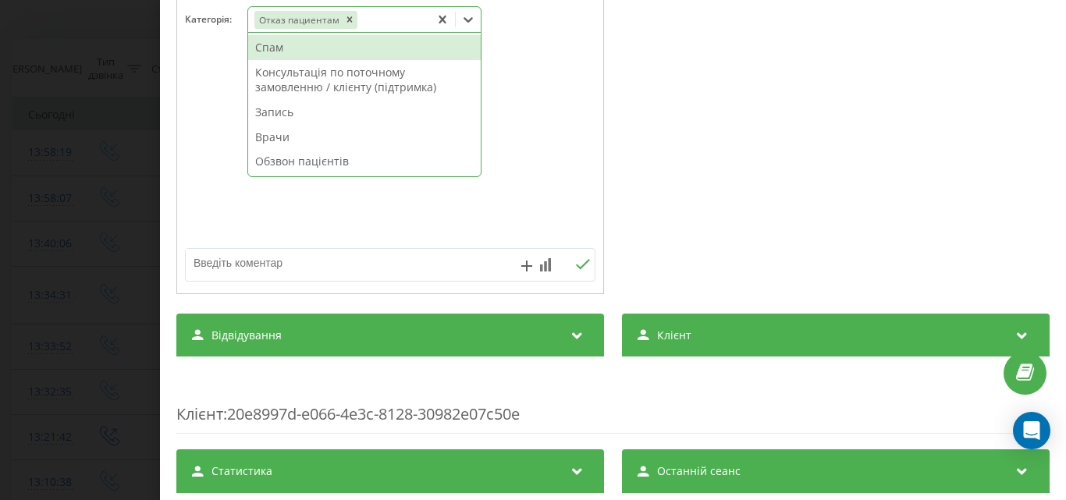
click at [243, 265] on textarea at bounding box center [349, 263] width 327 height 28
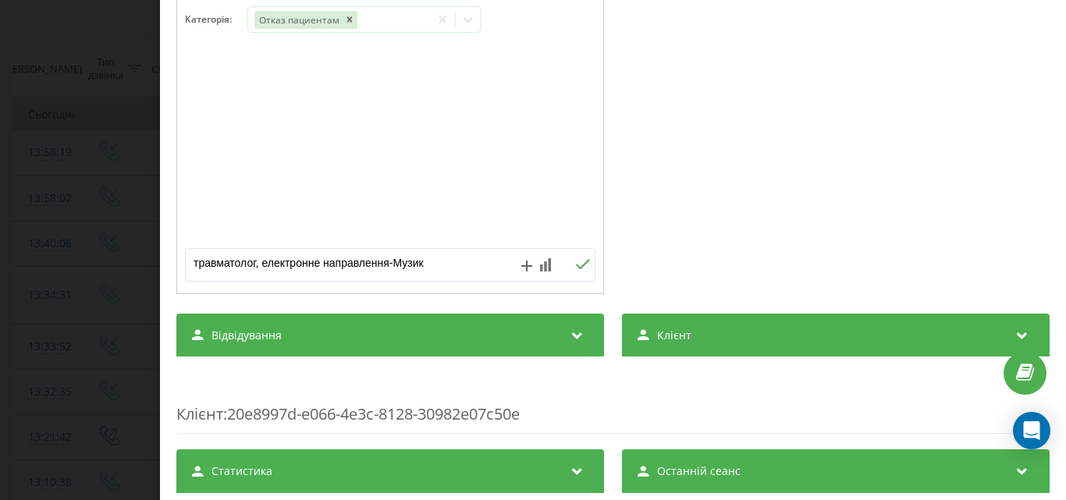
type textarea "травматолог, електронне направлення-Музика"
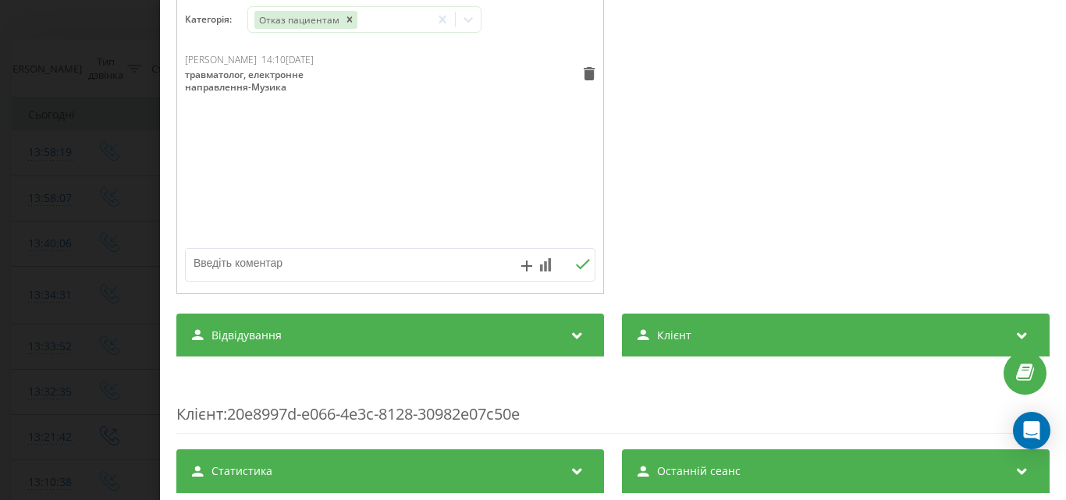
click at [101, 112] on div "Дзвінок : ua0_-1755686406.1384399 1 x 00:00 00:48 00:48 Транскрипція Для AI-ана…" at bounding box center [533, 250] width 1066 height 500
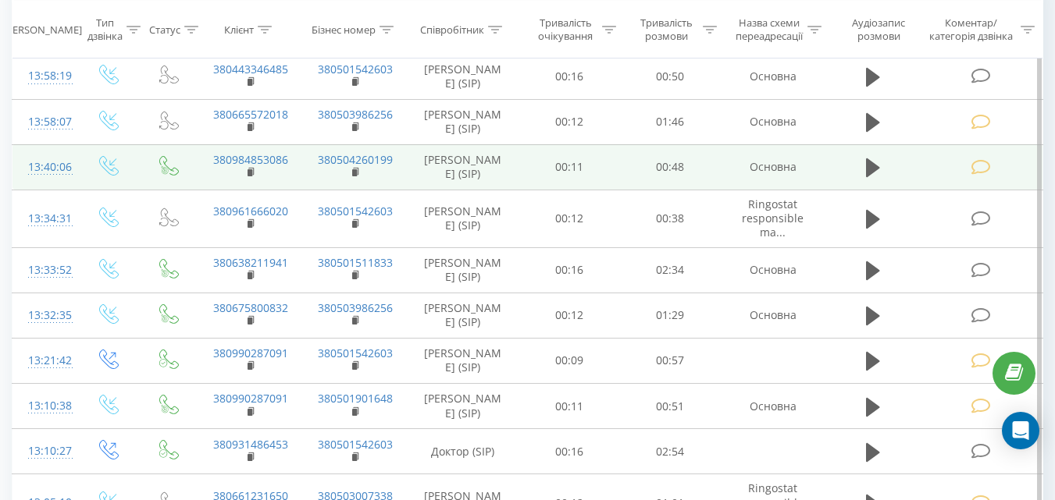
scroll to position [181, 0]
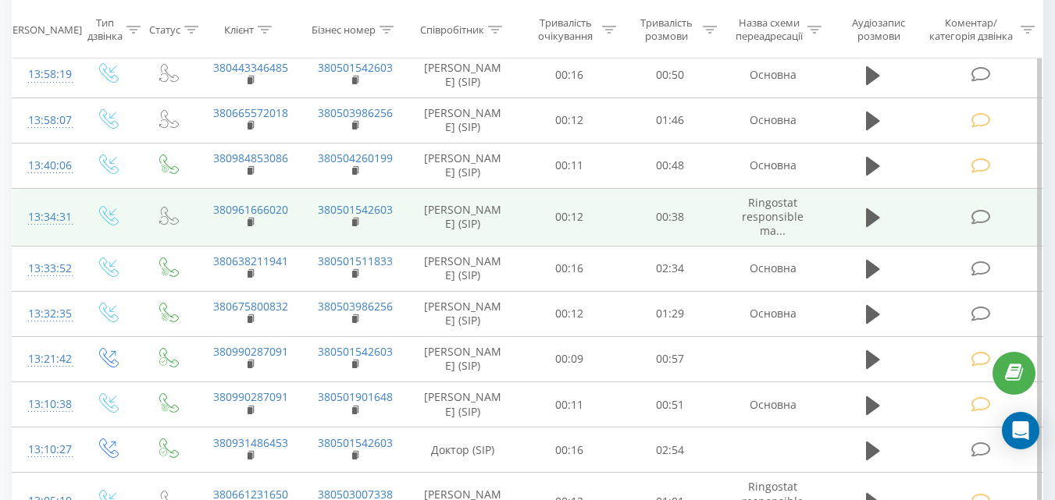
click at [980, 226] on icon at bounding box center [980, 217] width 20 height 16
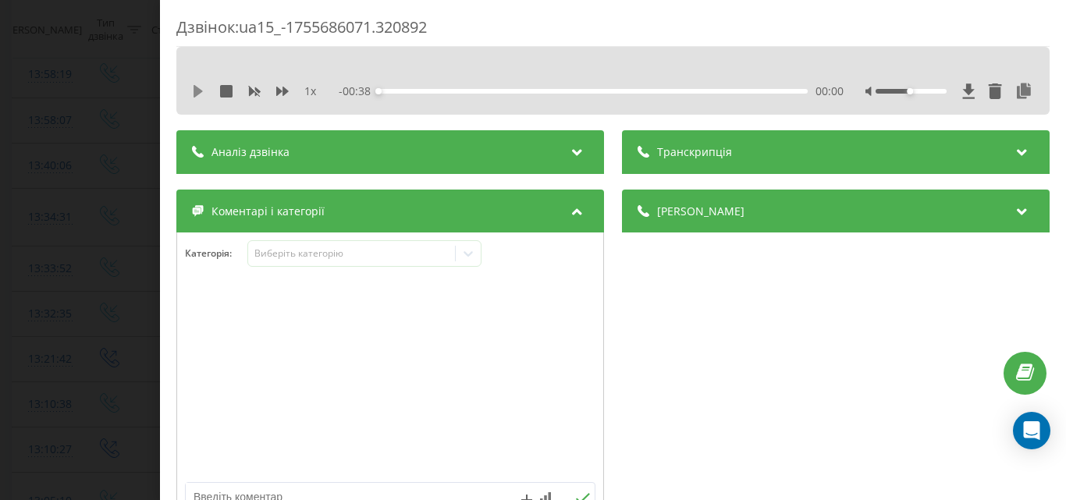
click at [201, 87] on icon at bounding box center [198, 91] width 12 height 12
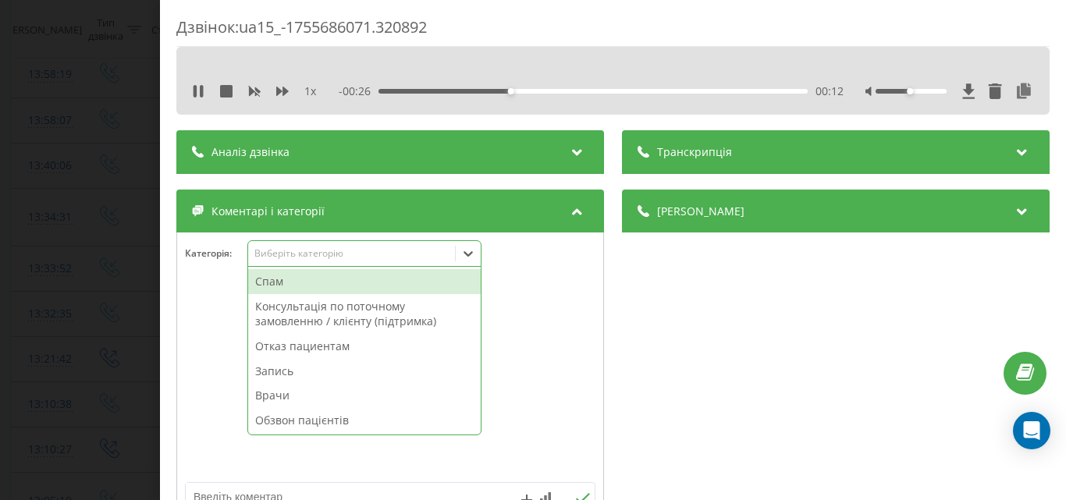
click at [337, 253] on div "Виберіть категорію" at bounding box center [351, 253] width 195 height 12
click at [324, 318] on div "Консультація по поточному замовленню / клієнту (підтримка)" at bounding box center [364, 314] width 233 height 40
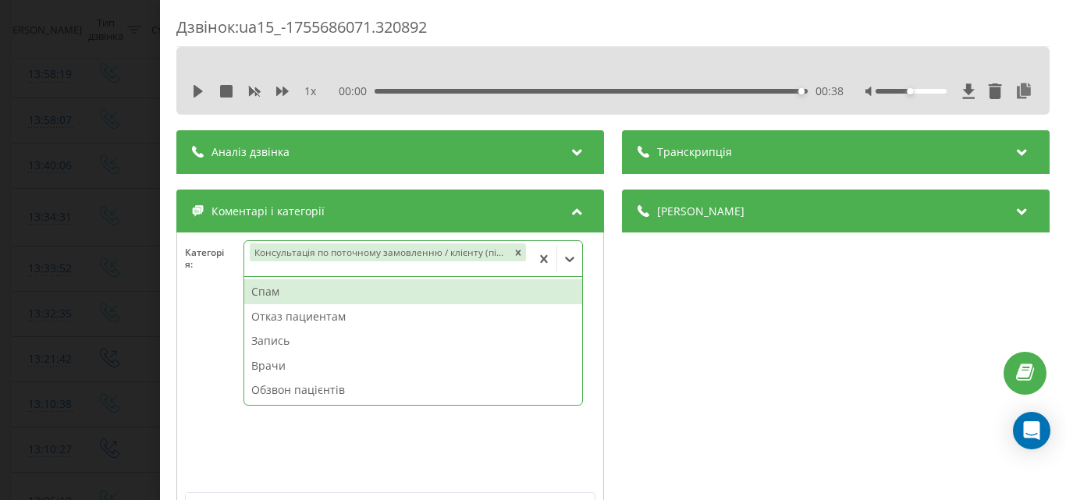
click at [111, 202] on div "Дзвінок : ua15_-1755686071.320892 1 x 00:00 00:38 00:38 Транскрипція Для AI-ана…" at bounding box center [533, 250] width 1066 height 500
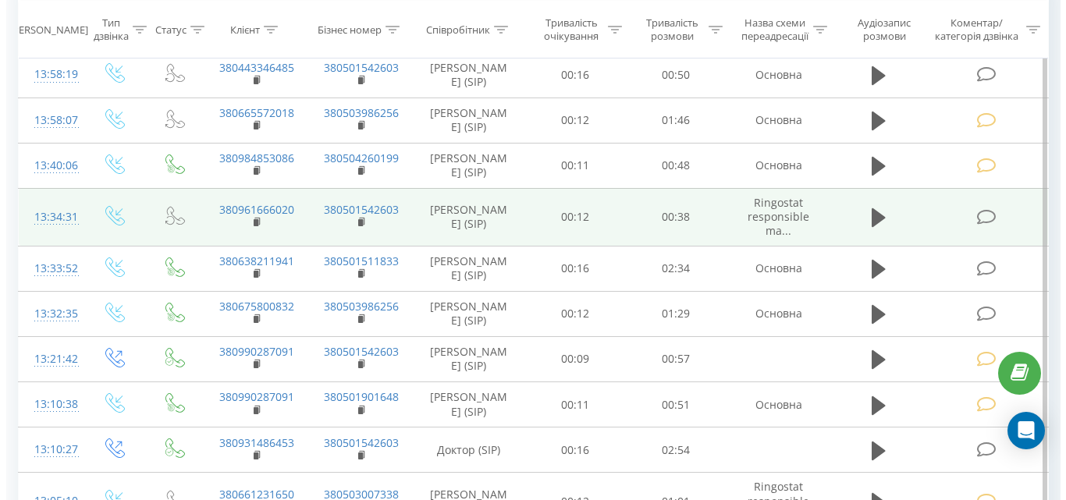
scroll to position [259, 0]
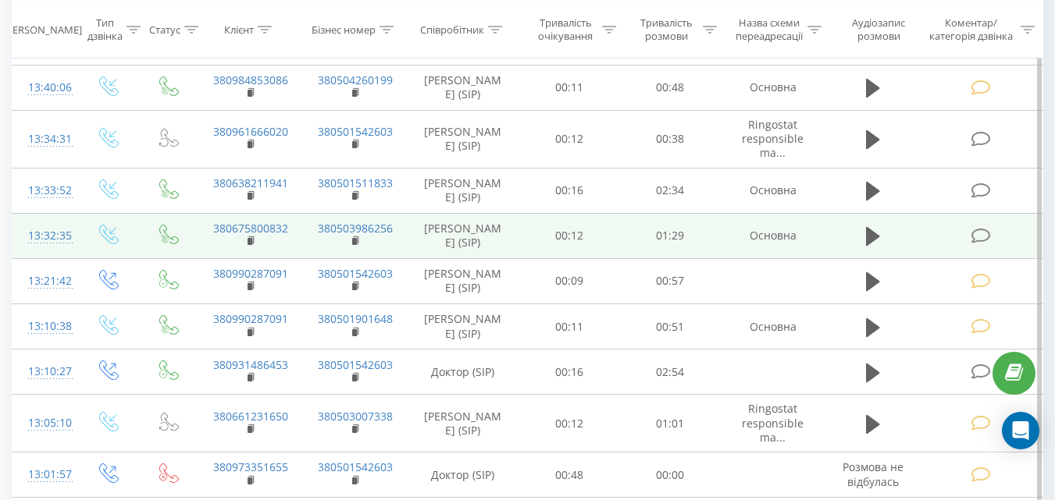
click at [978, 244] on icon at bounding box center [980, 236] width 20 height 16
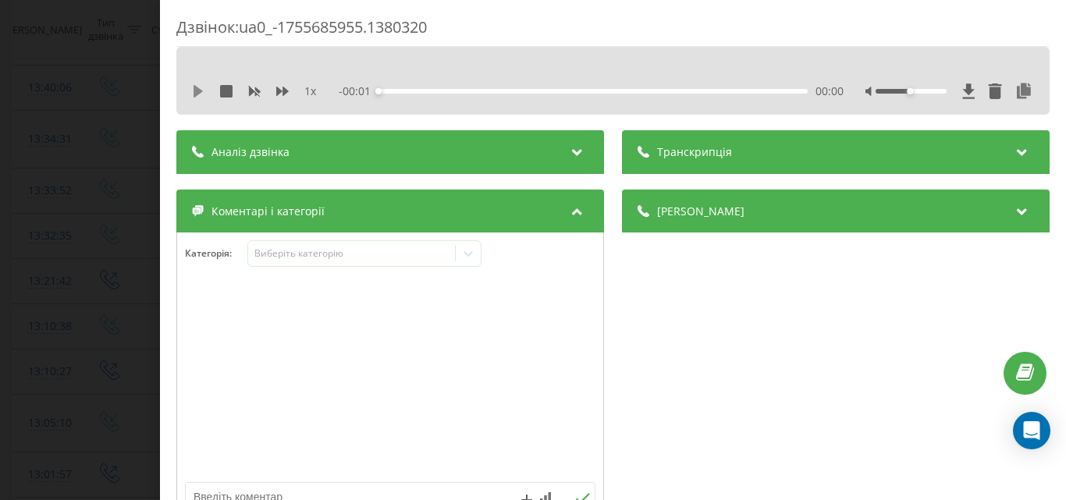
click at [201, 90] on icon at bounding box center [198, 91] width 12 height 12
click at [330, 257] on div "Виберіть категорію" at bounding box center [351, 253] width 195 height 12
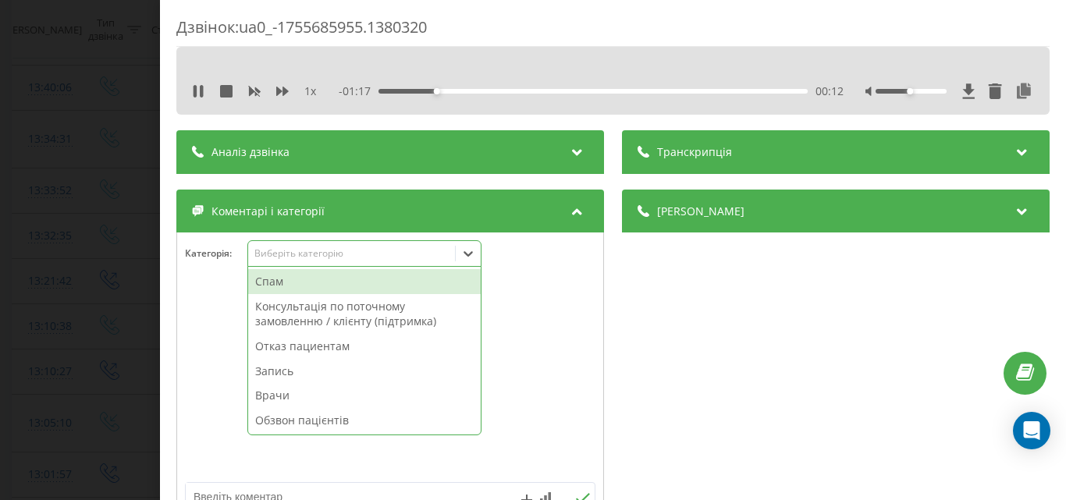
click at [323, 345] on div "Отказ пациентам" at bounding box center [364, 346] width 233 height 25
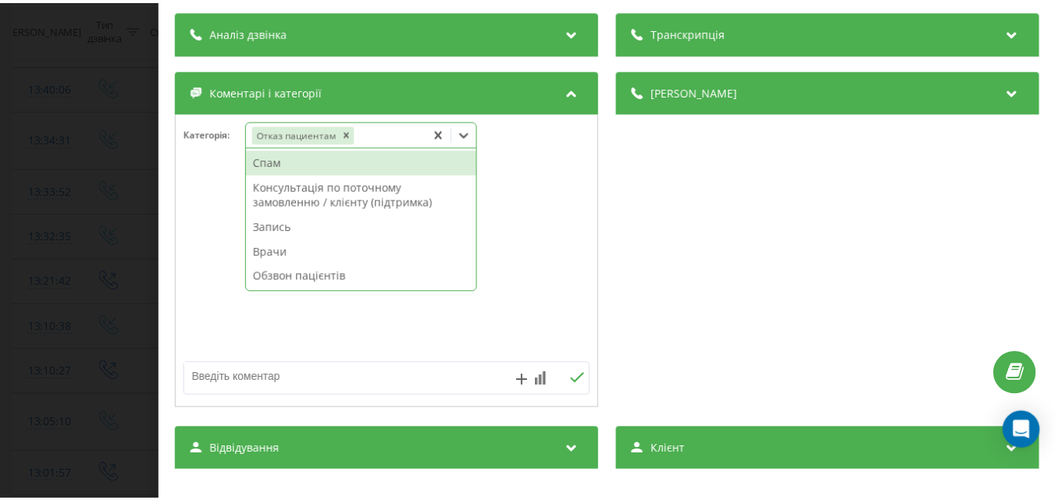
scroll to position [156, 0]
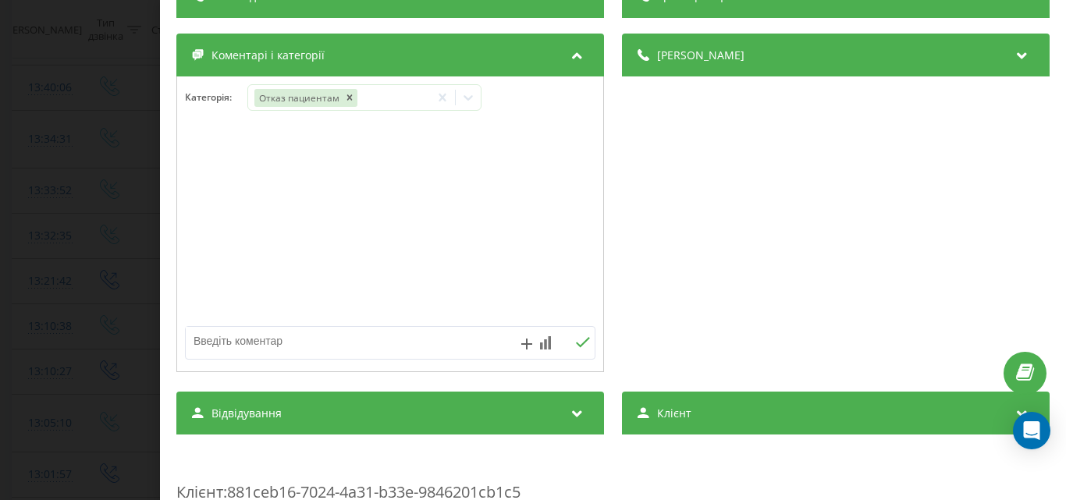
click at [225, 343] on textarea at bounding box center [349, 341] width 327 height 28
type textarea "виїзд, думали що це як швидка-Музика"
click at [113, 230] on div "Дзвінок : ua0_-1755685955.1380320 1 x 00:00 01:29 01:29 Транскрипція Для AI-ана…" at bounding box center [533, 250] width 1066 height 500
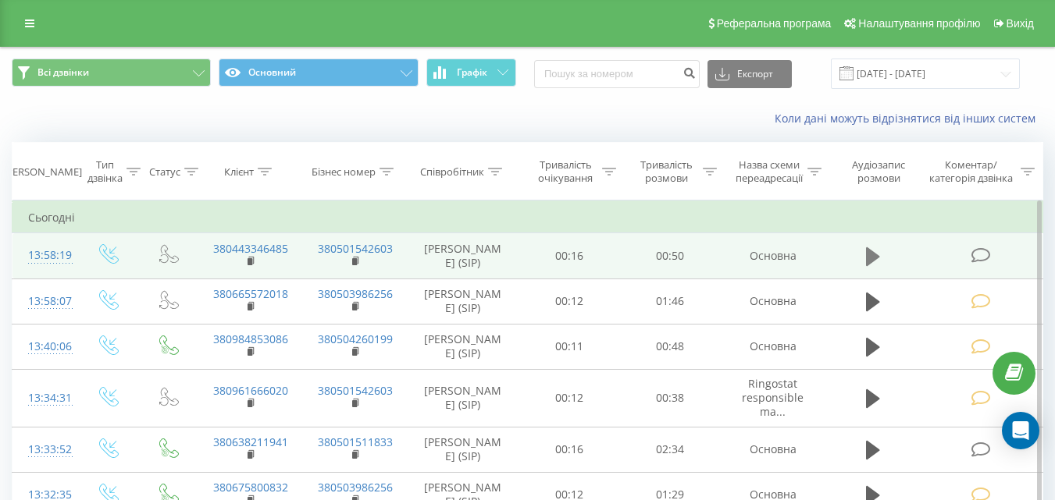
click at [871, 265] on icon at bounding box center [873, 256] width 14 height 19
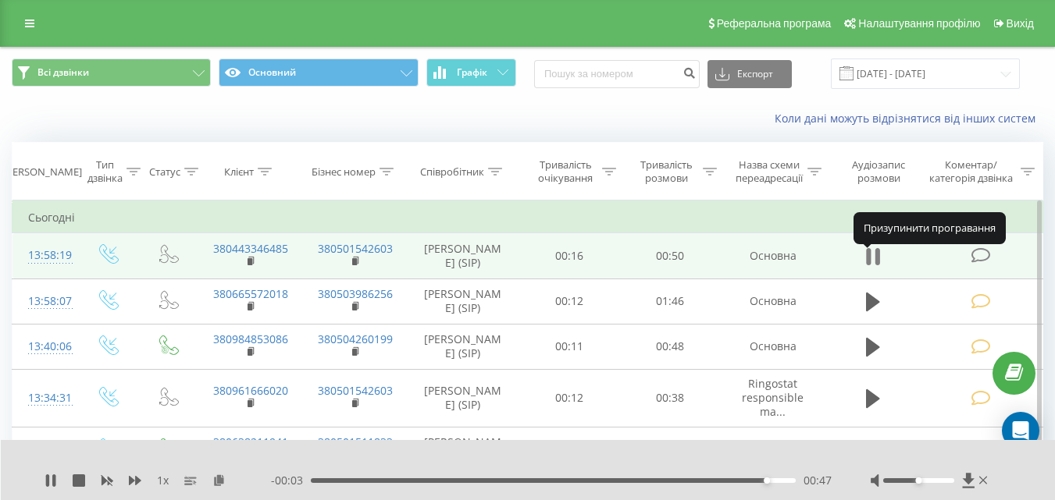
click at [868, 262] on icon at bounding box center [869, 256] width 5 height 17
